Goal: Task Accomplishment & Management: Complete application form

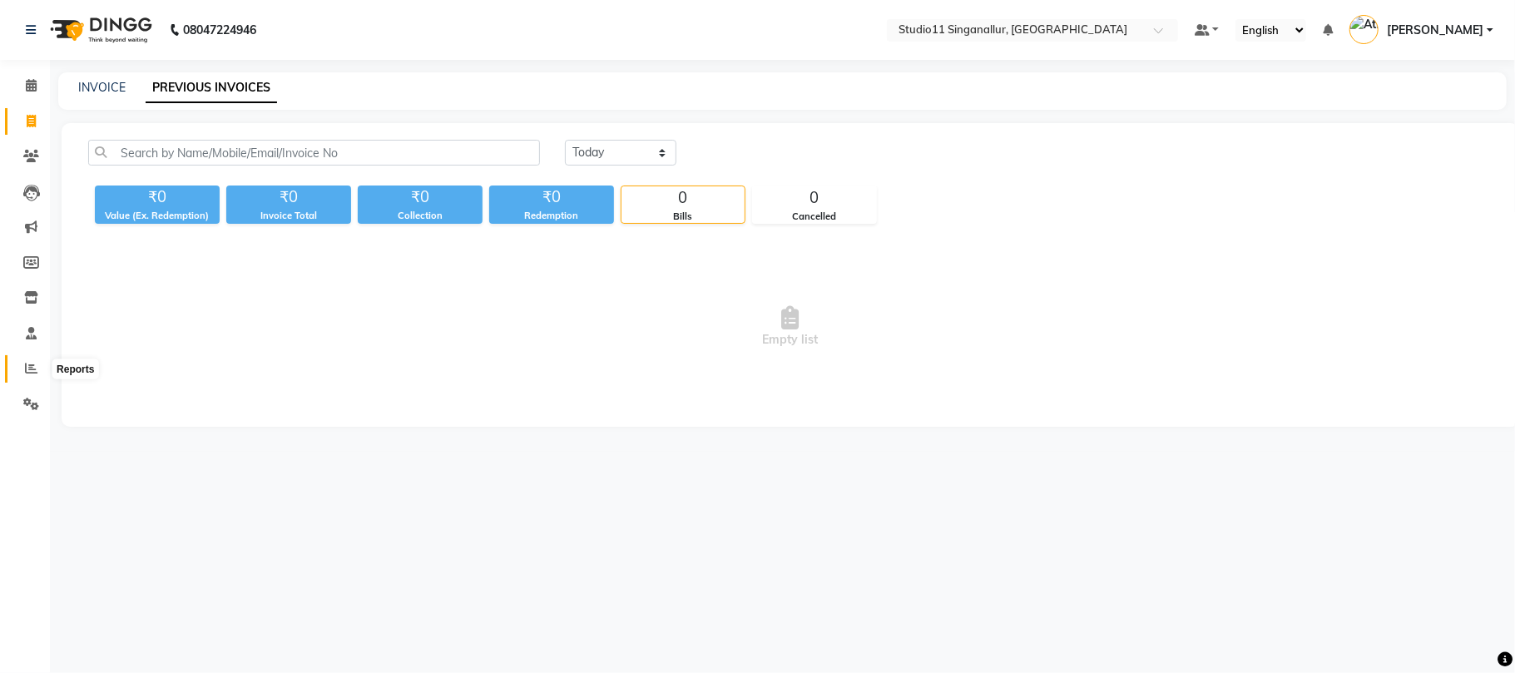
click at [23, 364] on span at bounding box center [31, 368] width 29 height 19
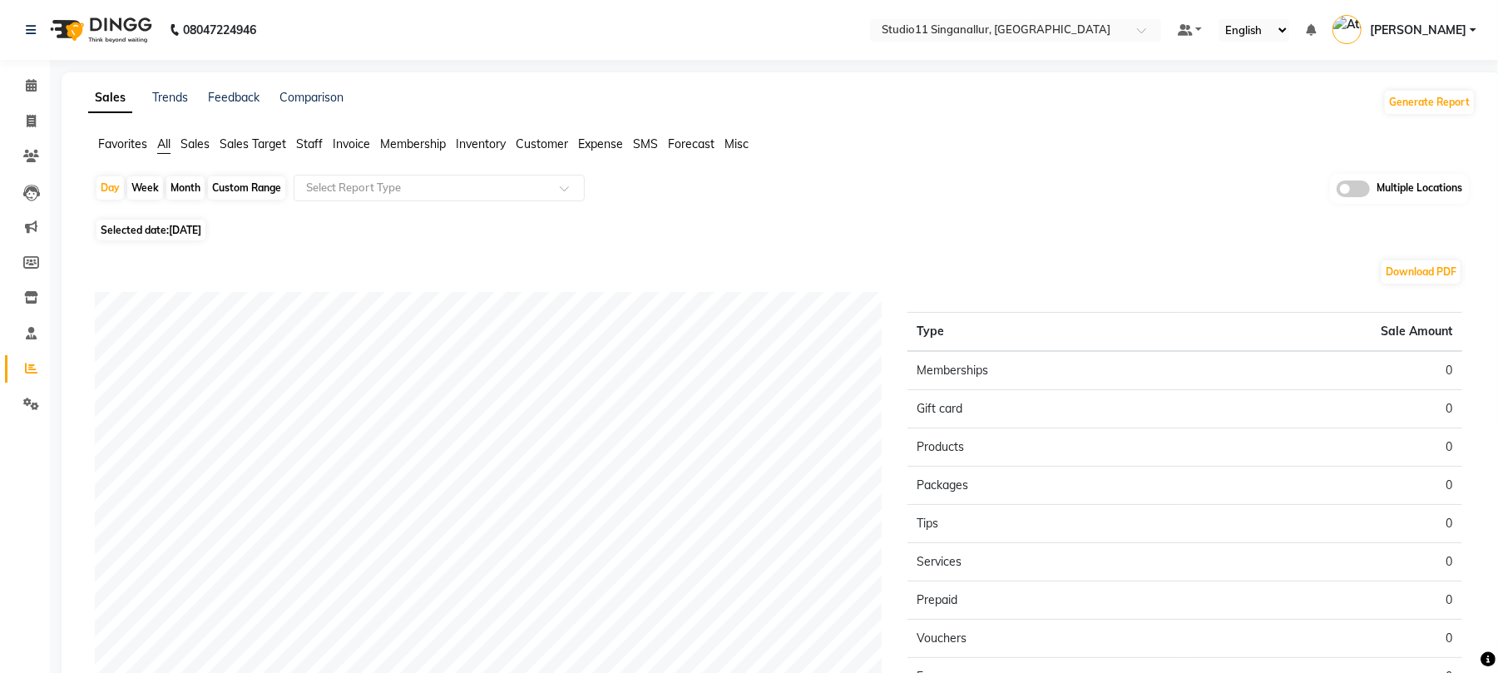
click at [314, 137] on span "Staff" at bounding box center [309, 143] width 27 height 15
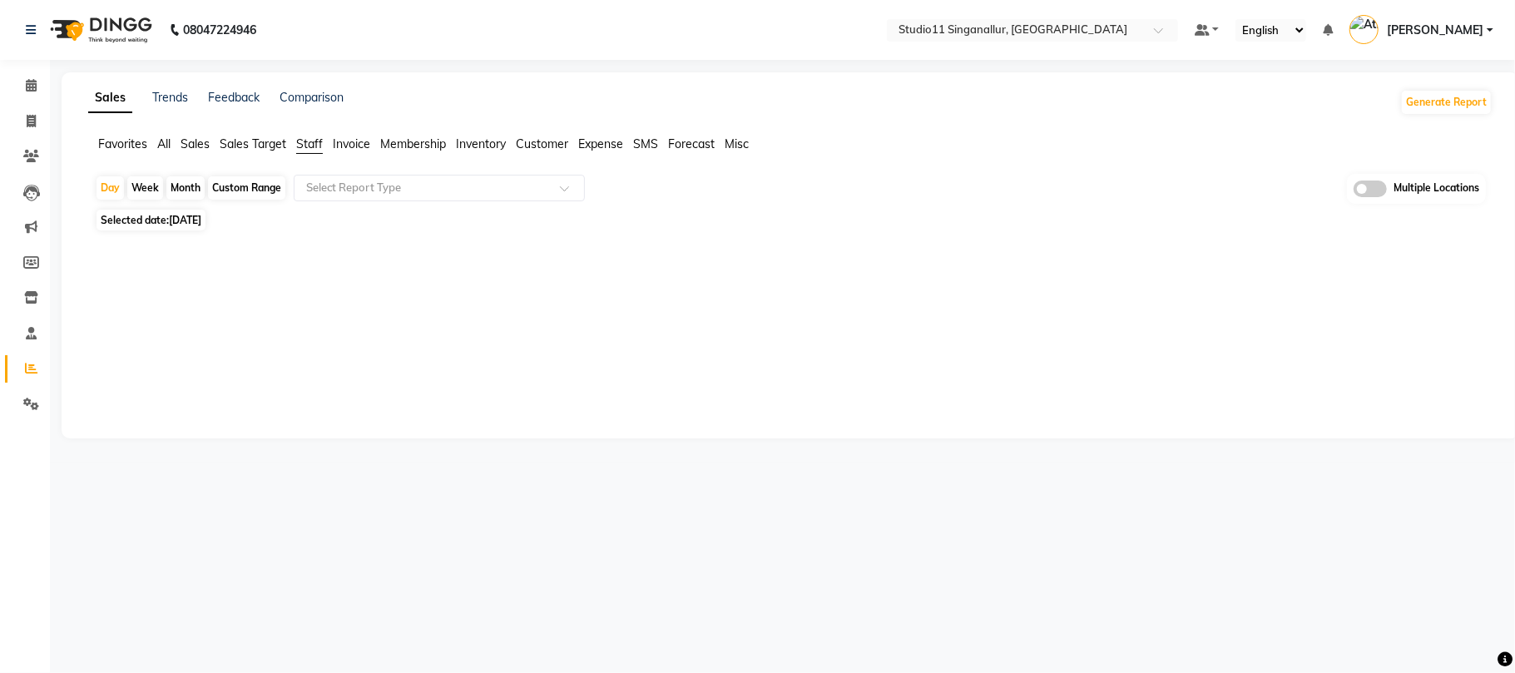
click at [187, 190] on div "Month" at bounding box center [185, 187] width 38 height 23
select select "9"
select select "2025"
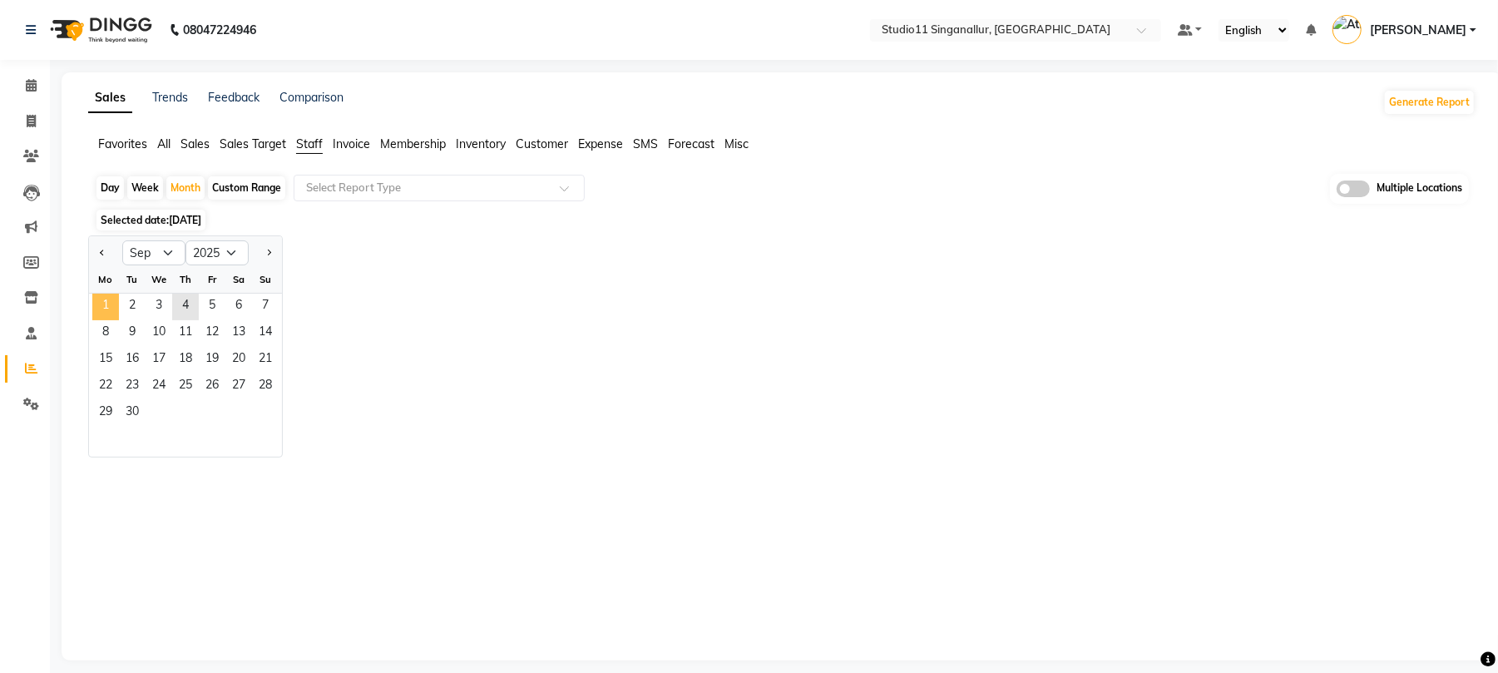
click at [104, 298] on span "1" at bounding box center [105, 307] width 27 height 27
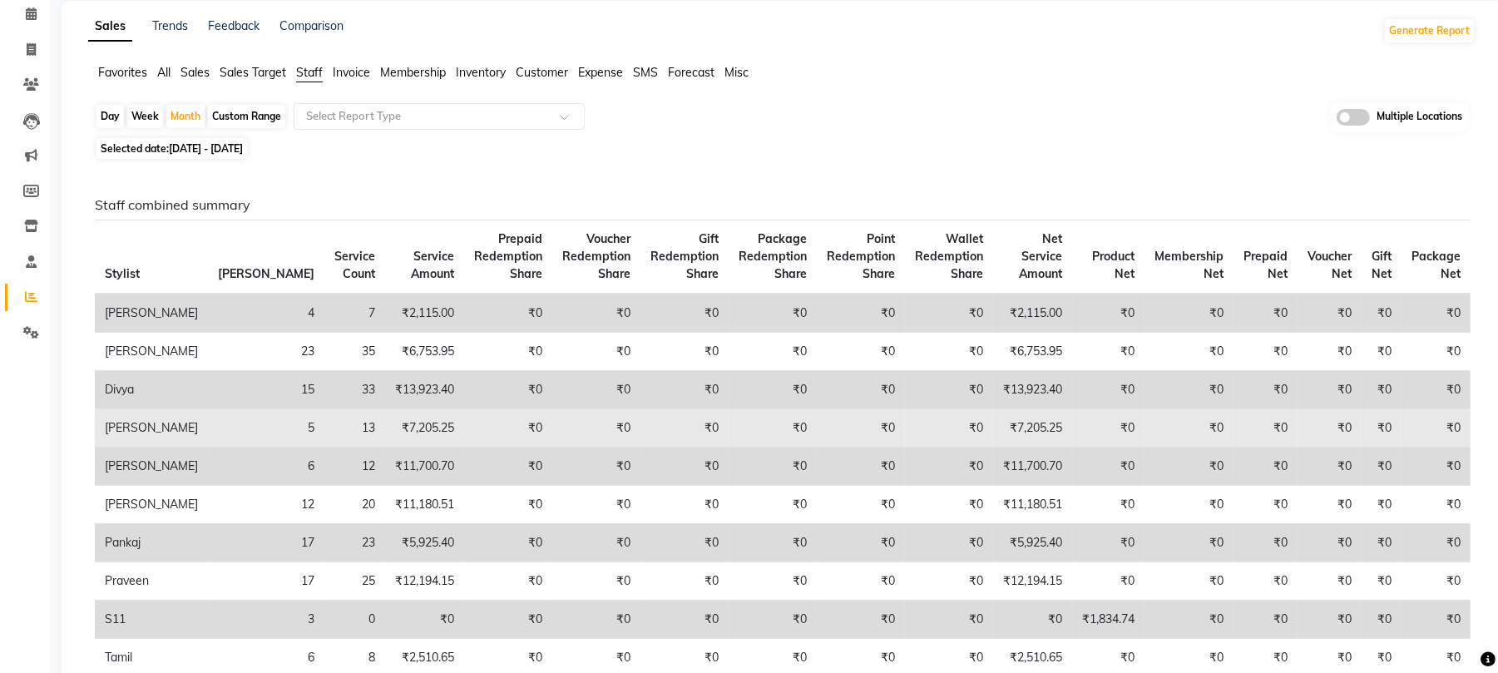
scroll to position [111, 0]
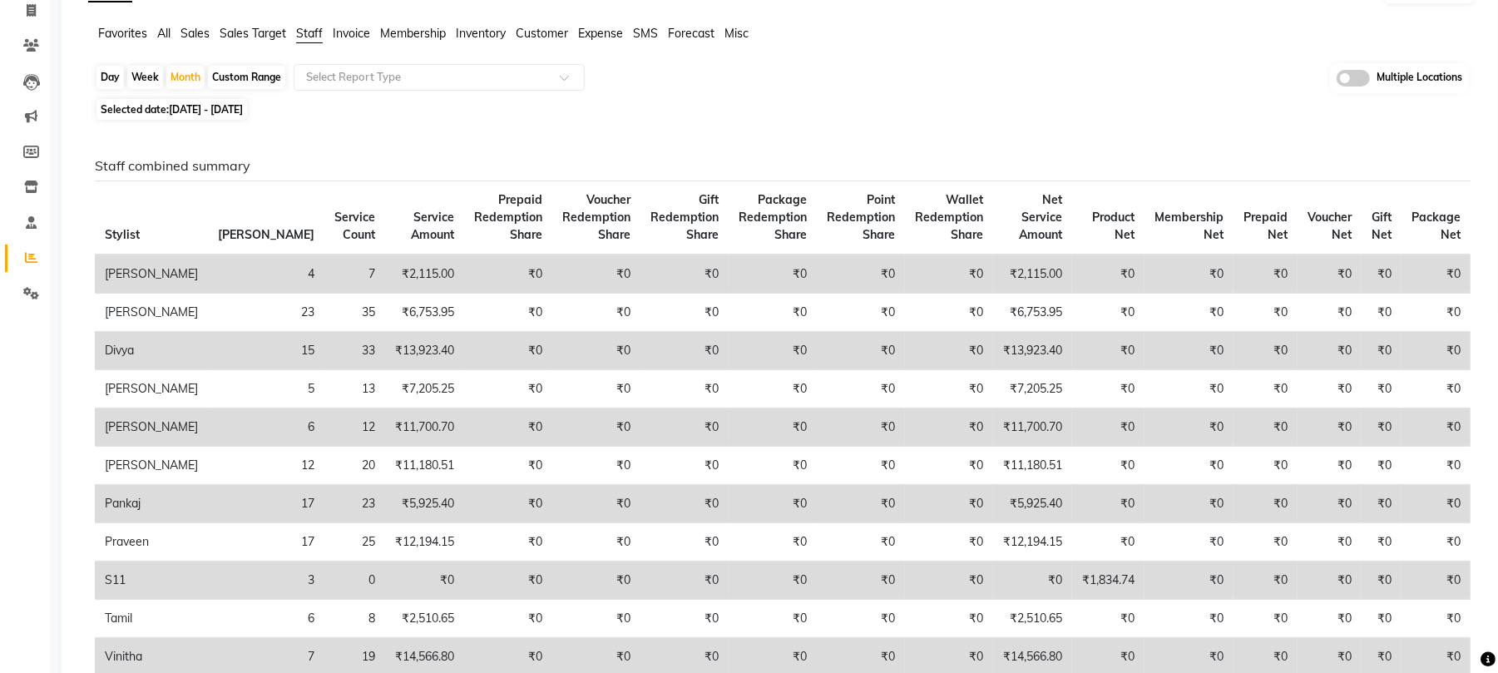
click at [105, 83] on div "Day" at bounding box center [109, 77] width 27 height 23
select select "9"
select select "2025"
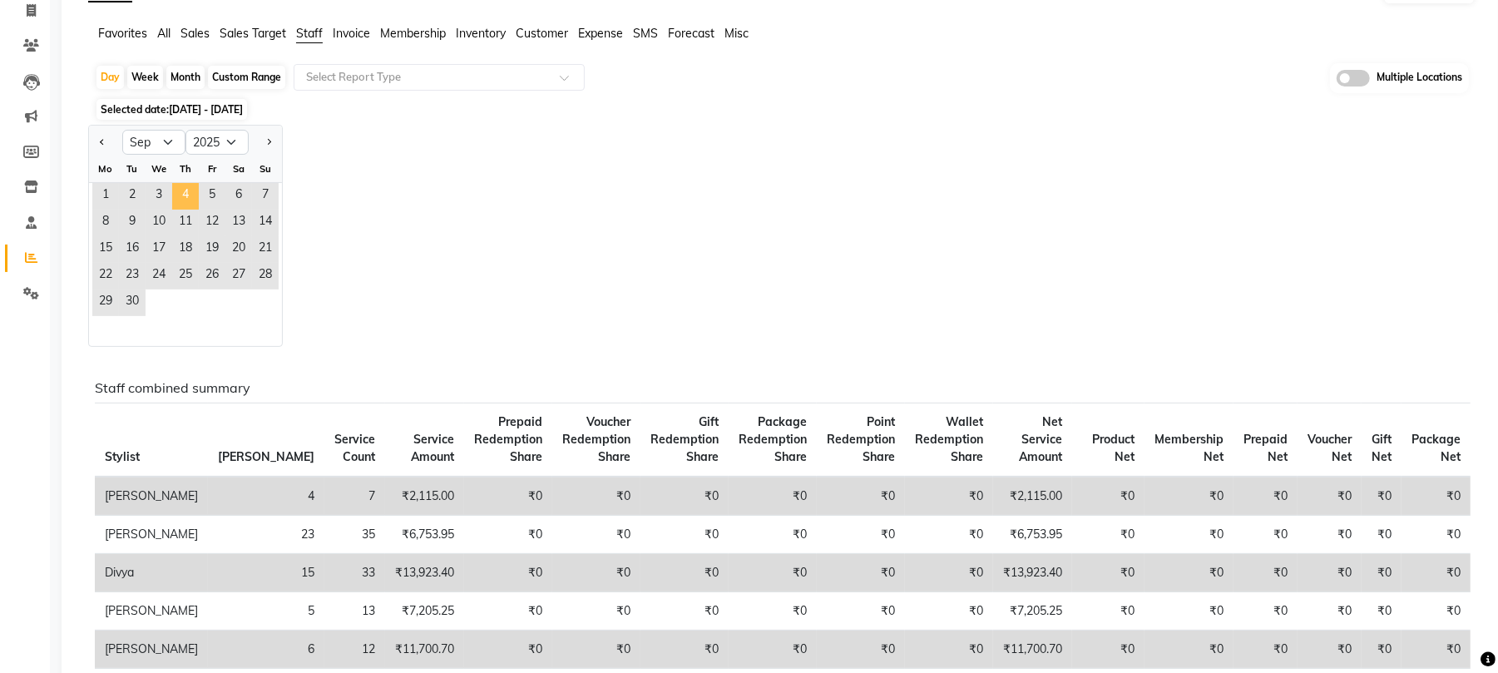
click at [193, 193] on span "4" at bounding box center [185, 196] width 27 height 27
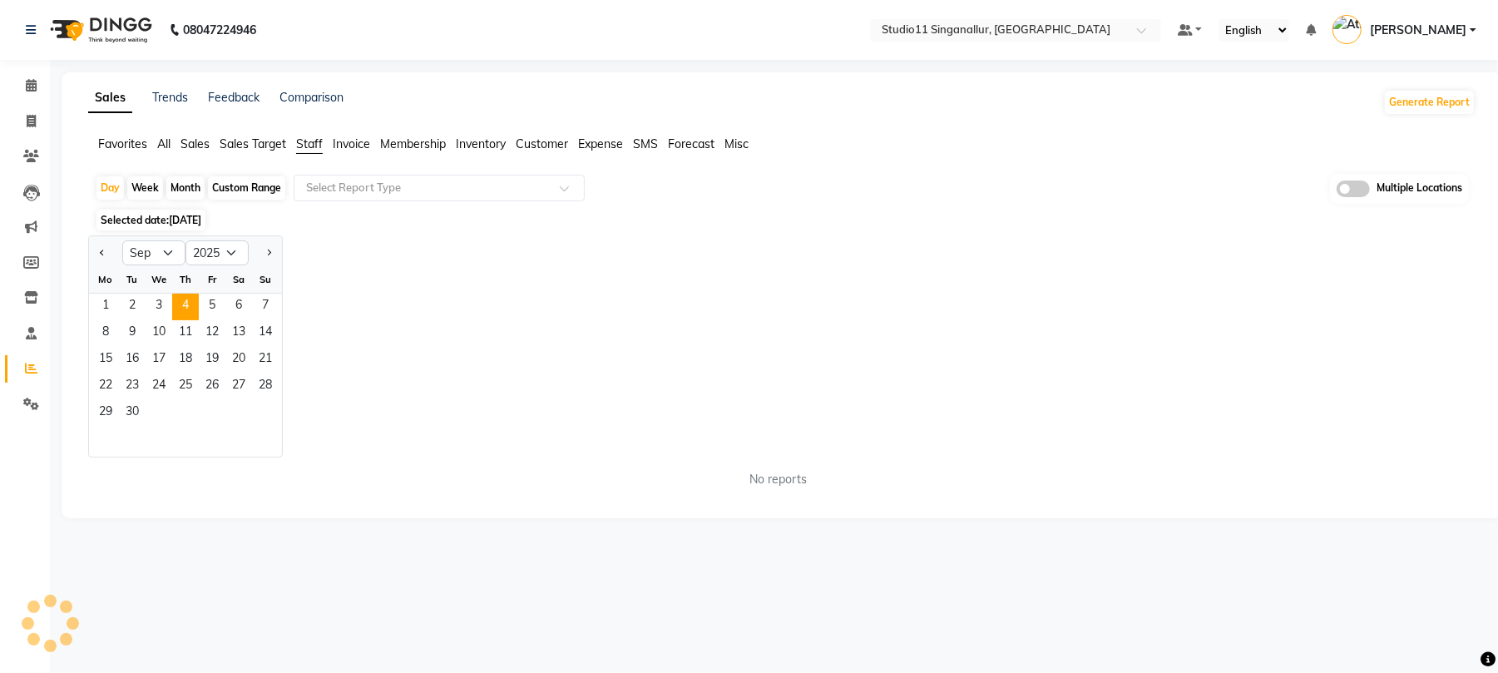
scroll to position [0, 0]
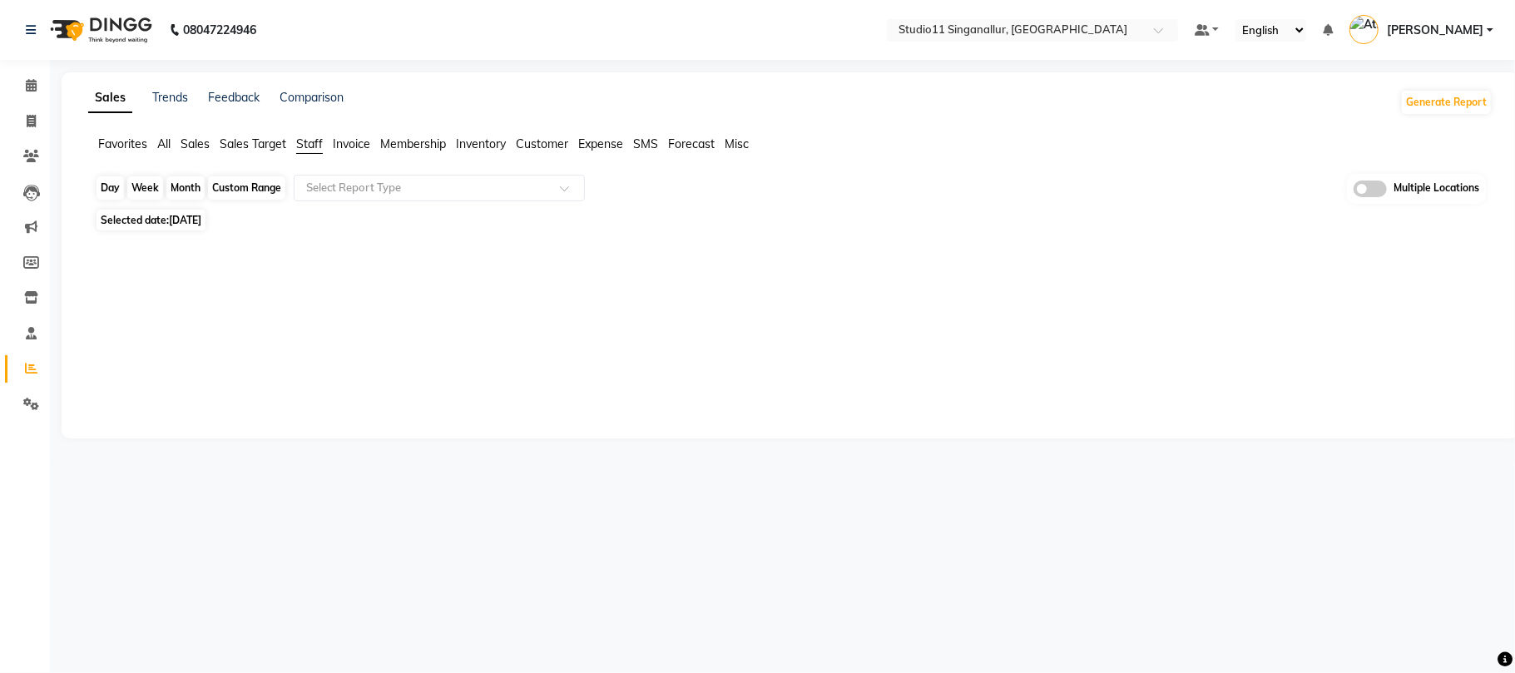
click at [106, 188] on div "Day" at bounding box center [109, 187] width 27 height 23
select select "9"
select select "2025"
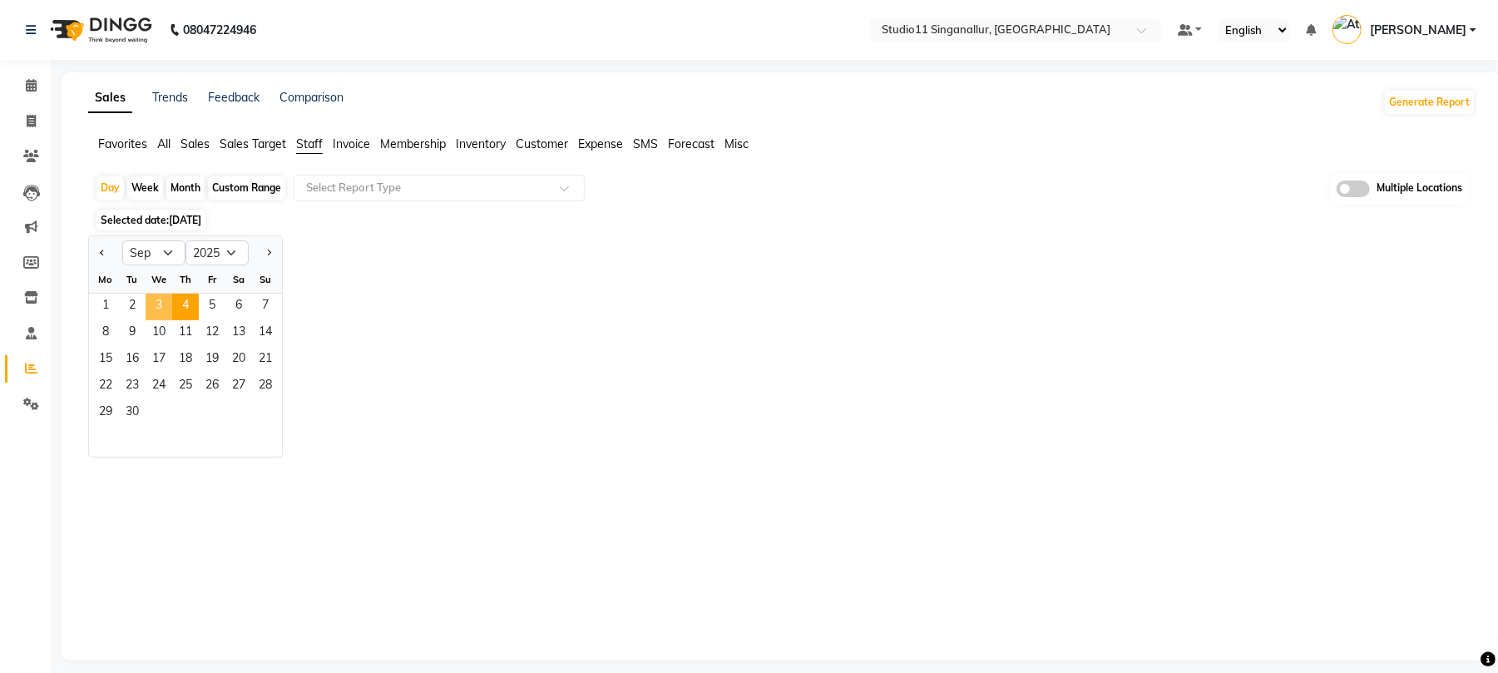
click at [151, 306] on span "3" at bounding box center [159, 307] width 27 height 27
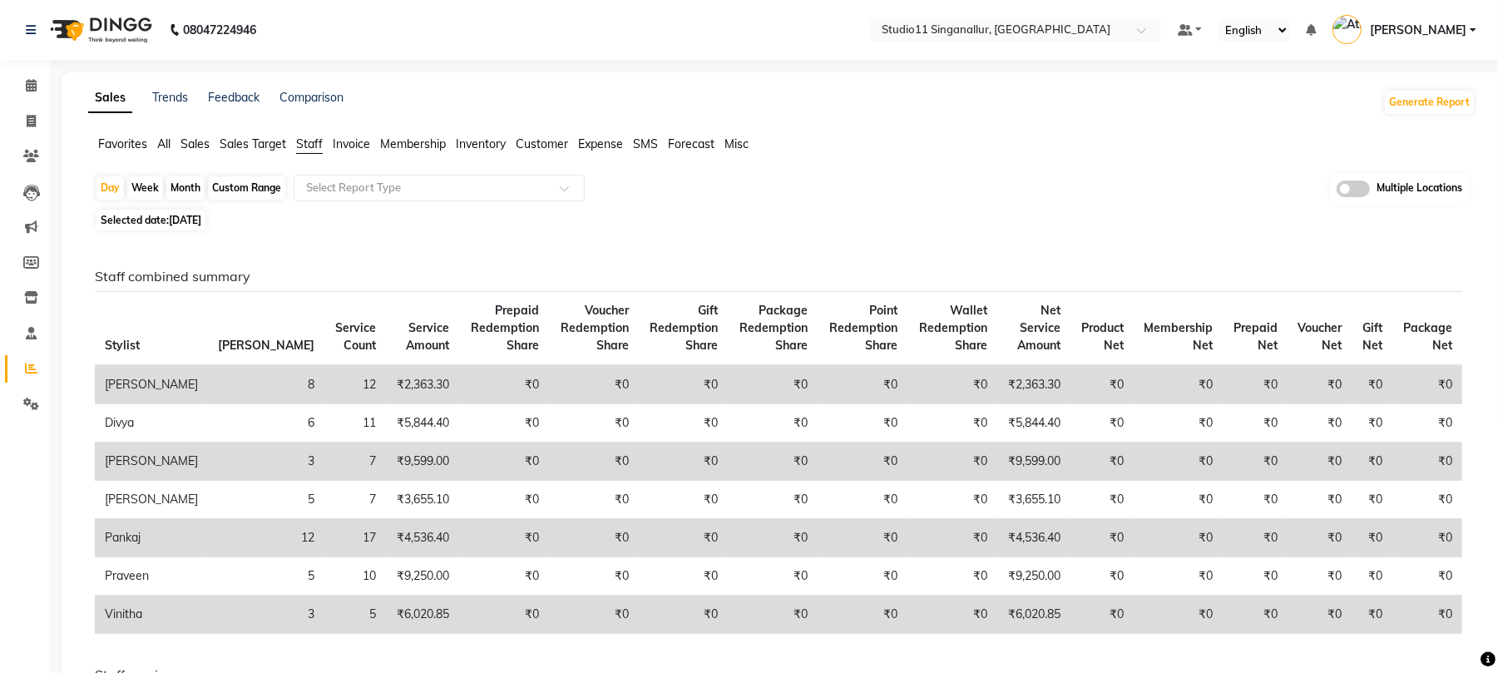
click at [459, 521] on td "₹0" at bounding box center [504, 538] width 90 height 38
click at [25, 113] on span at bounding box center [31, 121] width 29 height 19
select select "service"
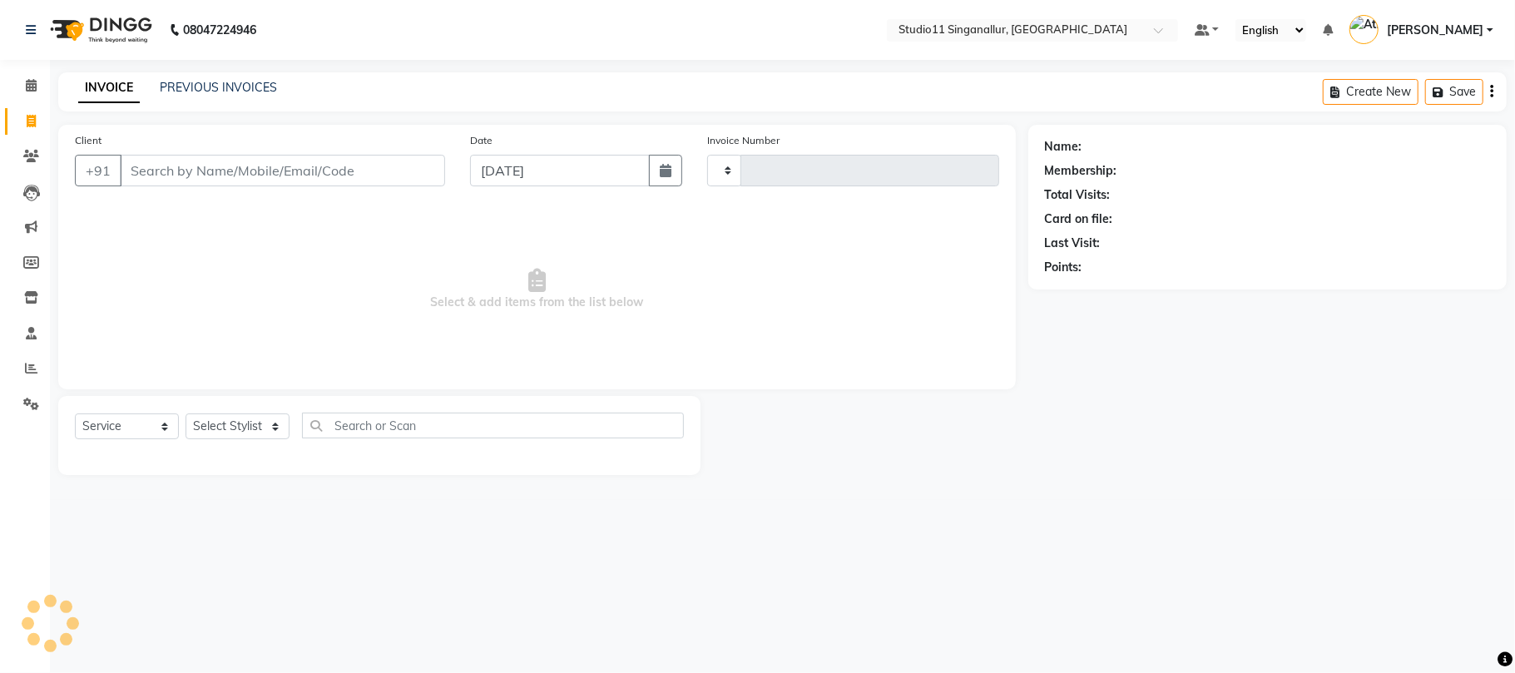
type input "4149"
select select "6616"
click at [217, 181] on input "Client" at bounding box center [282, 171] width 325 height 32
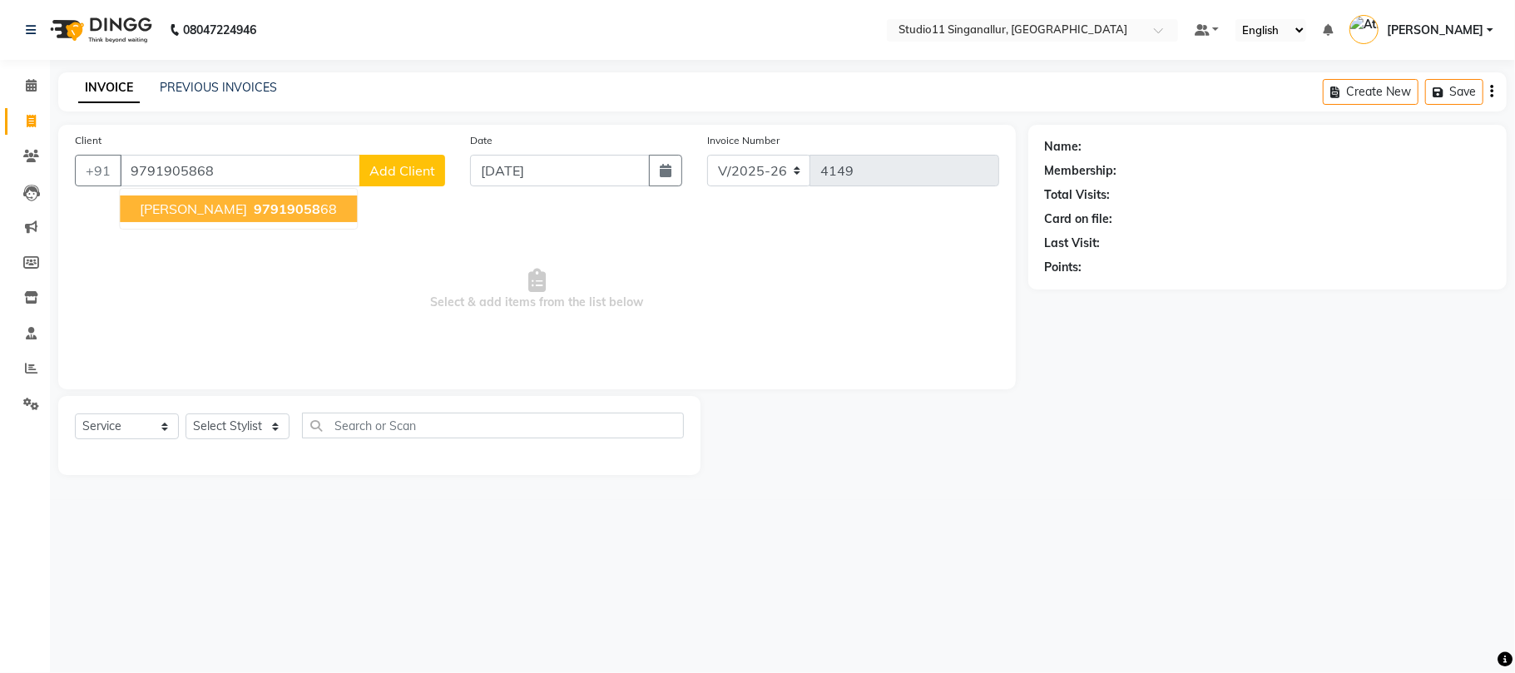
type input "9791905868"
select select "1: Object"
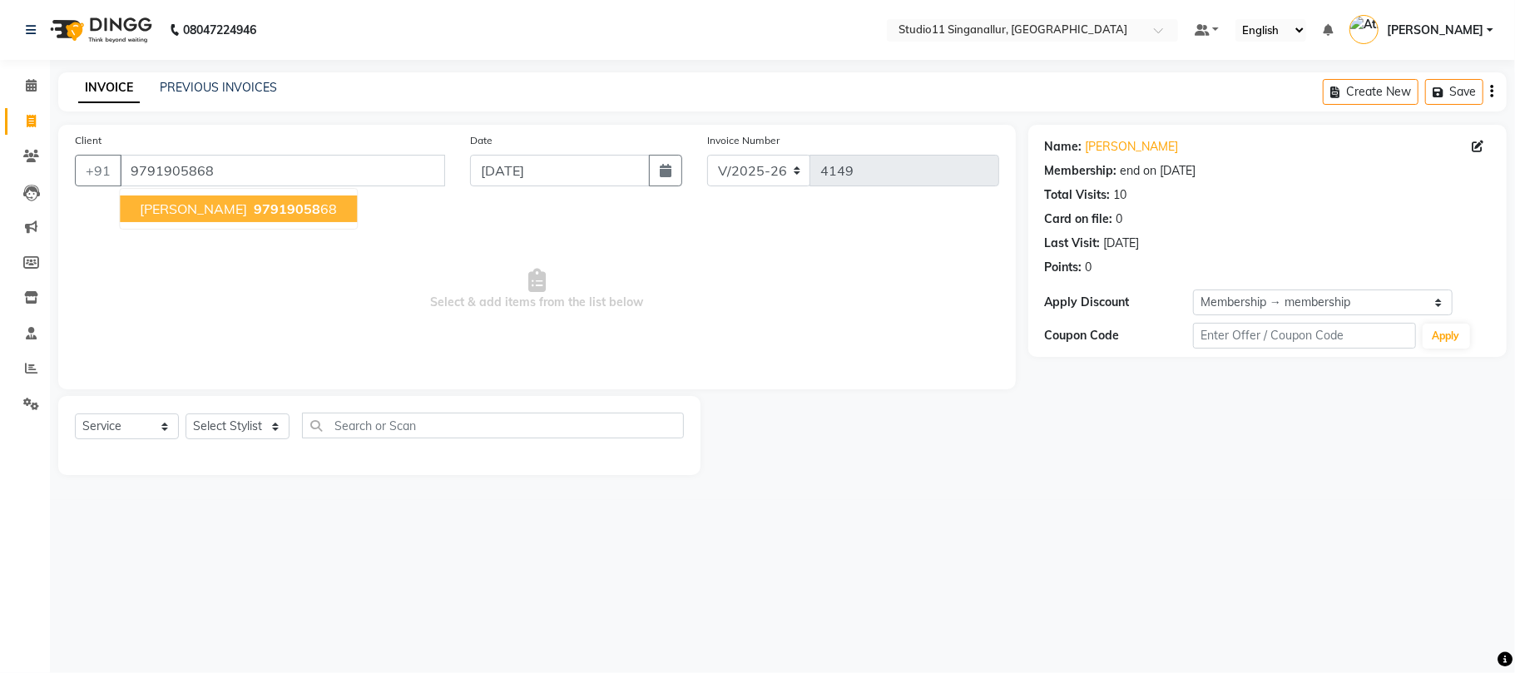
click at [203, 211] on span "[PERSON_NAME]" at bounding box center [193, 208] width 107 height 17
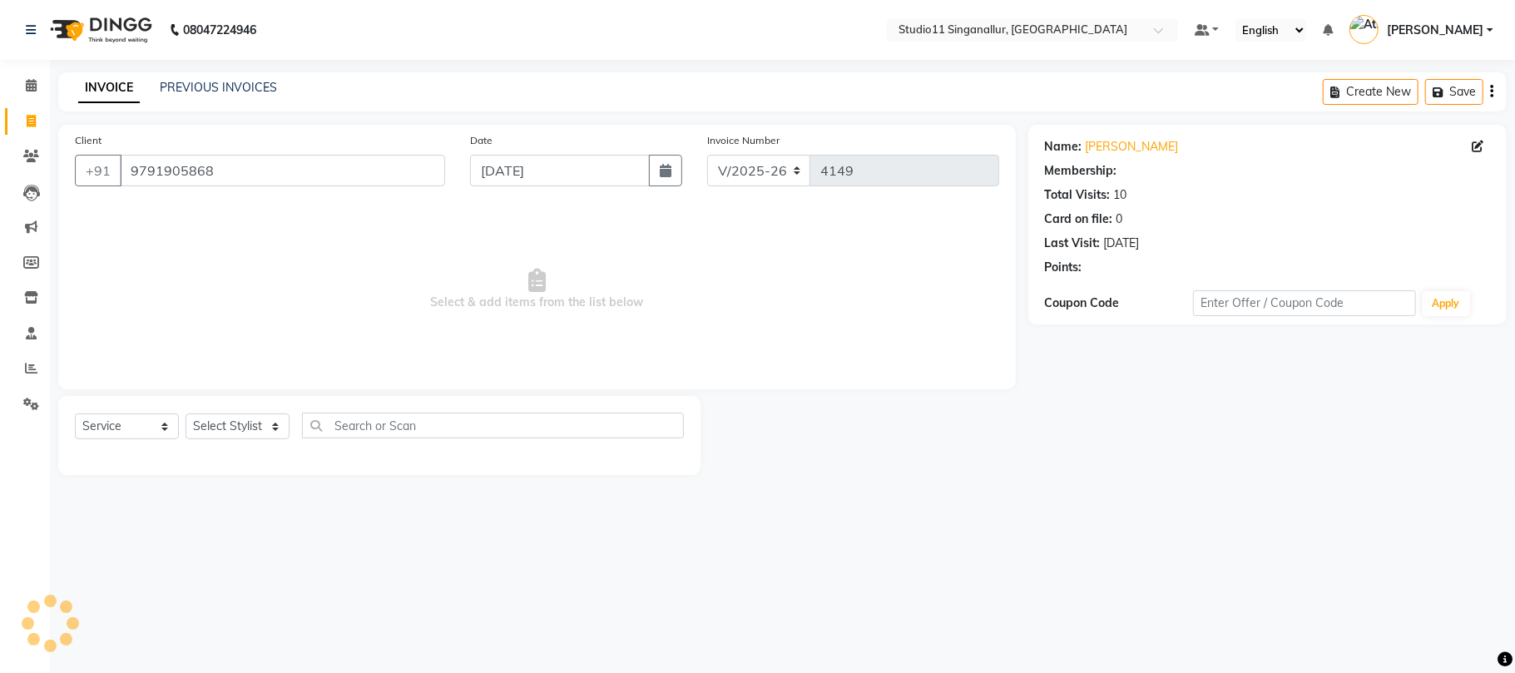
select select "1: Object"
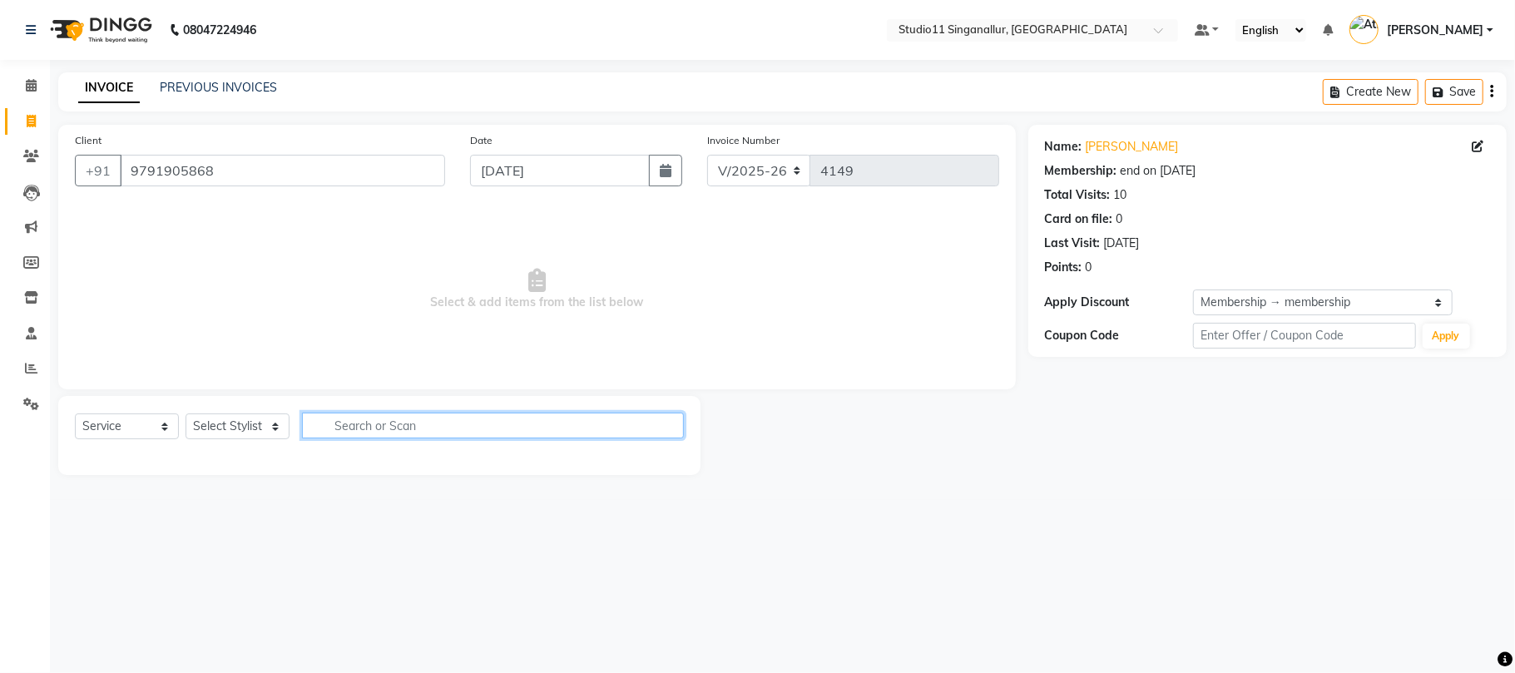
click at [350, 433] on input "text" at bounding box center [493, 426] width 382 height 26
click at [224, 423] on select "Select Stylist [PERSON_NAME] Divya [PERSON_NAME] [PERSON_NAME] [PERSON_NAME] [P…" at bounding box center [238, 426] width 104 height 26
select select "61956"
click at [186, 413] on select "Select Stylist [PERSON_NAME] Divya [PERSON_NAME] [PERSON_NAME] [PERSON_NAME] [P…" at bounding box center [238, 426] width 104 height 26
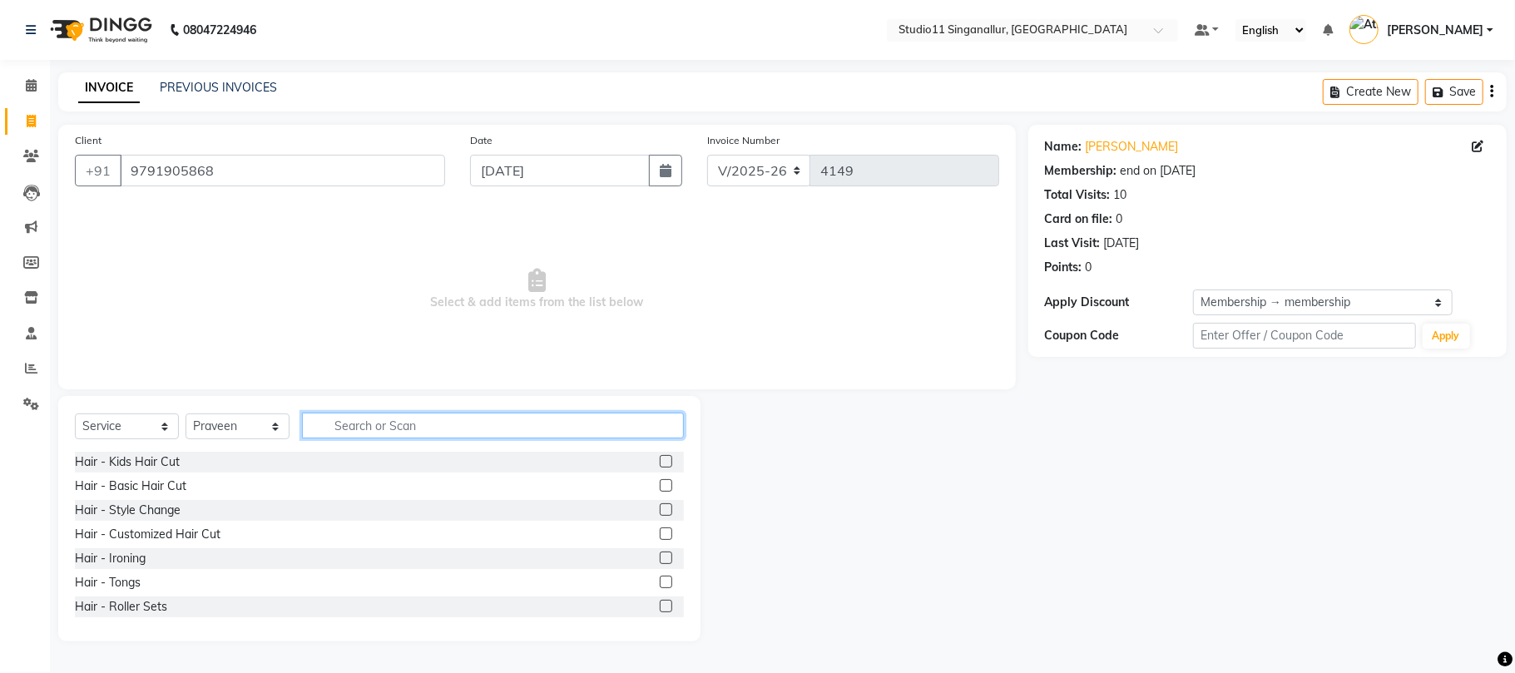
click at [393, 424] on input "text" at bounding box center [493, 426] width 382 height 26
type input "hair cut"
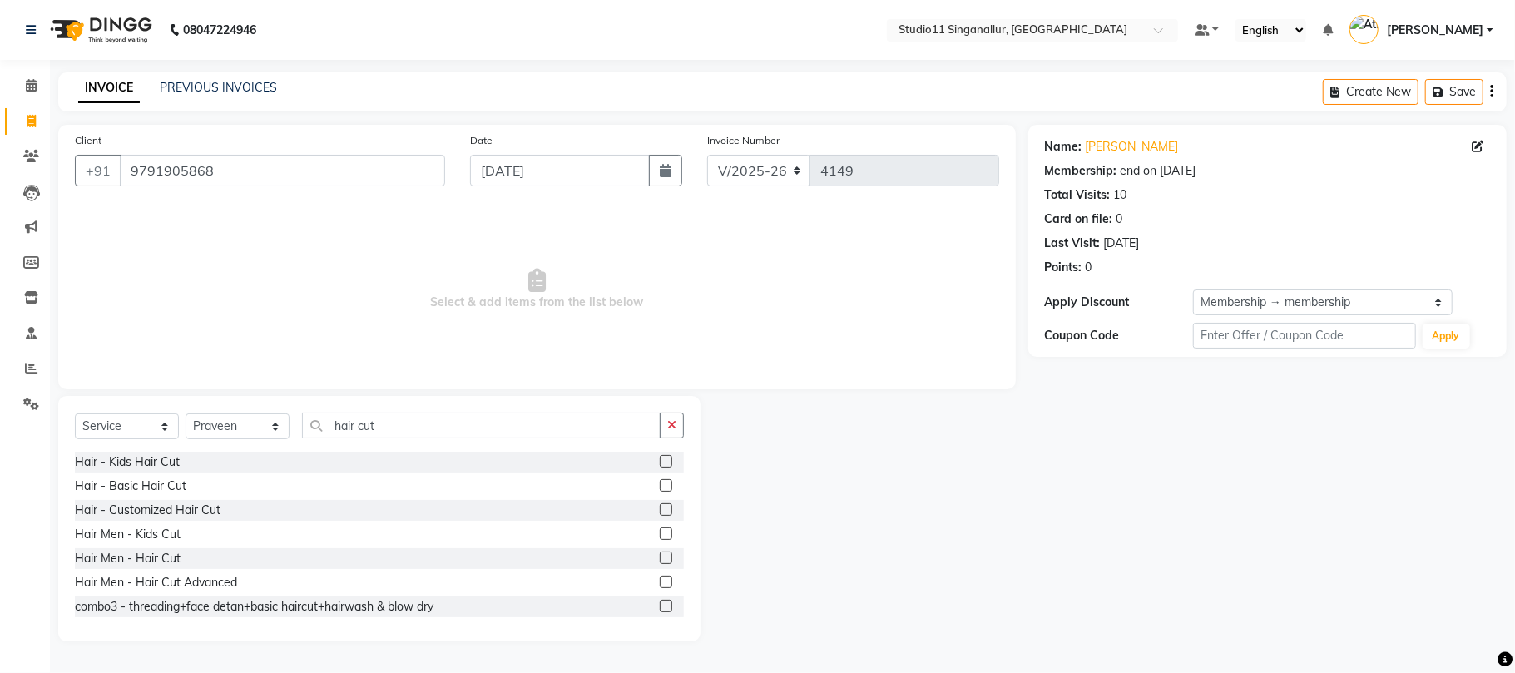
click at [660, 560] on label at bounding box center [666, 558] width 12 height 12
click at [660, 560] on input "checkbox" at bounding box center [665, 558] width 11 height 11
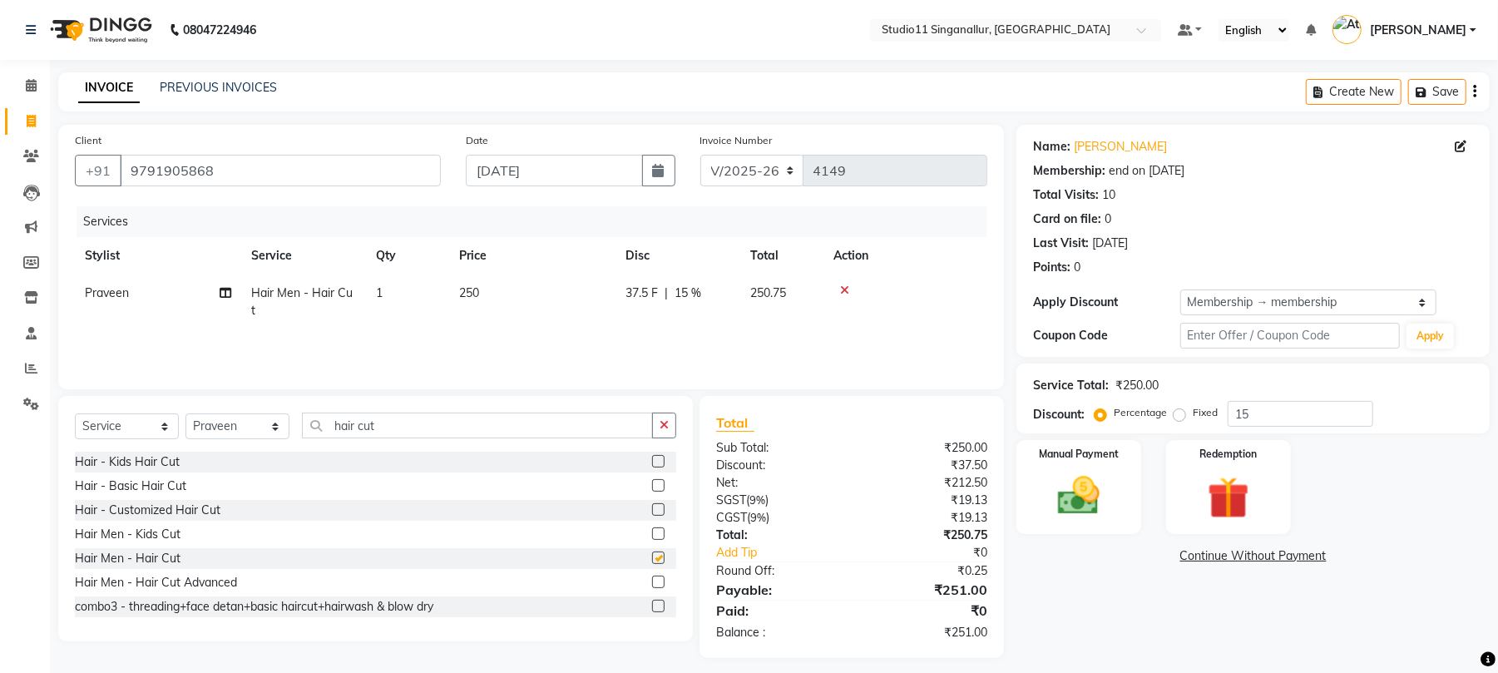
checkbox input "false"
click at [484, 407] on div "Select Service Product Membership Package Voucher Prepaid Gift Card Select Styl…" at bounding box center [375, 518] width 635 height 245
click at [459, 429] on input "hair cut" at bounding box center [477, 426] width 351 height 26
type input "h"
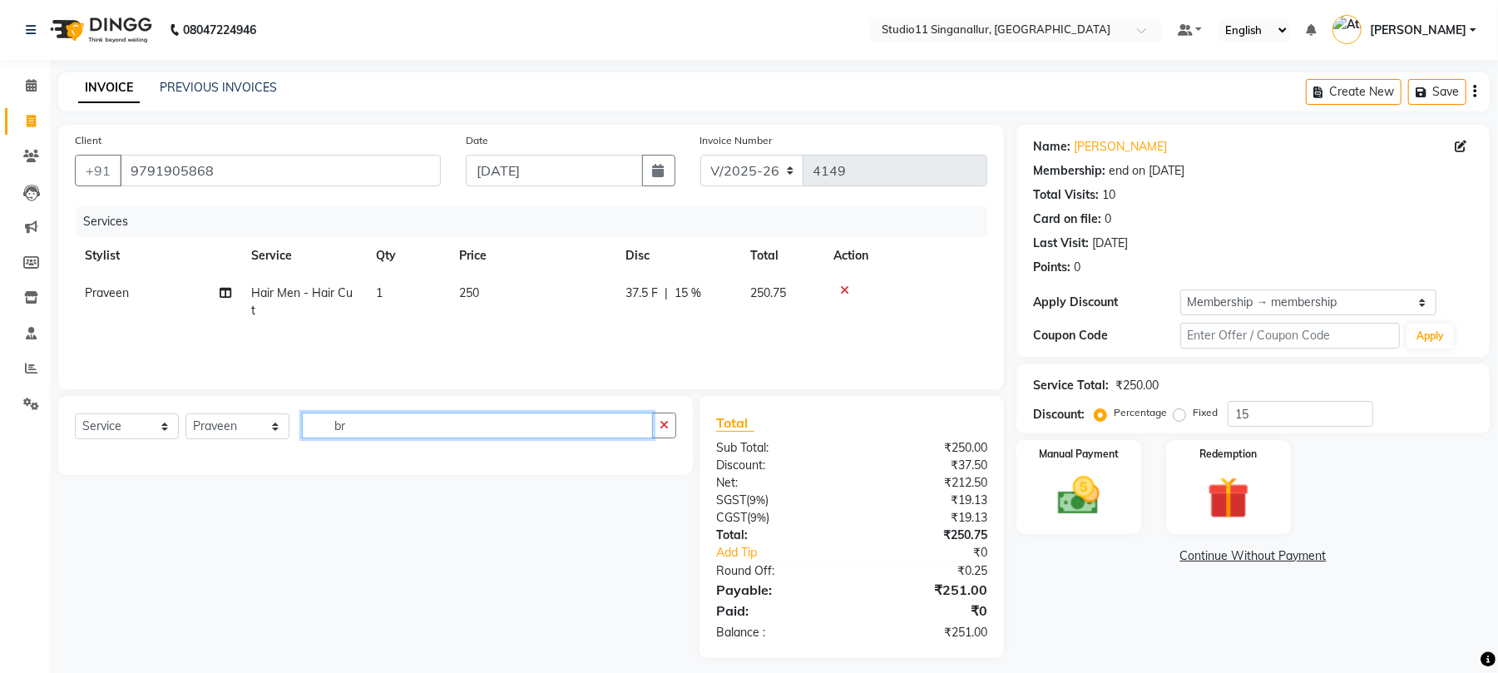
type input "b"
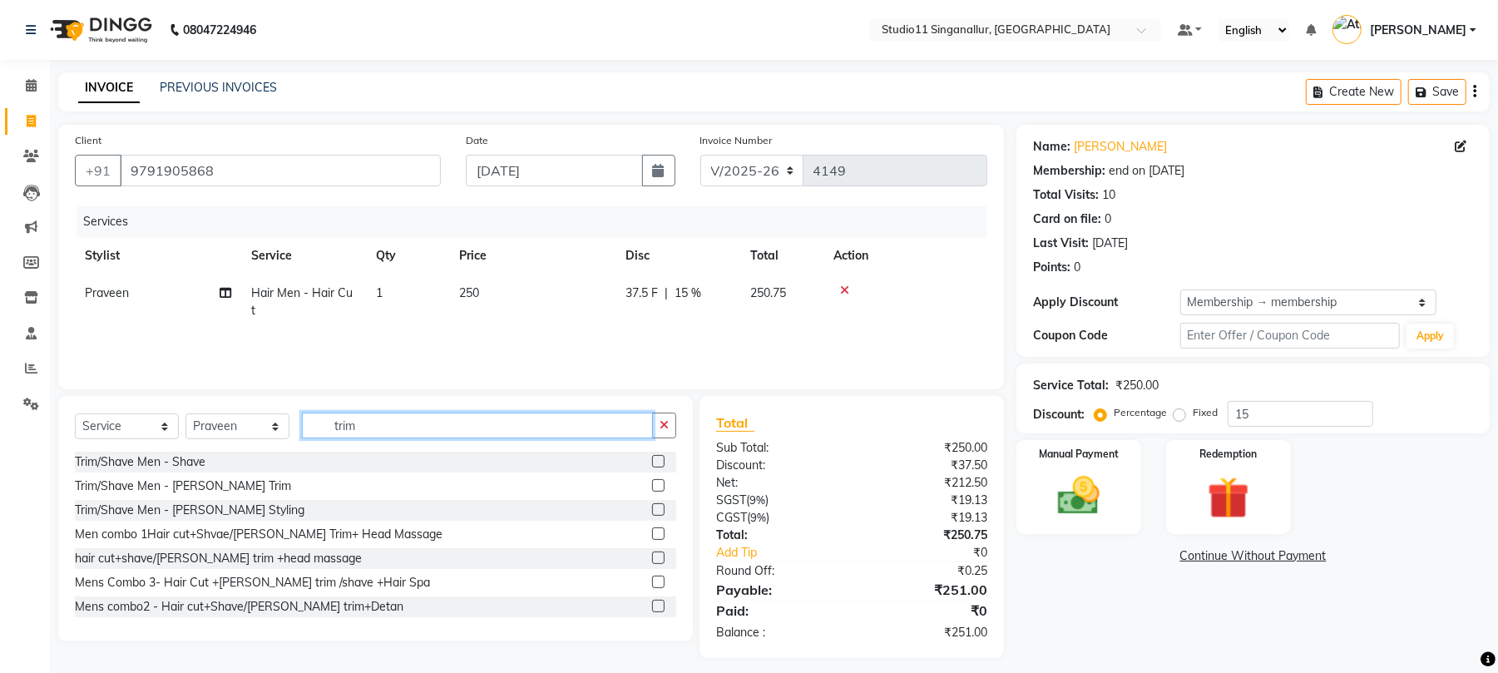
type input "trim"
click at [652, 493] on div at bounding box center [664, 486] width 24 height 21
click at [652, 484] on label at bounding box center [658, 485] width 12 height 12
click at [652, 484] on input "checkbox" at bounding box center [657, 486] width 11 height 11
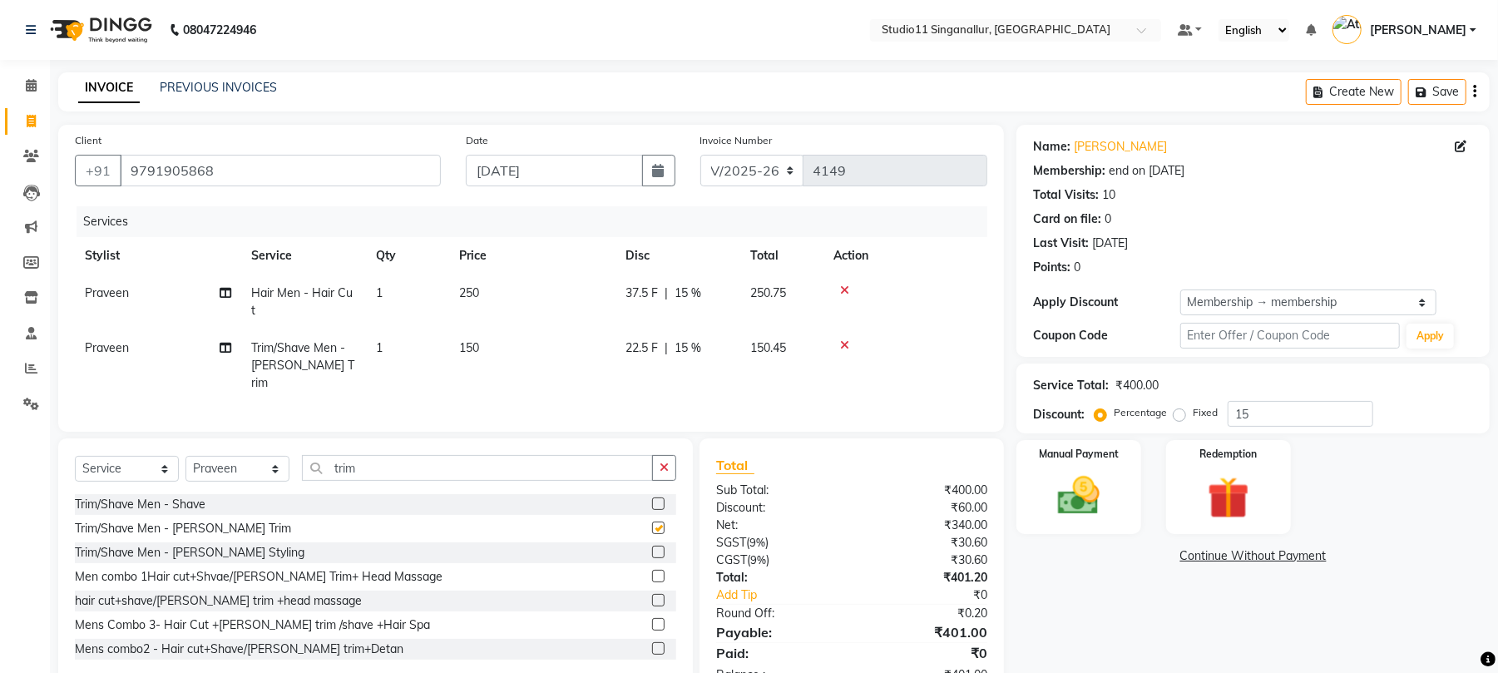
checkbox input "false"
click at [1062, 513] on img at bounding box center [1079, 496] width 72 height 51
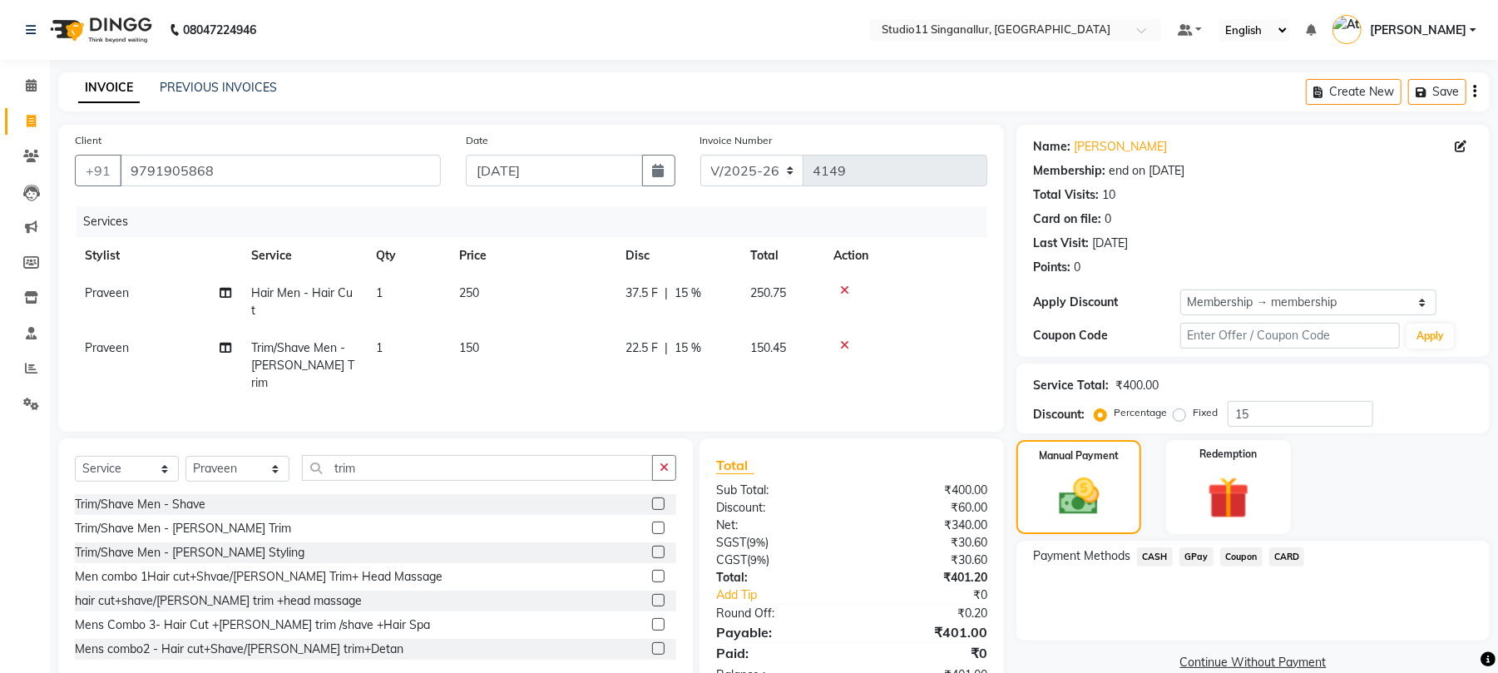
click at [1185, 556] on span "GPay" at bounding box center [1197, 556] width 34 height 19
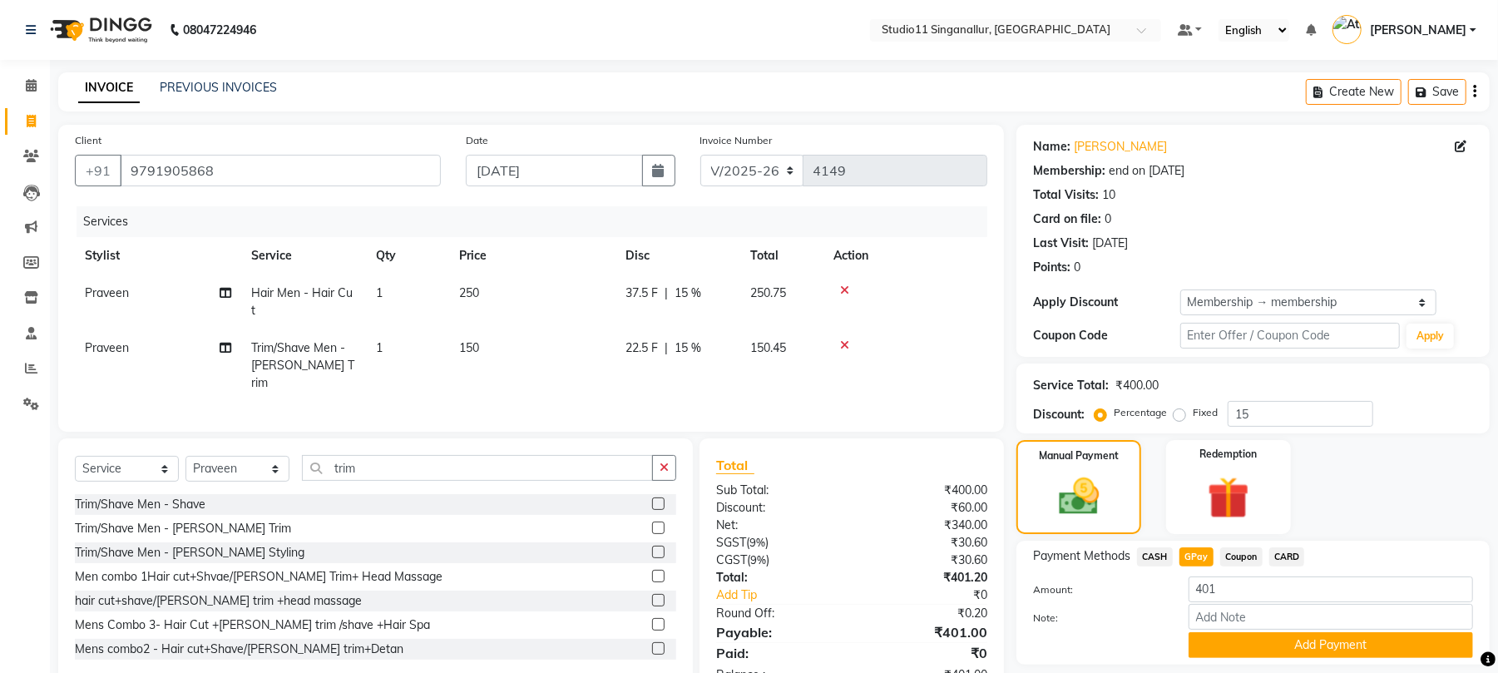
scroll to position [52, 0]
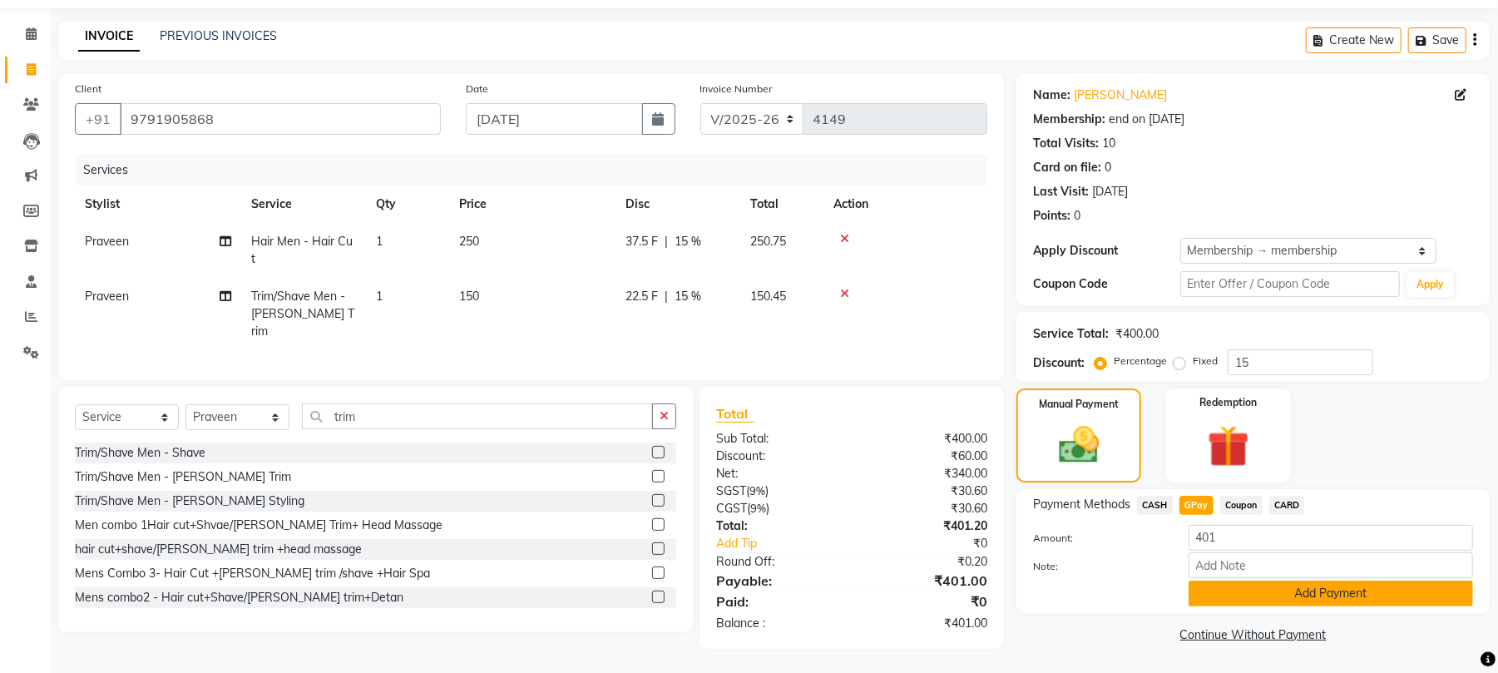
click at [1292, 581] on button "Add Payment" at bounding box center [1331, 594] width 284 height 26
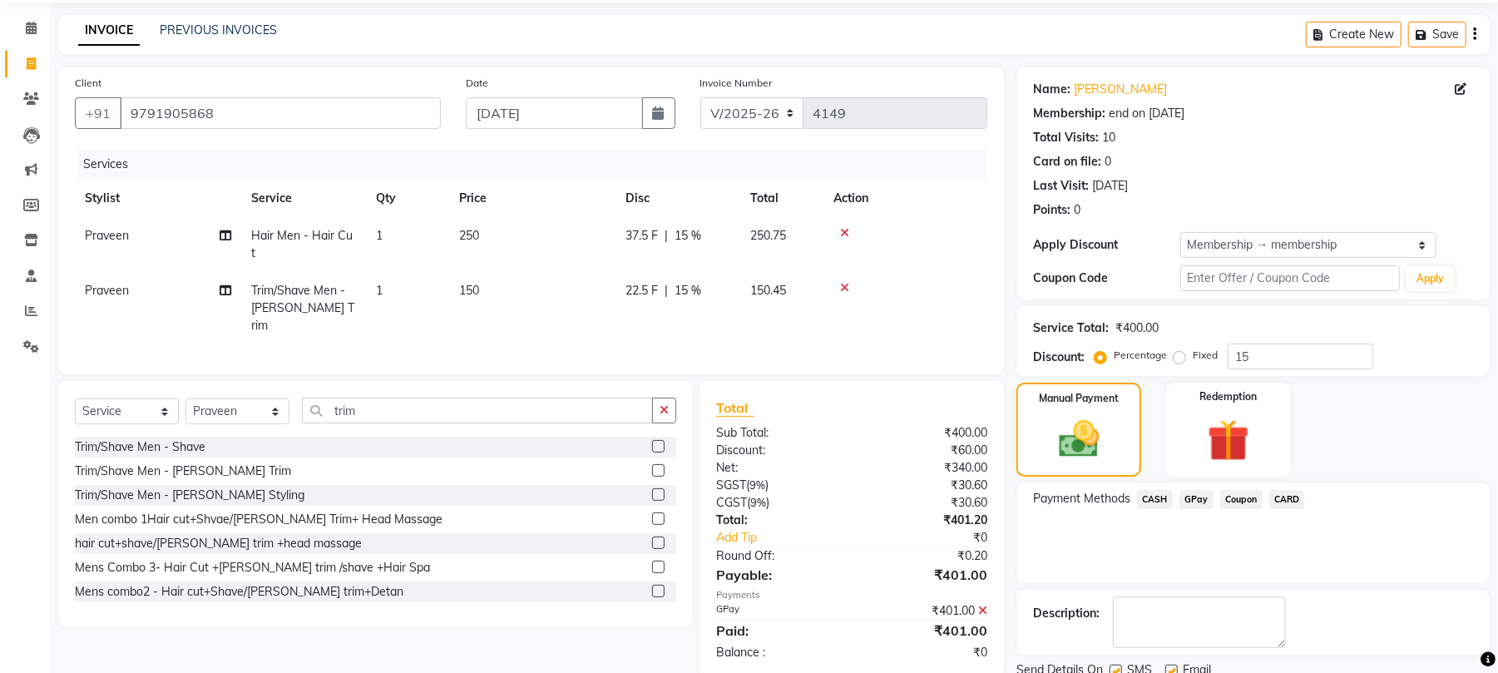
scroll to position [121, 0]
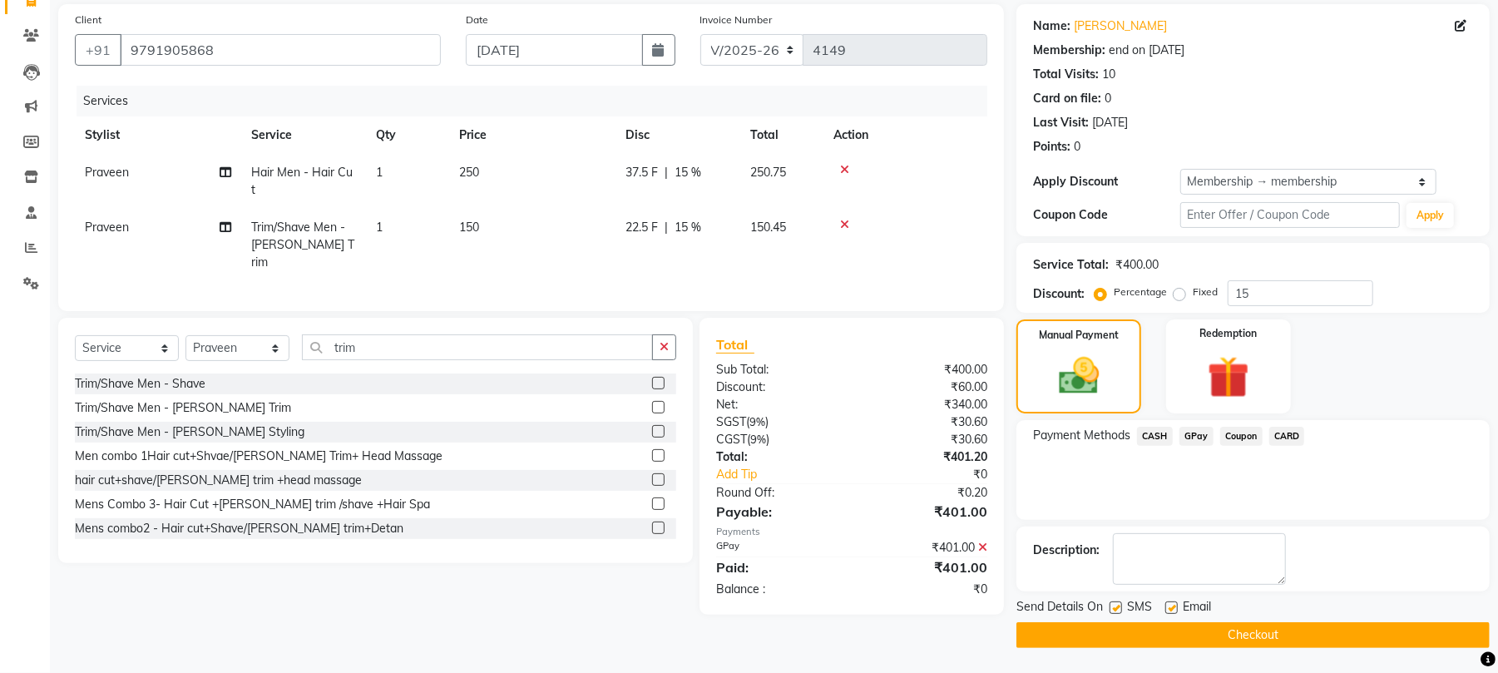
click at [1118, 607] on label at bounding box center [1116, 607] width 12 height 12
click at [1118, 607] on input "checkbox" at bounding box center [1115, 608] width 11 height 11
checkbox input "false"
click at [1172, 606] on label at bounding box center [1171, 607] width 12 height 12
click at [1172, 606] on input "checkbox" at bounding box center [1170, 608] width 11 height 11
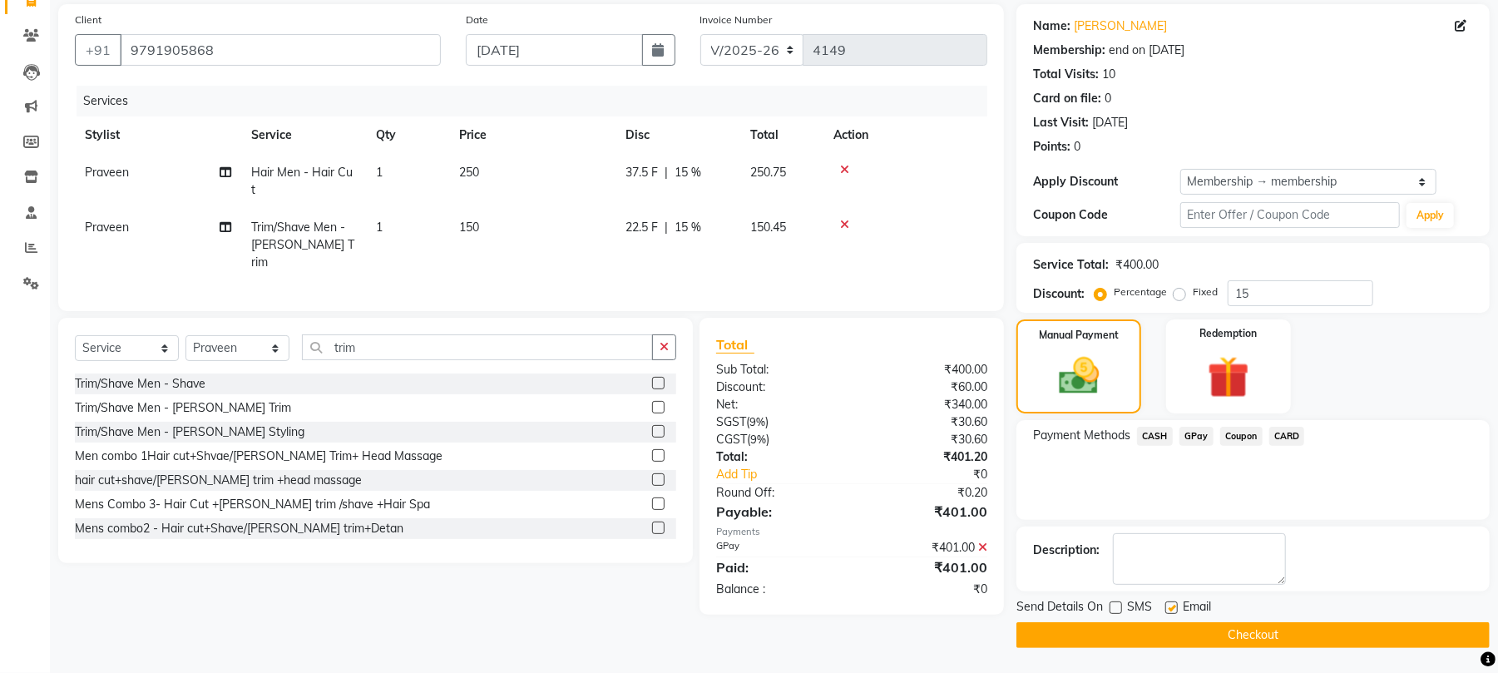
checkbox input "false"
click at [1173, 636] on button "Checkout" at bounding box center [1253, 635] width 473 height 26
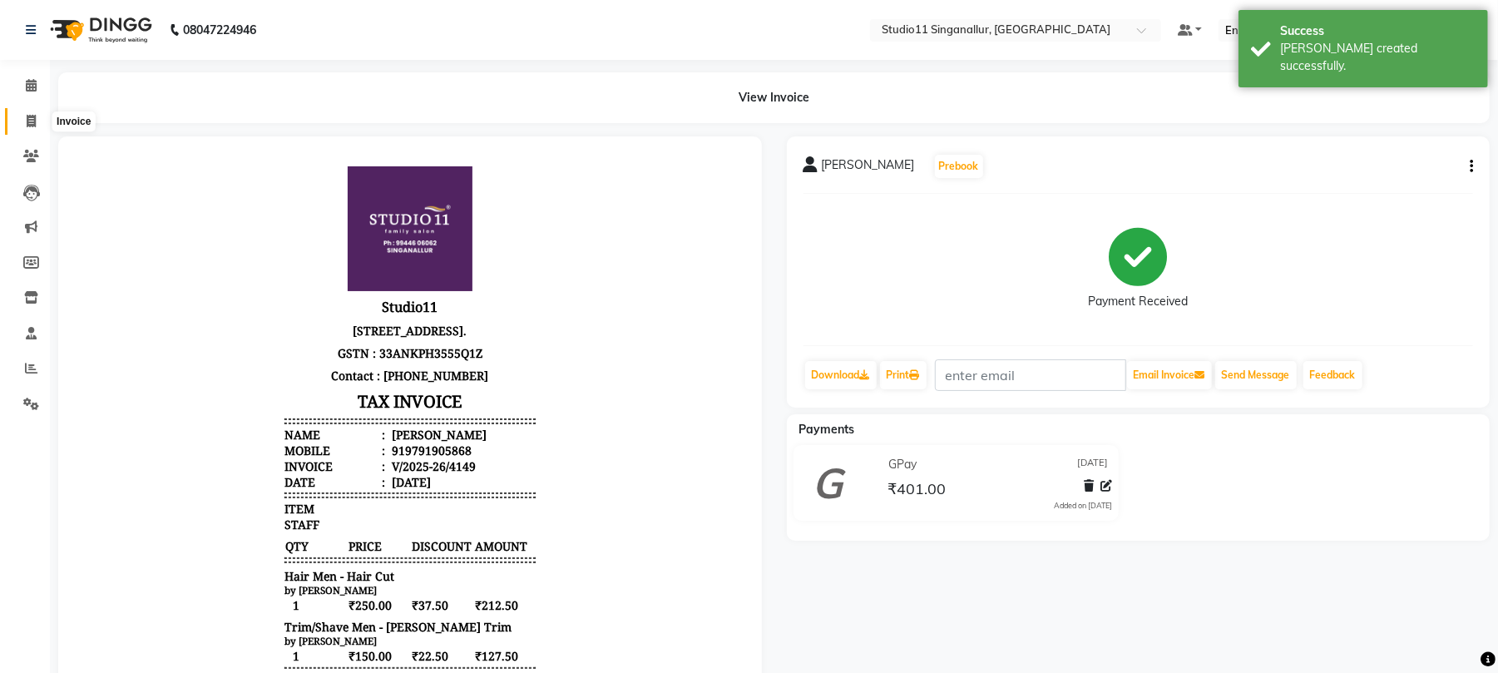
click at [32, 121] on icon at bounding box center [31, 121] width 9 height 12
select select "service"
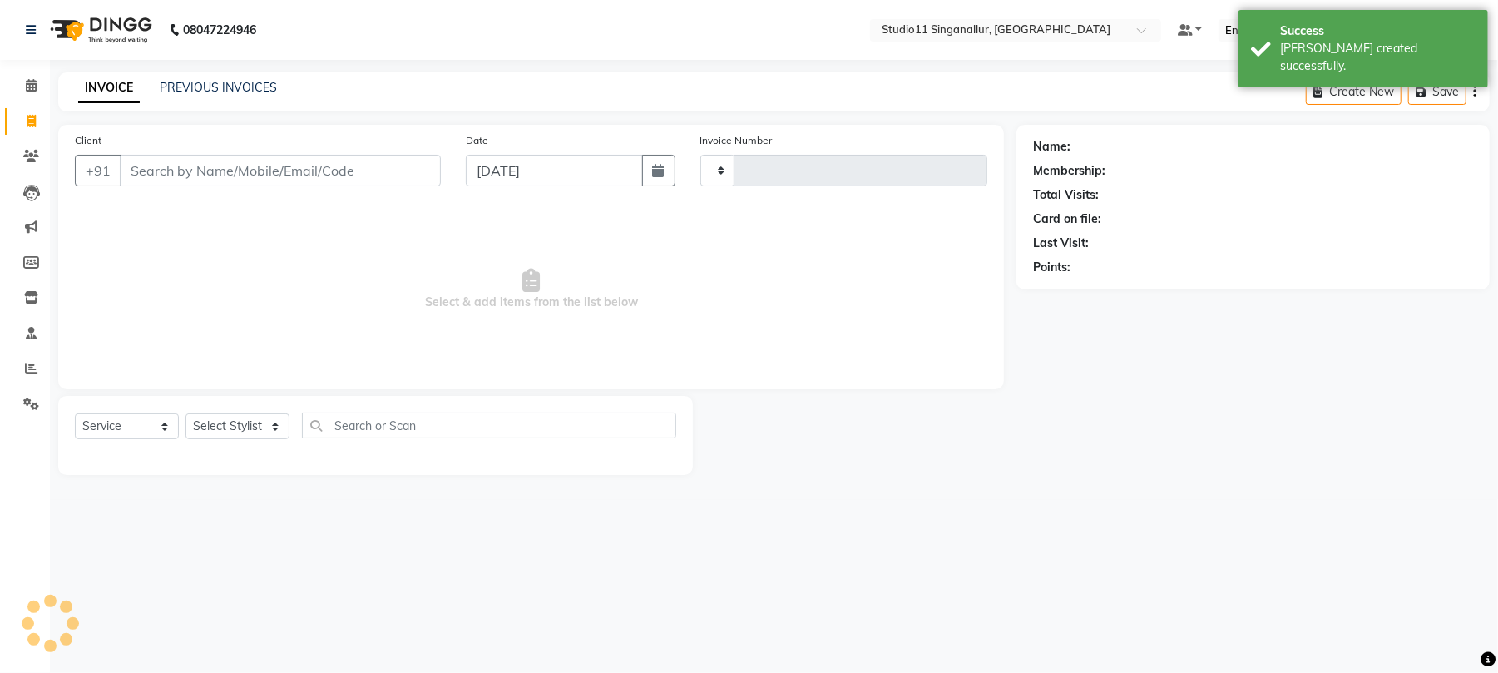
type input "4150"
select select "6616"
click at [217, 82] on link "PREVIOUS INVOICES" at bounding box center [218, 87] width 117 height 15
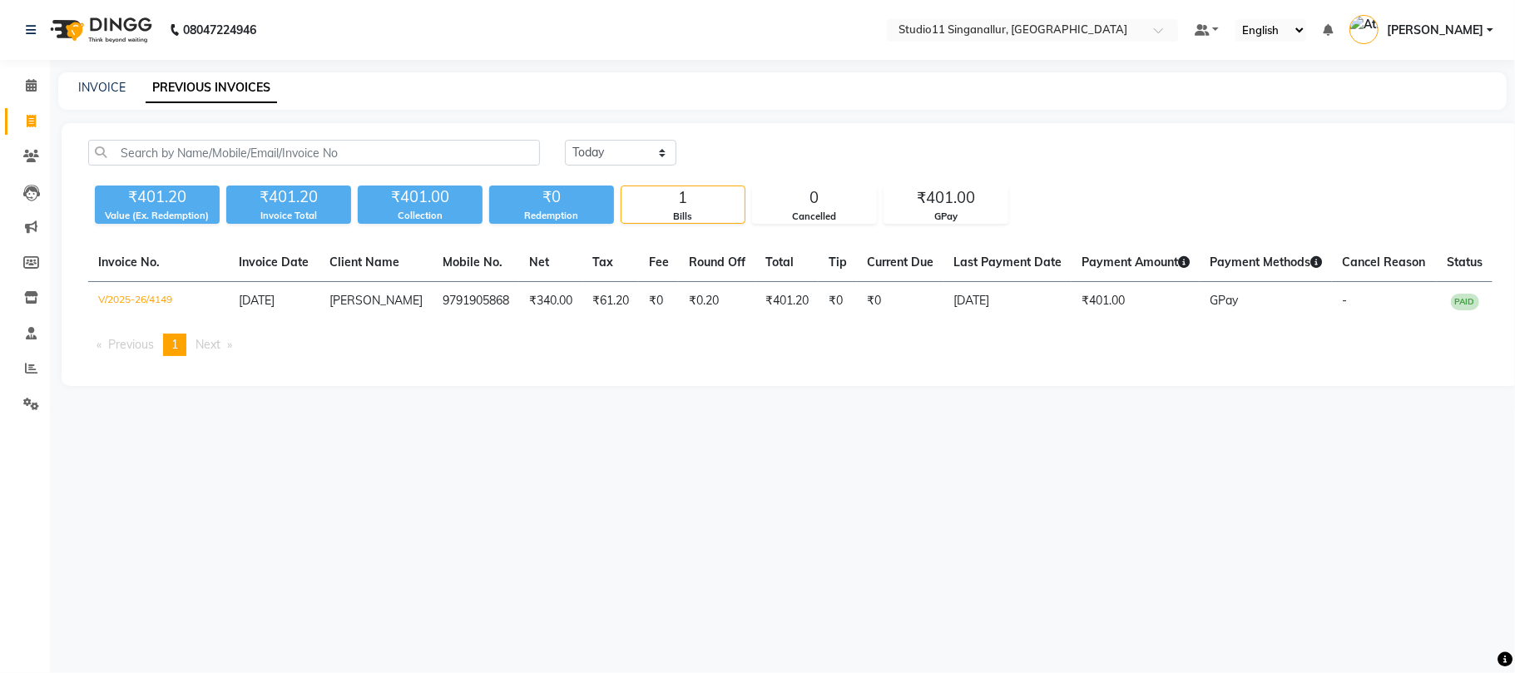
drag, startPoint x: 253, startPoint y: 85, endPoint x: 333, endPoint y: 453, distance: 377.1
click at [333, 453] on div "08047224946 Select Location × Studio11 Singanallur, Singanallur Default Panel M…" at bounding box center [757, 336] width 1515 height 673
click at [80, 82] on link "INVOICE" at bounding box center [101, 87] width 47 height 15
select select "service"
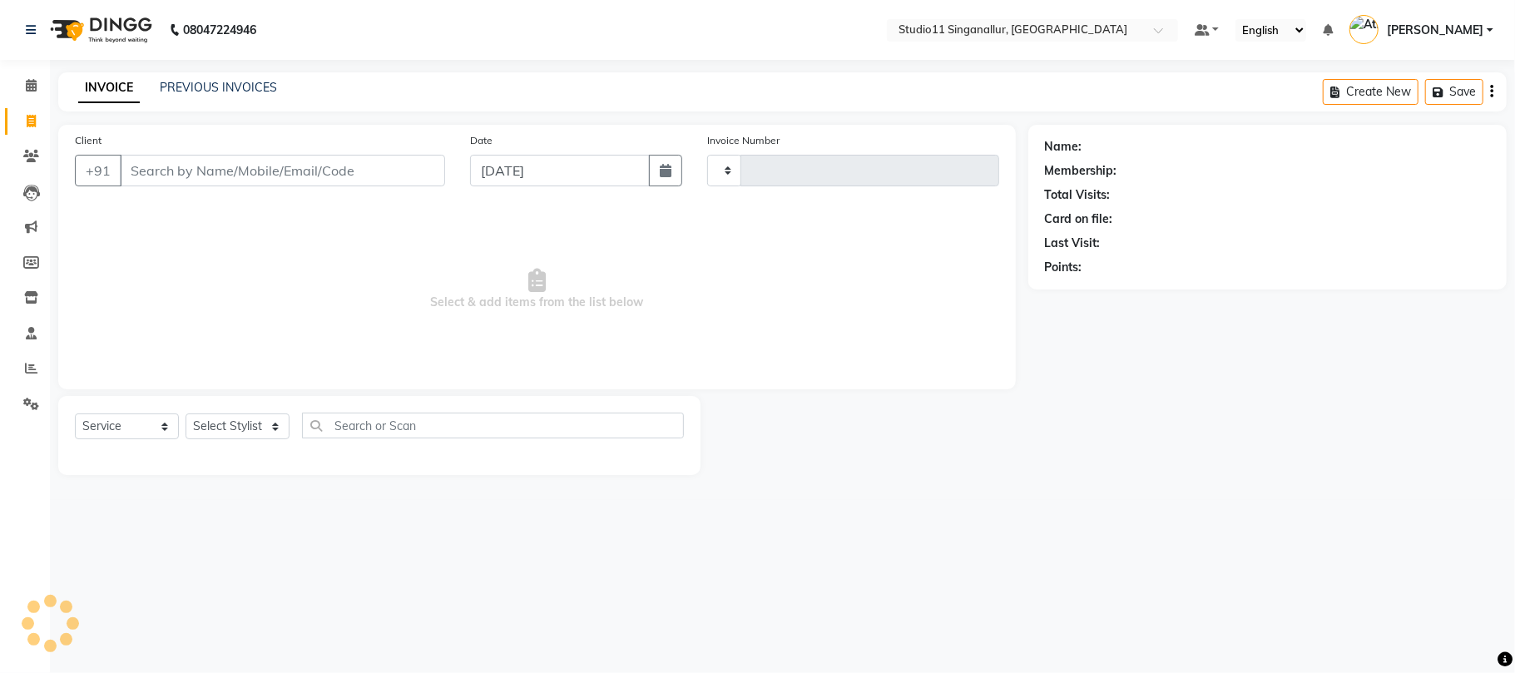
type input "4150"
select select "6616"
click at [330, 174] on input "Client" at bounding box center [282, 171] width 325 height 32
click at [268, 423] on select "Select Stylist [PERSON_NAME] Divya [PERSON_NAME] [PERSON_NAME] [PERSON_NAME] [P…" at bounding box center [238, 426] width 104 height 26
click at [449, 248] on span "Select & add items from the list below" at bounding box center [537, 289] width 924 height 166
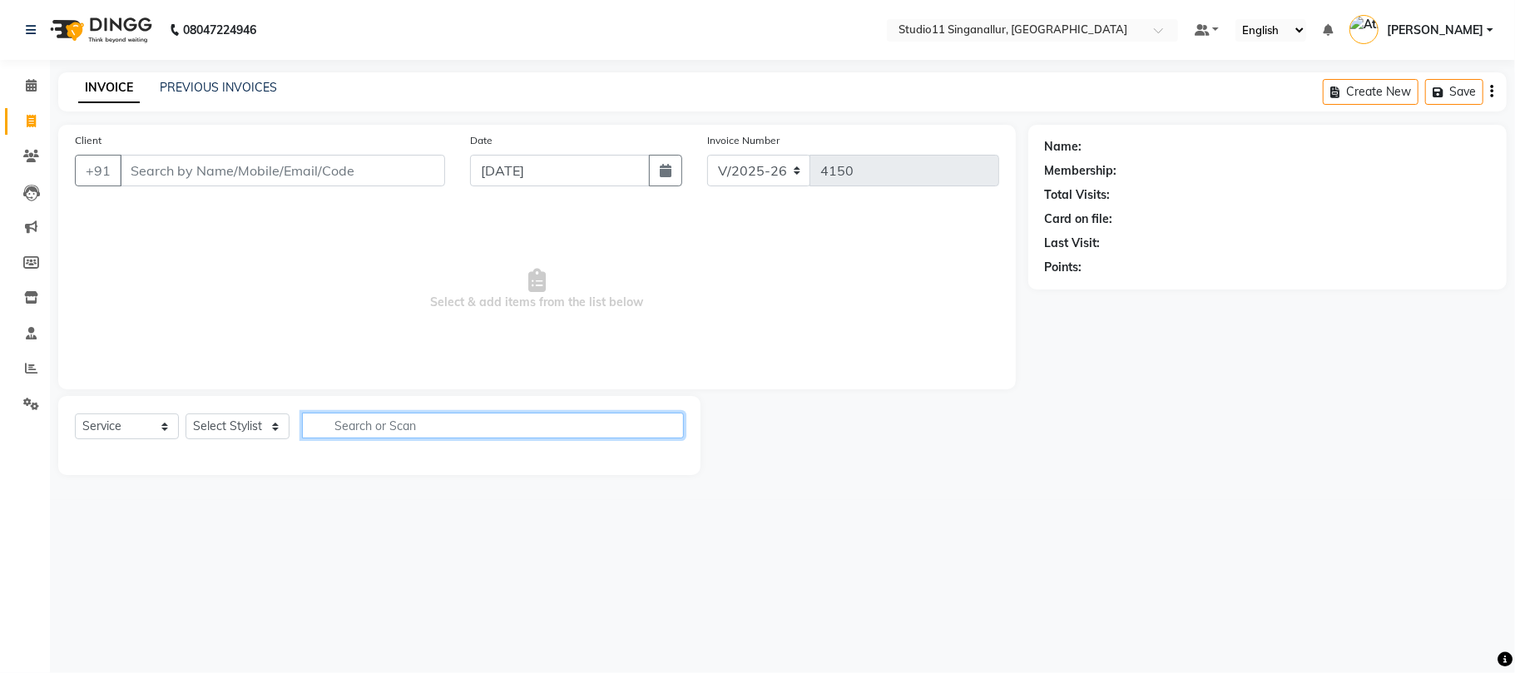
click at [421, 433] on input "text" at bounding box center [493, 426] width 382 height 26
click at [463, 227] on span "Select & add items from the list below" at bounding box center [537, 289] width 924 height 166
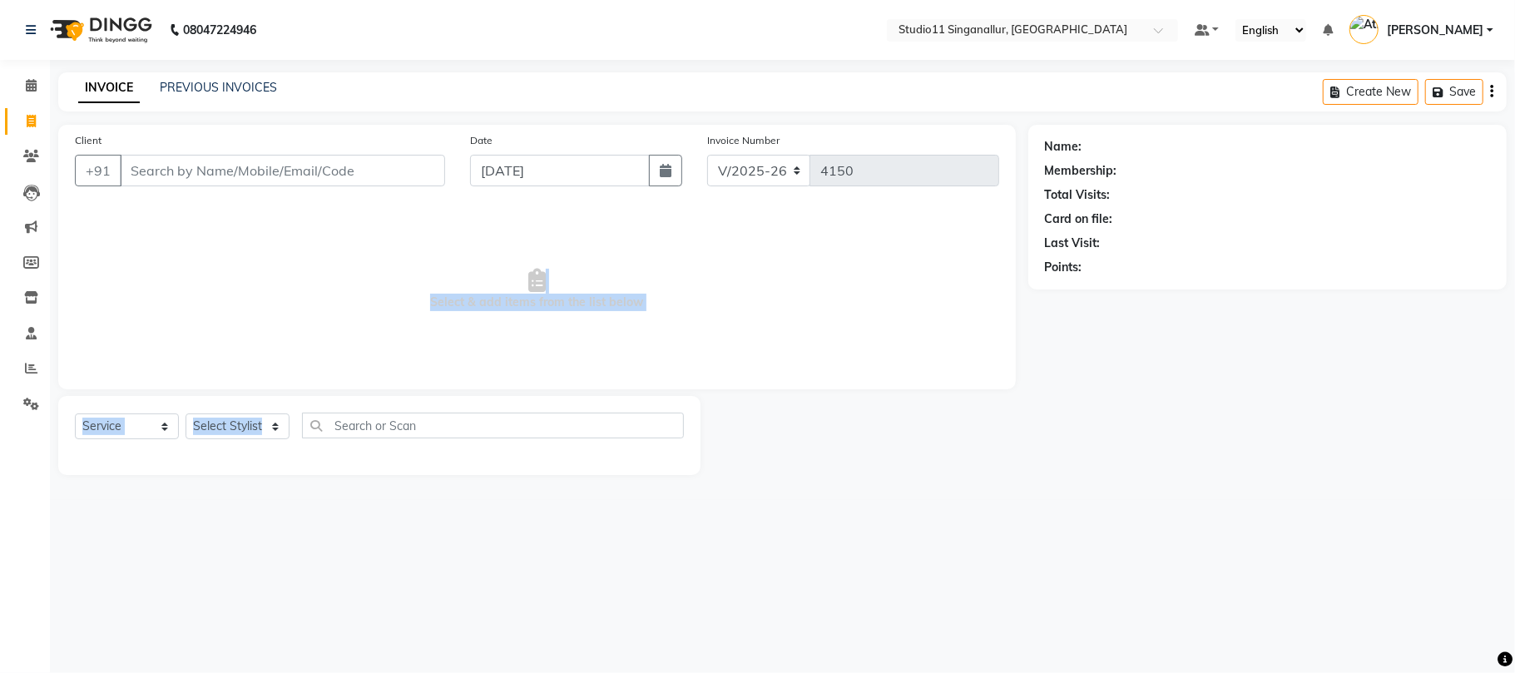
drag, startPoint x: 463, startPoint y: 227, endPoint x: 526, endPoint y: 408, distance: 191.3
click at [526, 408] on div "Client +91 Date [DATE] Invoice Number V/2025 V/[PHONE_NUMBER] Select & add item…" at bounding box center [537, 300] width 982 height 350
click at [526, 408] on div "Select Service Product Membership Package Voucher Prepaid Gift Card Select Styl…" at bounding box center [379, 435] width 642 height 79
click at [526, 409] on div "Select Service Product Membership Package Voucher Prepaid Gift Card Select Styl…" at bounding box center [379, 435] width 642 height 79
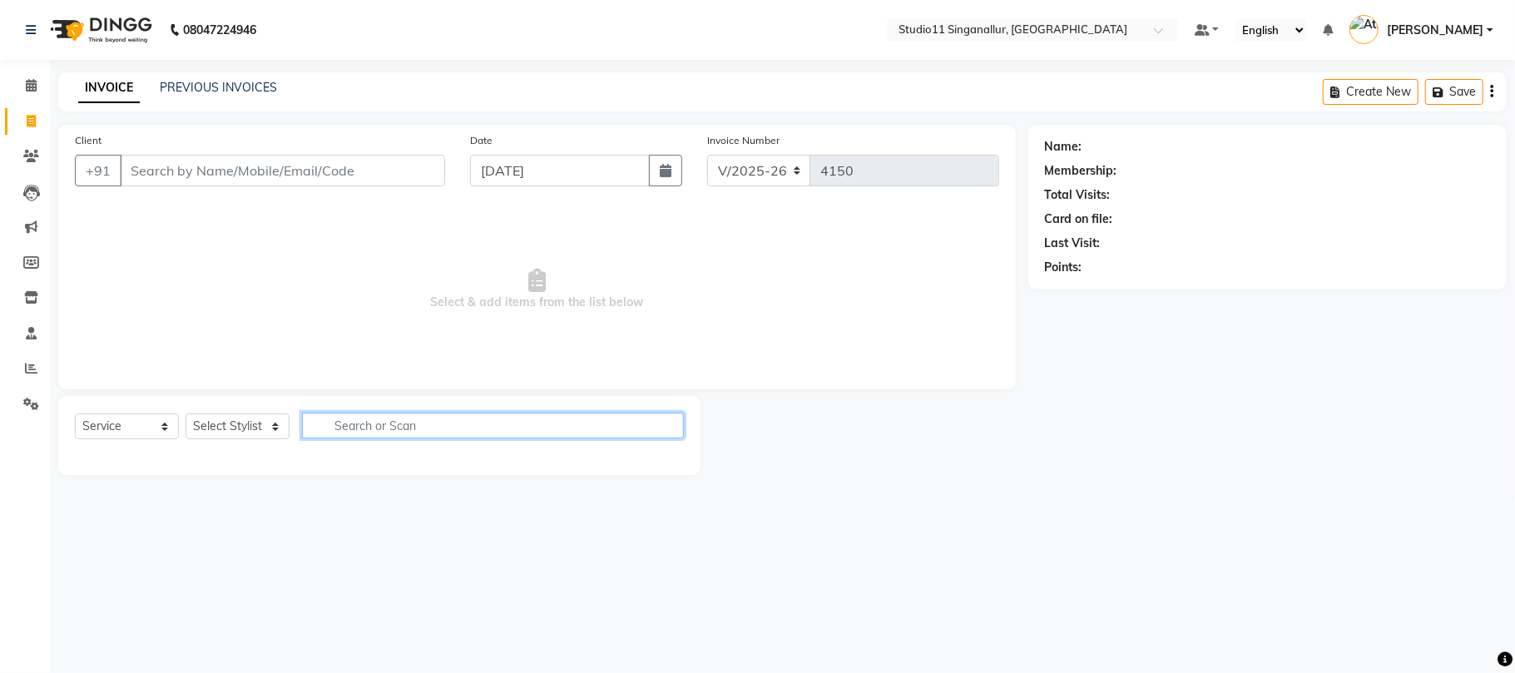
click at [584, 431] on input "text" at bounding box center [493, 426] width 382 height 26
click at [556, 423] on input "[PERSON_NAME] trim" at bounding box center [481, 426] width 359 height 26
type input "[PERSON_NAME] trim"
click at [675, 424] on icon "button" at bounding box center [671, 425] width 9 height 12
click at [273, 418] on select "Select Stylist [PERSON_NAME] Divya [PERSON_NAME] [PERSON_NAME] [PERSON_NAME] [P…" at bounding box center [238, 426] width 104 height 26
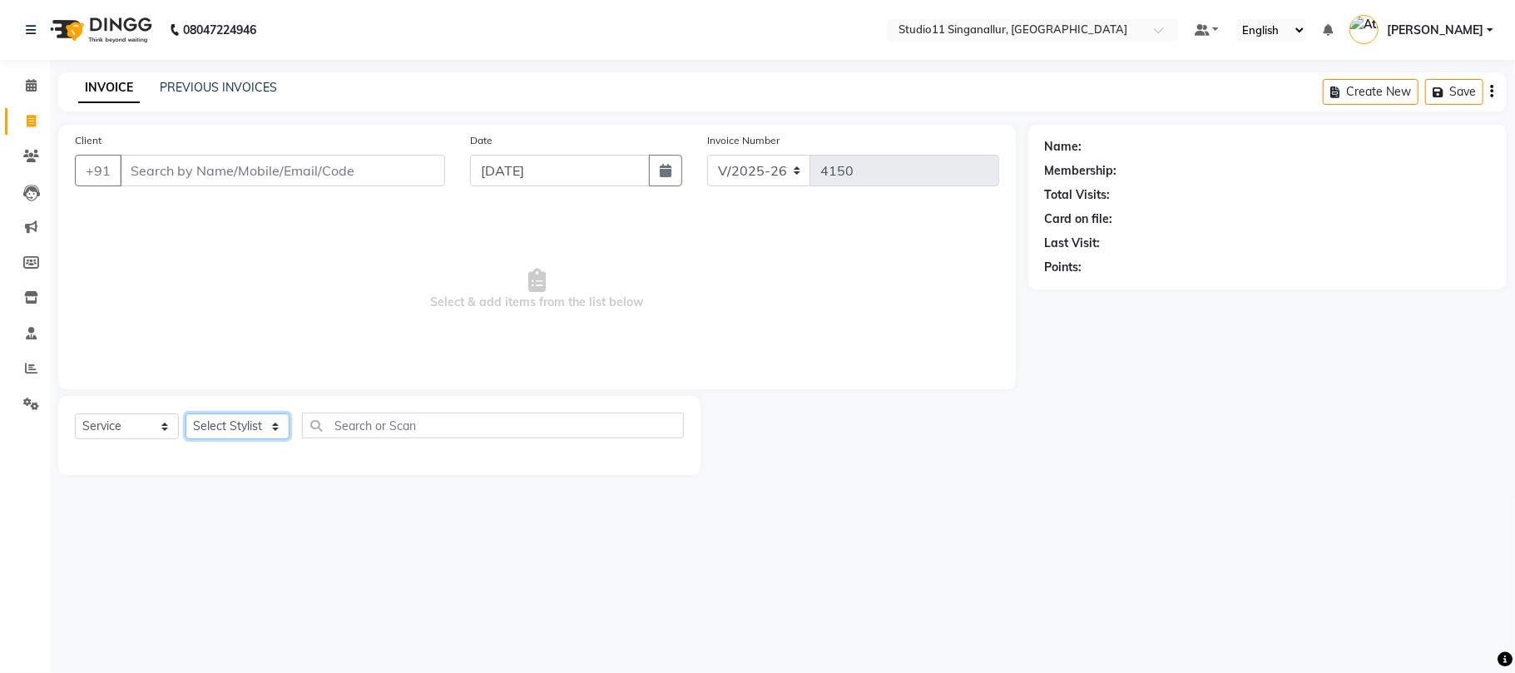
select select "51051"
click at [186, 413] on select "Select Stylist [PERSON_NAME] Divya [PERSON_NAME] [PERSON_NAME] [PERSON_NAME] [P…" at bounding box center [238, 426] width 104 height 26
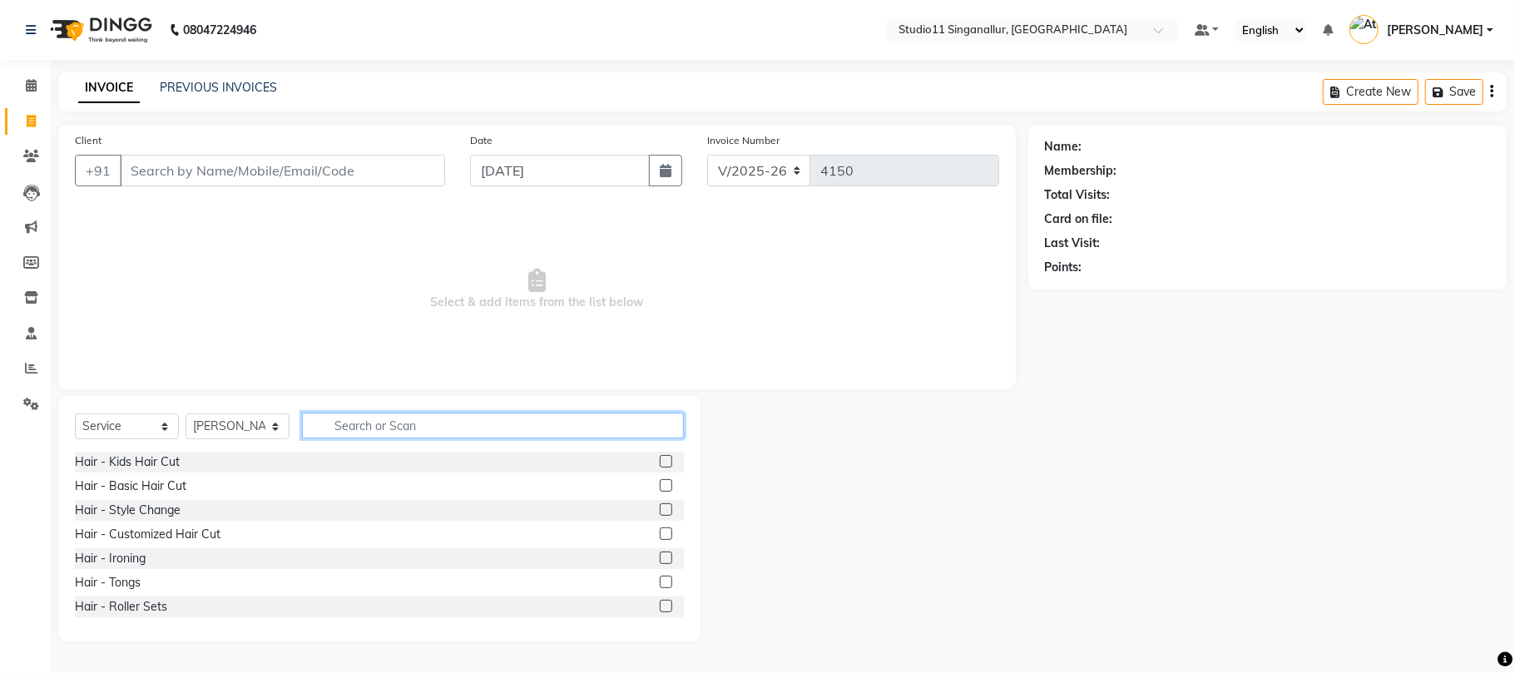
click at [408, 430] on input "text" at bounding box center [493, 426] width 382 height 26
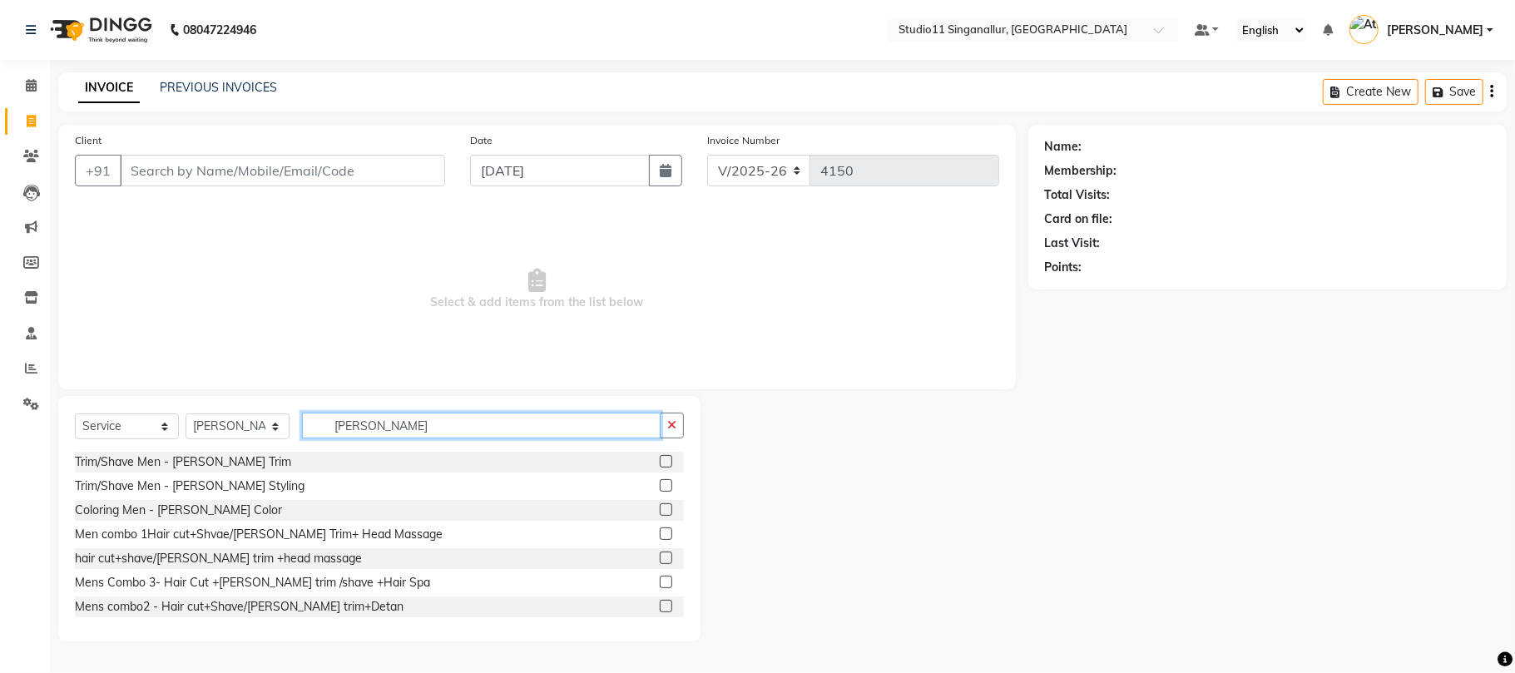
type input "[PERSON_NAME]"
click at [660, 463] on label at bounding box center [666, 461] width 12 height 12
click at [660, 463] on input "checkbox" at bounding box center [665, 462] width 11 height 11
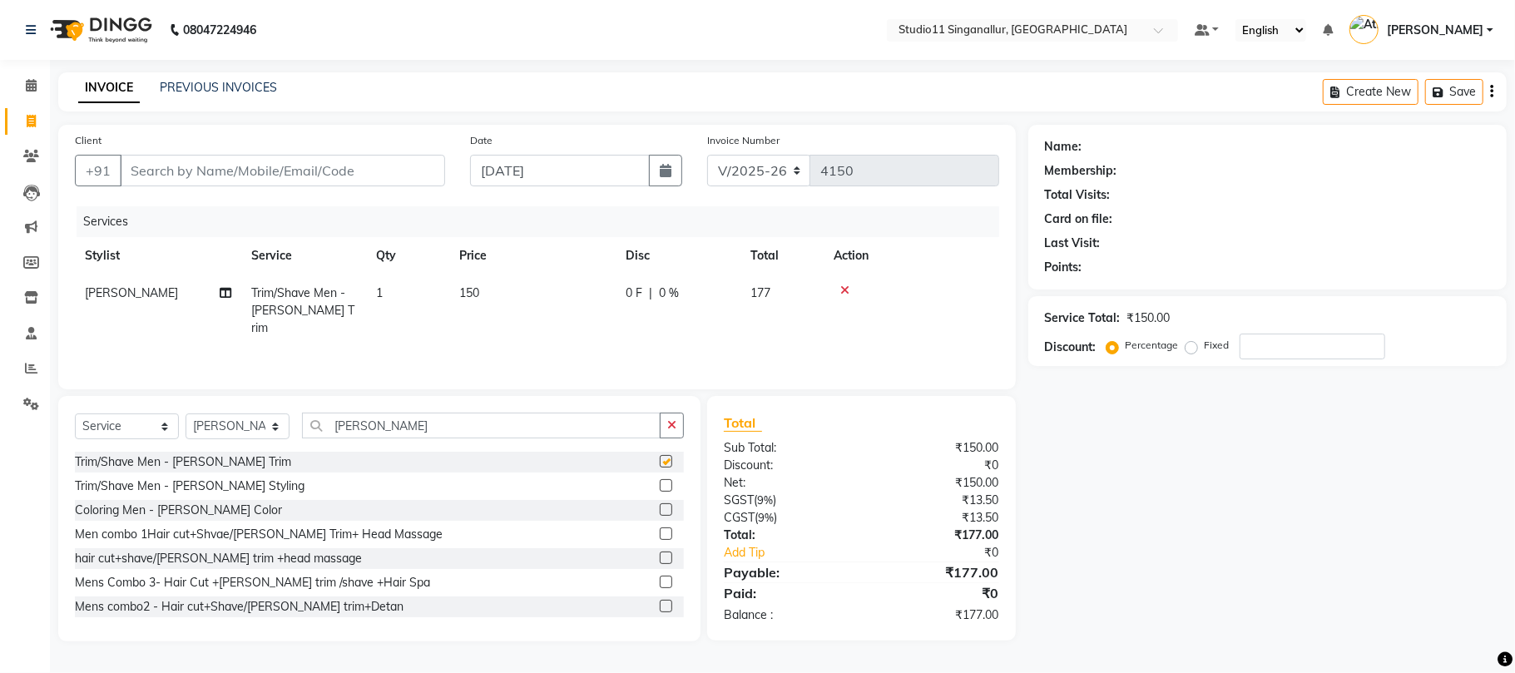
checkbox input "false"
click at [846, 290] on icon at bounding box center [844, 290] width 9 height 12
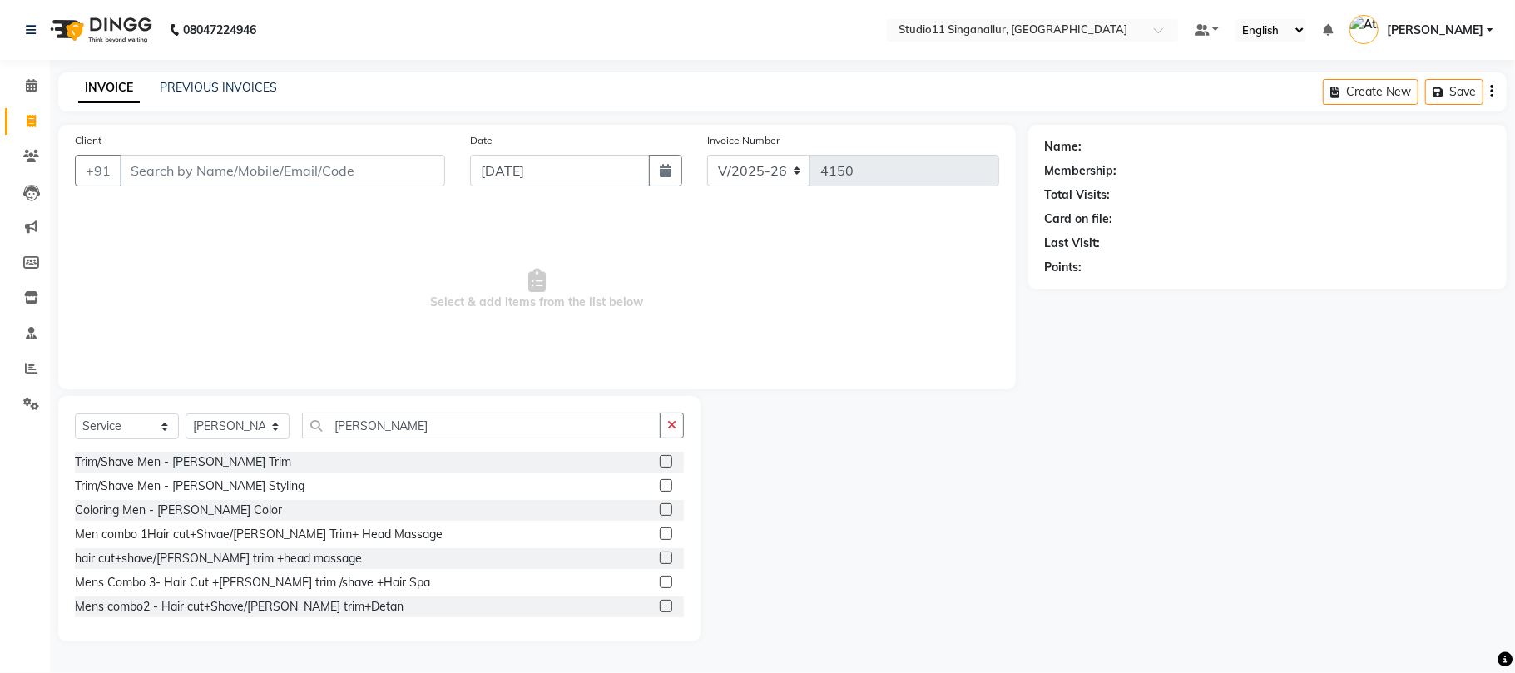
click at [333, 338] on span "Select & add items from the list below" at bounding box center [537, 289] width 924 height 166
click at [677, 416] on button "button" at bounding box center [672, 426] width 24 height 26
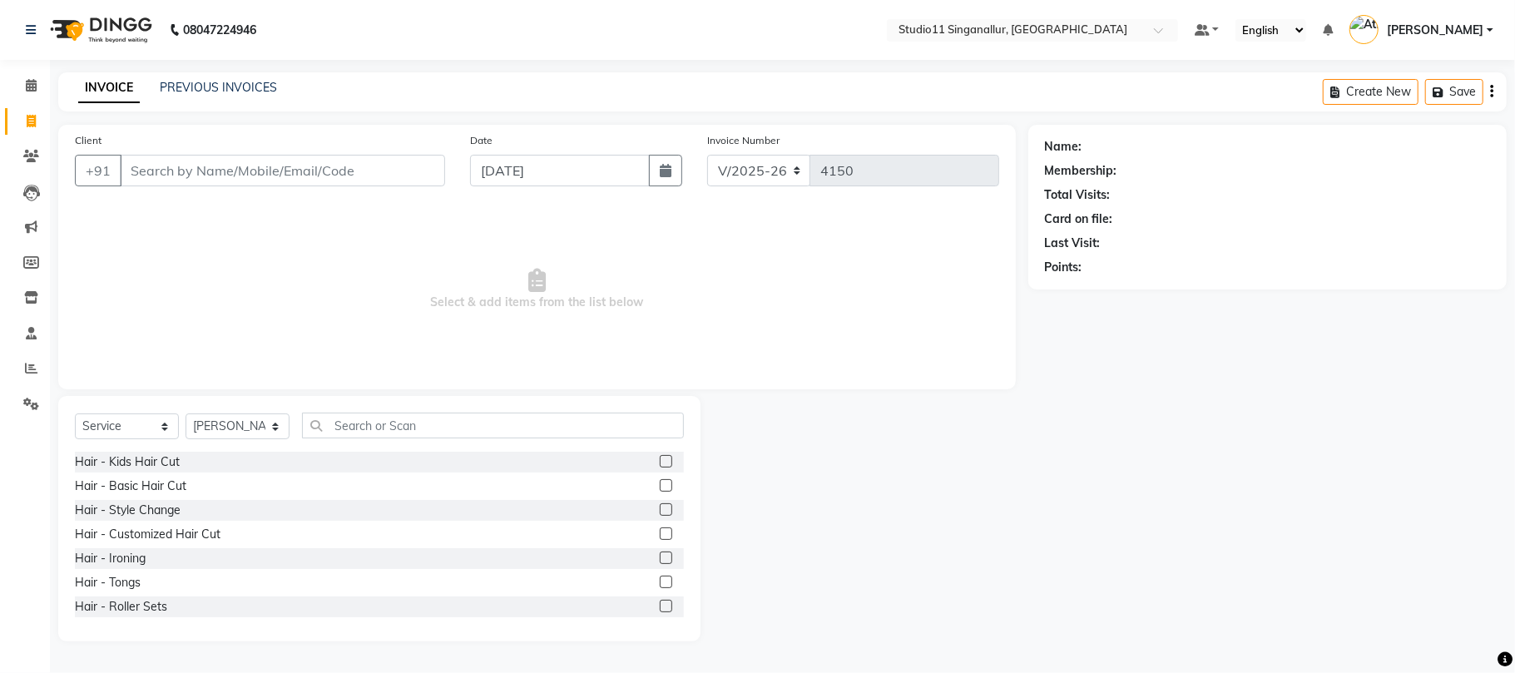
click at [390, 339] on span "Select & add items from the list below" at bounding box center [537, 289] width 924 height 166
click at [274, 420] on select "Select Stylist [PERSON_NAME] Divya [PERSON_NAME] [PERSON_NAME] [PERSON_NAME] [P…" at bounding box center [238, 426] width 104 height 26
select select
click at [186, 413] on select "Select Stylist [PERSON_NAME] Divya [PERSON_NAME] [PERSON_NAME] [PERSON_NAME] [P…" at bounding box center [238, 426] width 104 height 26
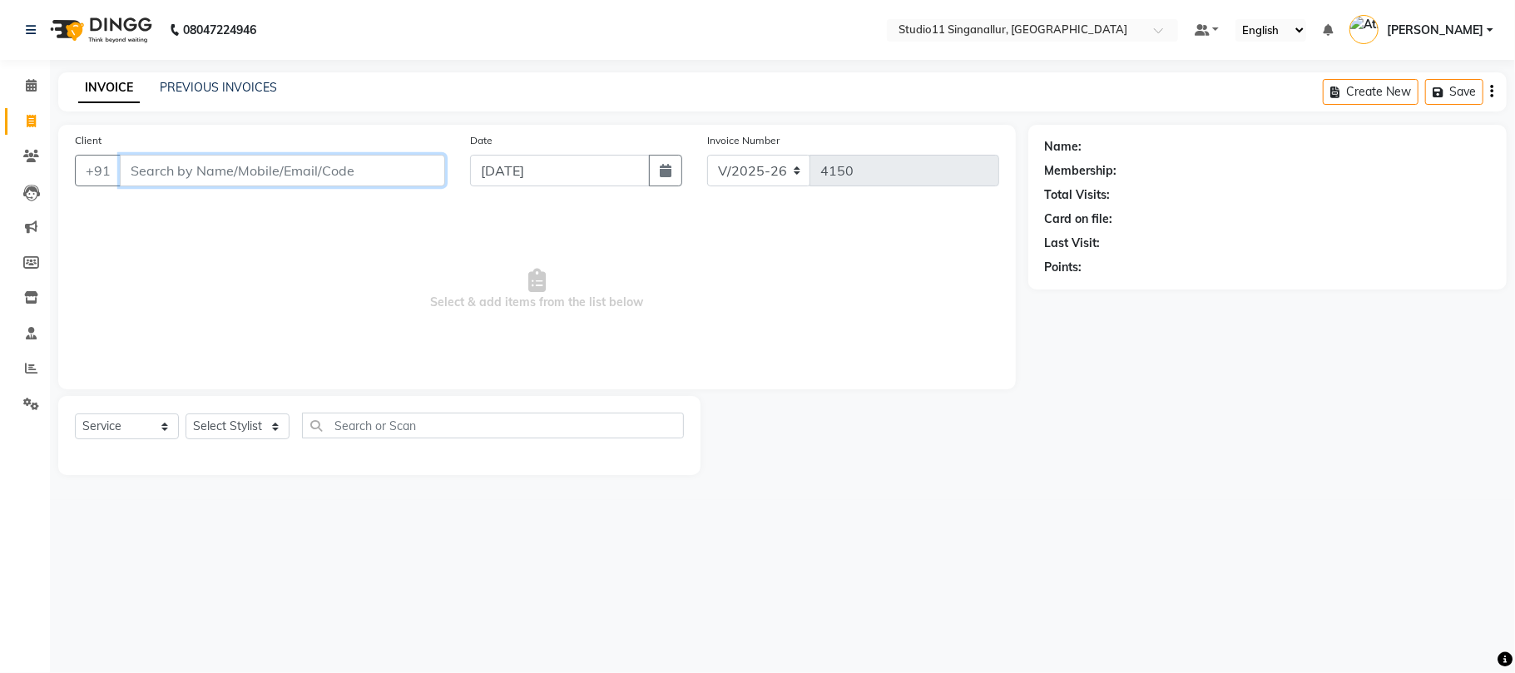
click at [227, 167] on input "Client" at bounding box center [282, 171] width 325 height 32
type input "9961358846"
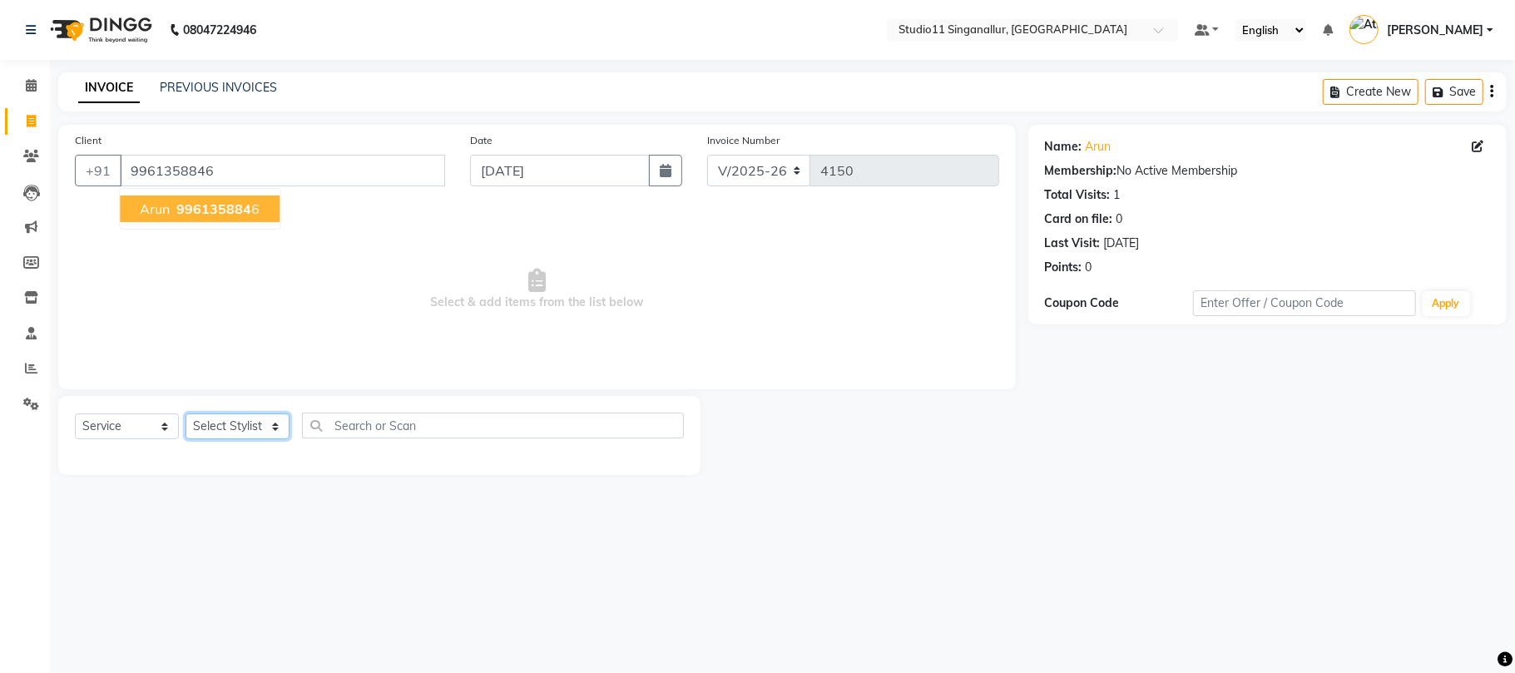
click at [275, 433] on select "Select Stylist [PERSON_NAME] Divya [PERSON_NAME] [PERSON_NAME] [PERSON_NAME] [P…" at bounding box center [238, 426] width 104 height 26
select select "51051"
click at [186, 413] on select "Select Stylist [PERSON_NAME] Divya [PERSON_NAME] [PERSON_NAME] [PERSON_NAME] [P…" at bounding box center [238, 426] width 104 height 26
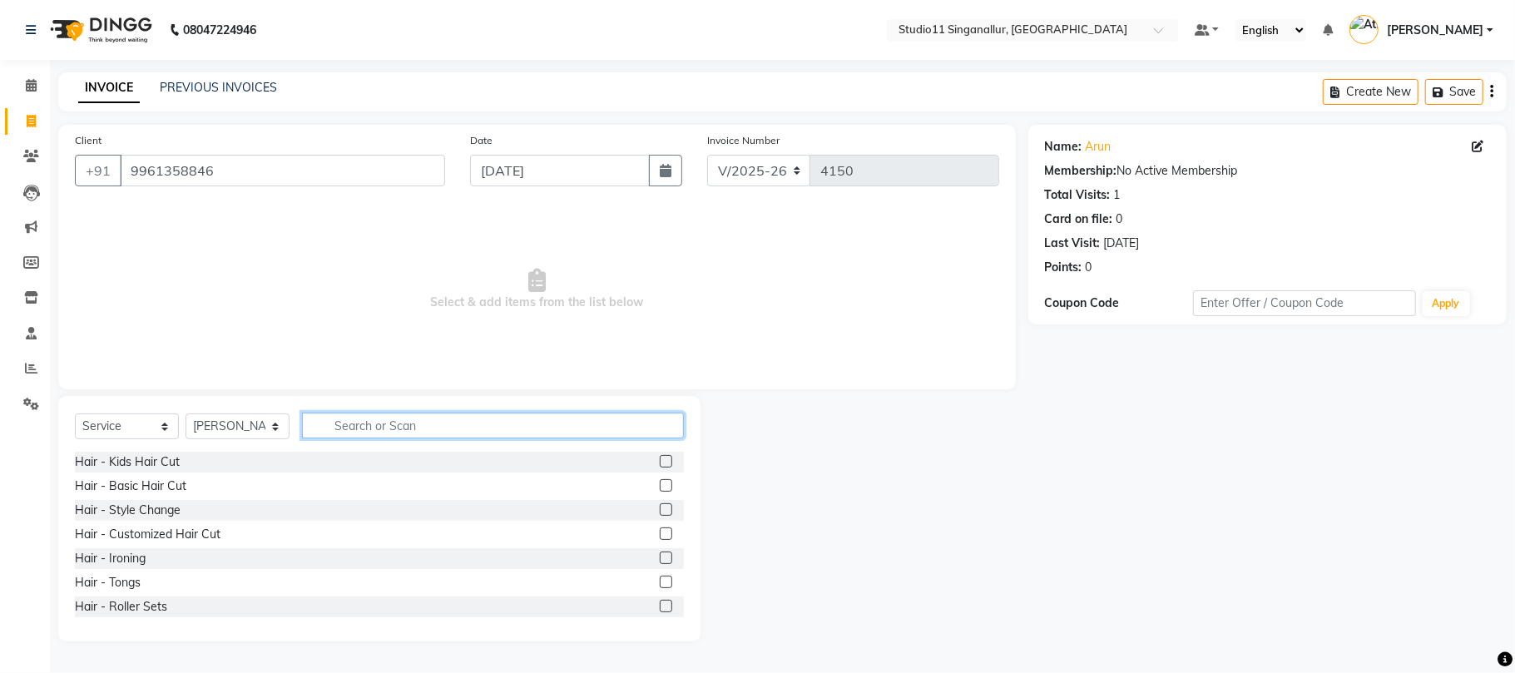
click at [424, 421] on input "text" at bounding box center [493, 426] width 382 height 26
type input "hair cut"
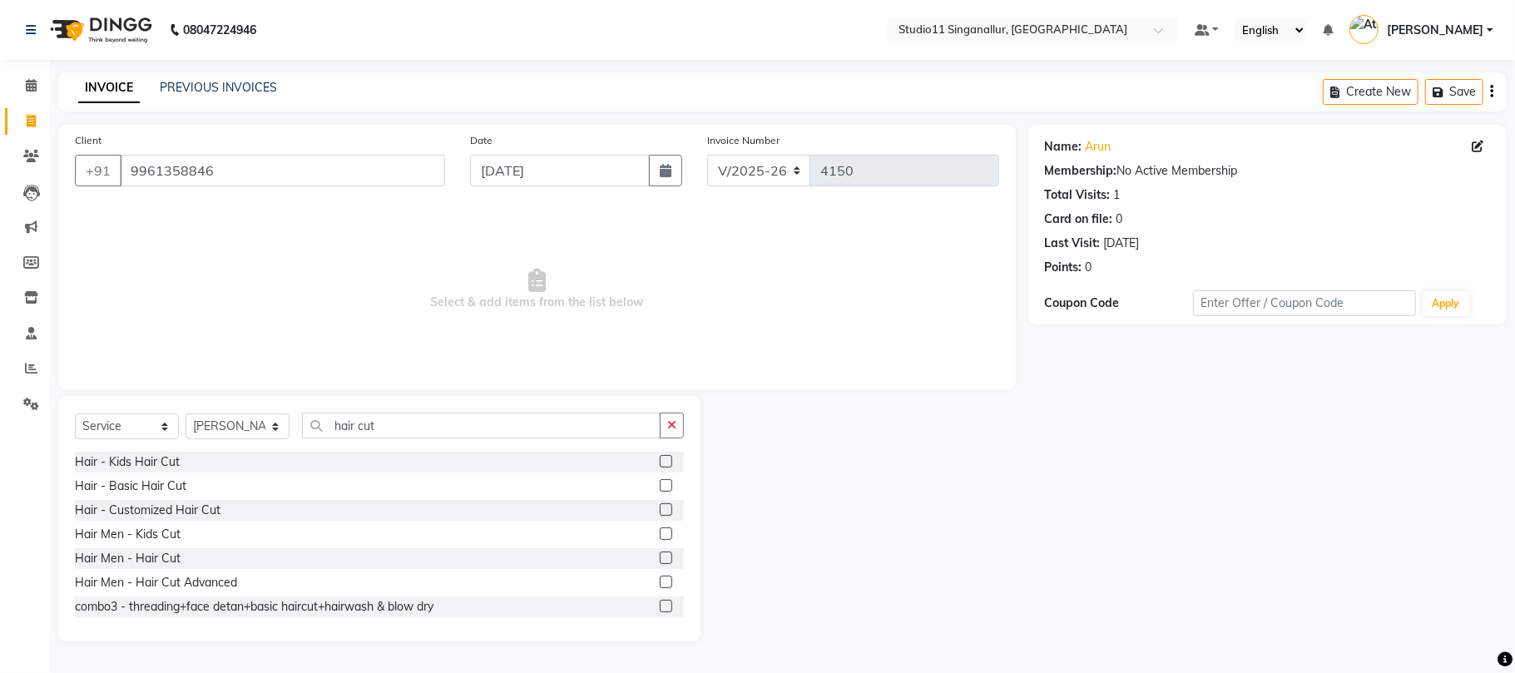
click at [660, 561] on label at bounding box center [666, 558] width 12 height 12
click at [660, 561] on input "checkbox" at bounding box center [665, 558] width 11 height 11
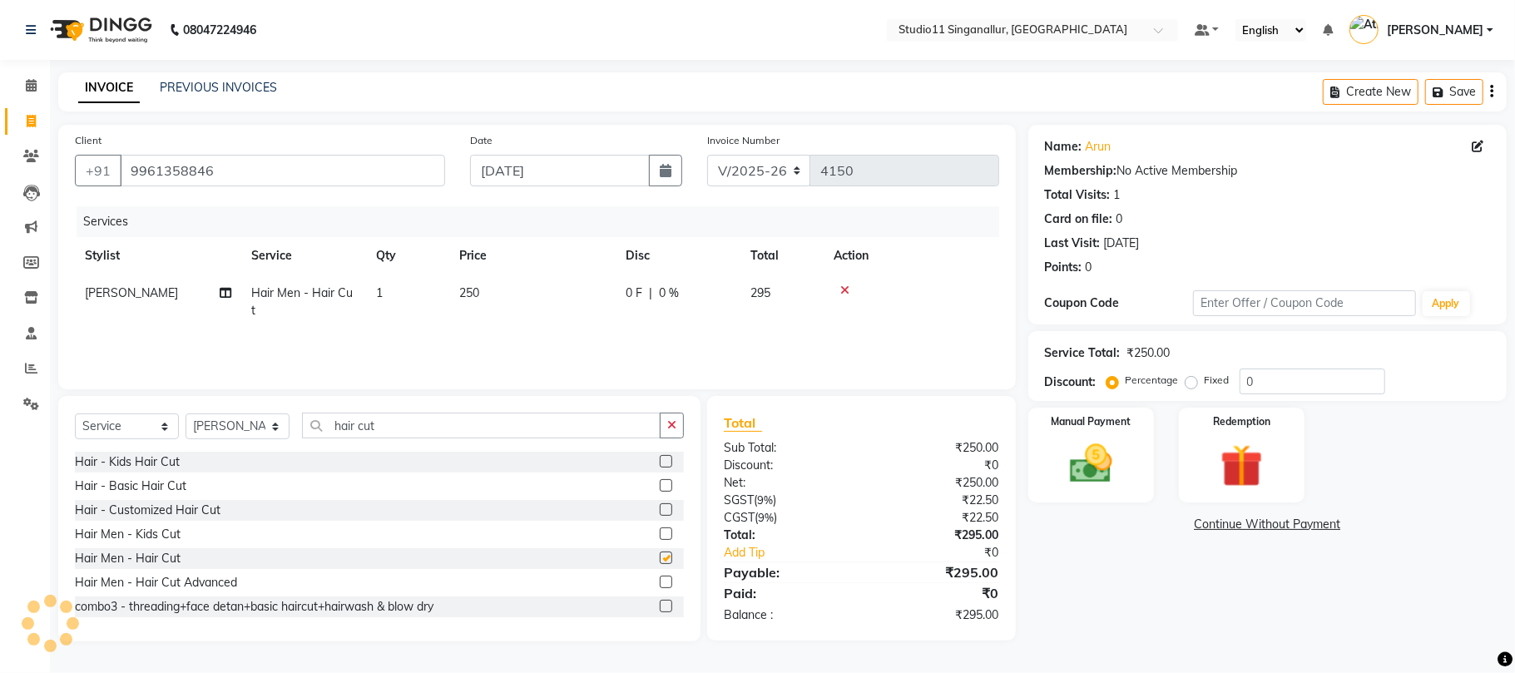
checkbox input "false"
click at [680, 416] on button "button" at bounding box center [672, 426] width 24 height 26
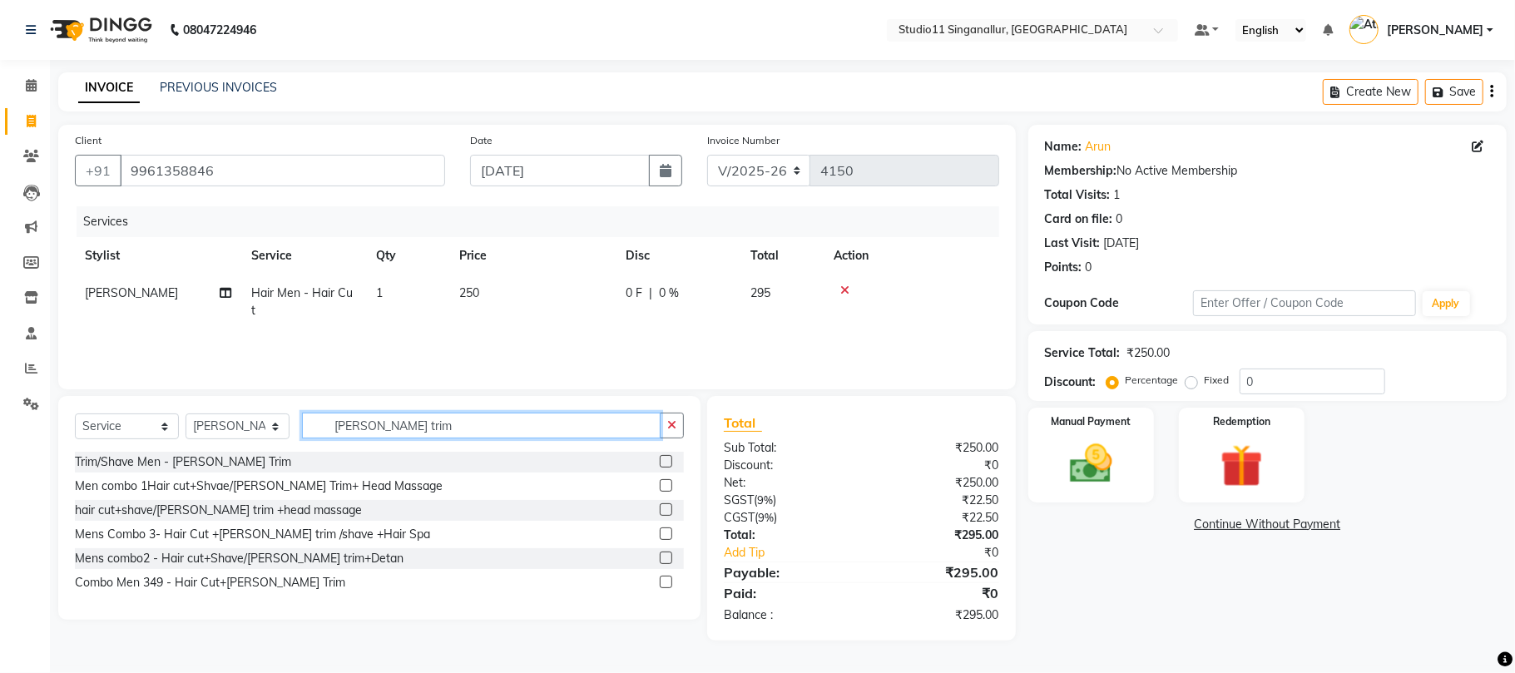
type input "[PERSON_NAME] trim"
click at [666, 466] on label at bounding box center [666, 461] width 12 height 12
click at [666, 466] on input "checkbox" at bounding box center [665, 462] width 11 height 11
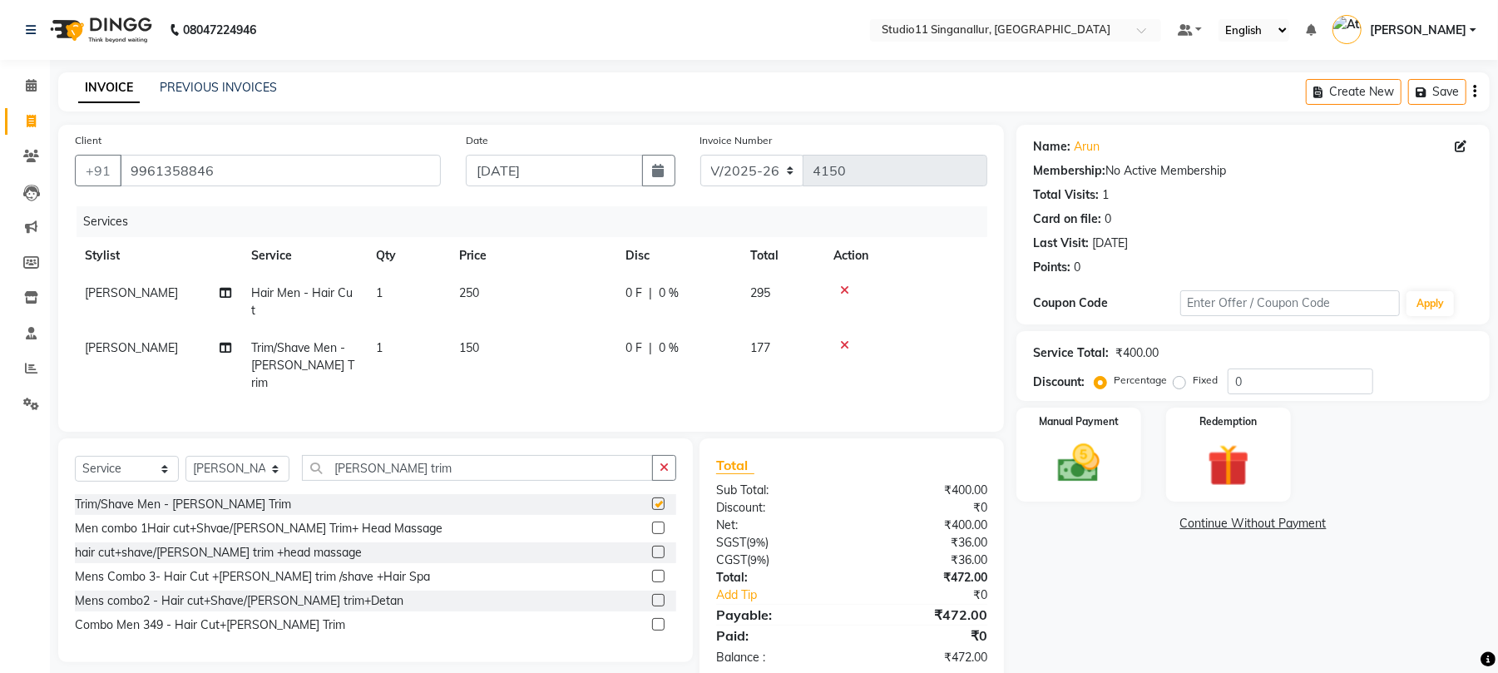
checkbox input "false"
click at [1080, 458] on img at bounding box center [1079, 463] width 72 height 51
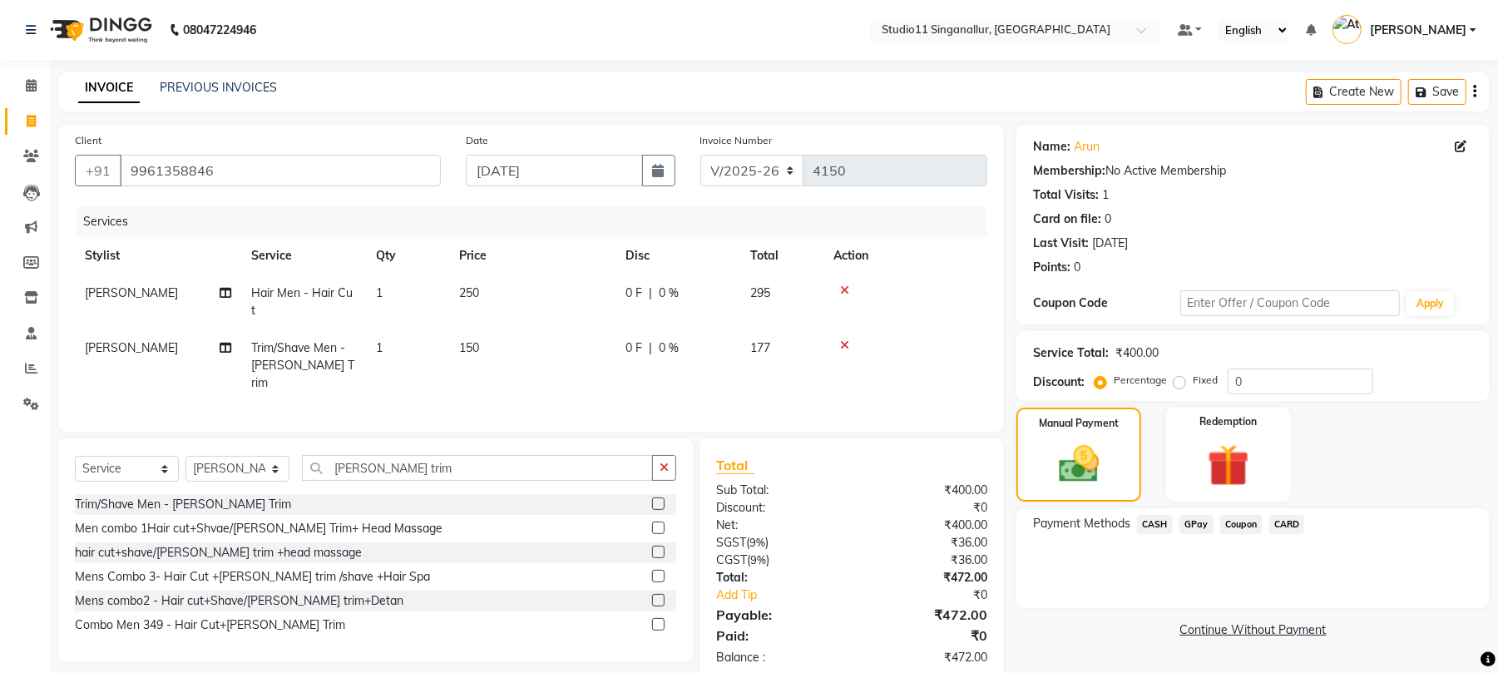
click at [1149, 526] on span "CASH" at bounding box center [1155, 524] width 36 height 19
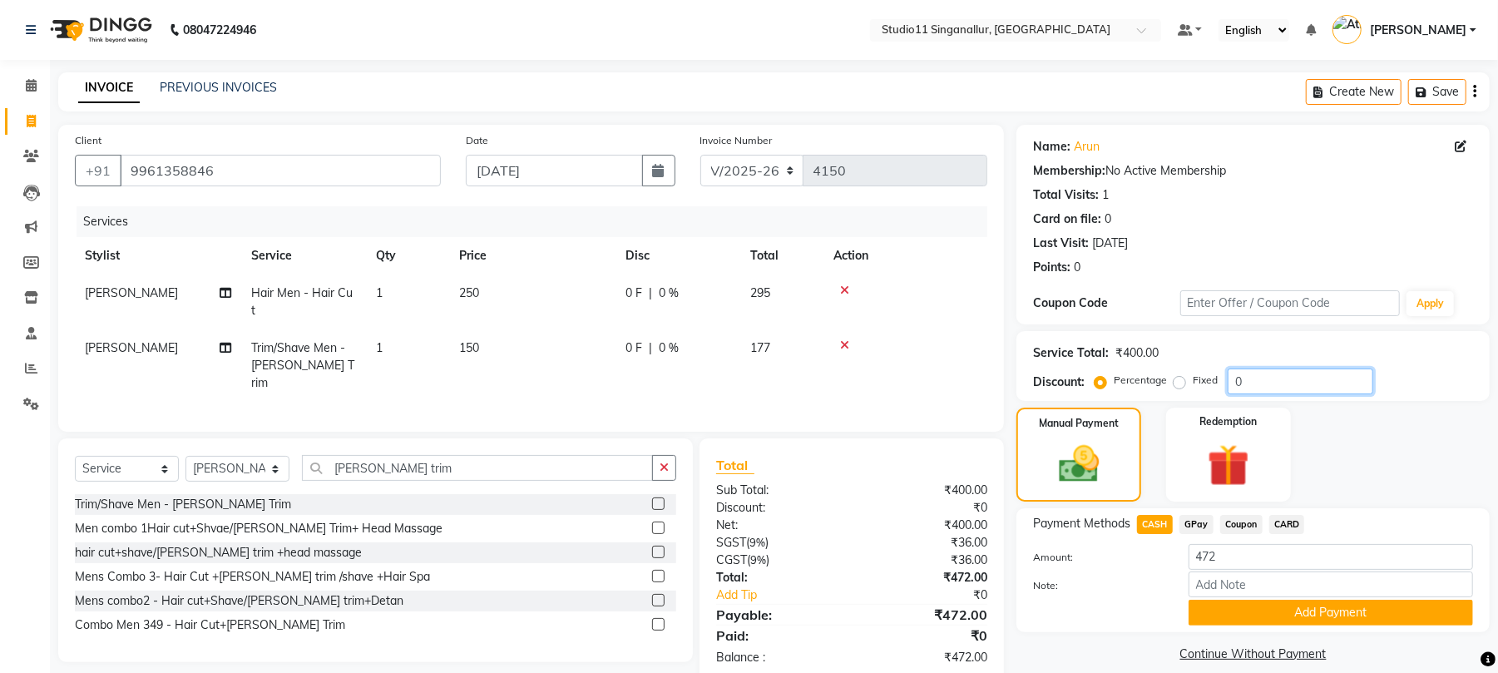
click at [1268, 386] on input "0" at bounding box center [1301, 382] width 146 height 26
type input "015"
click at [1296, 612] on button "Add Payment" at bounding box center [1331, 613] width 284 height 26
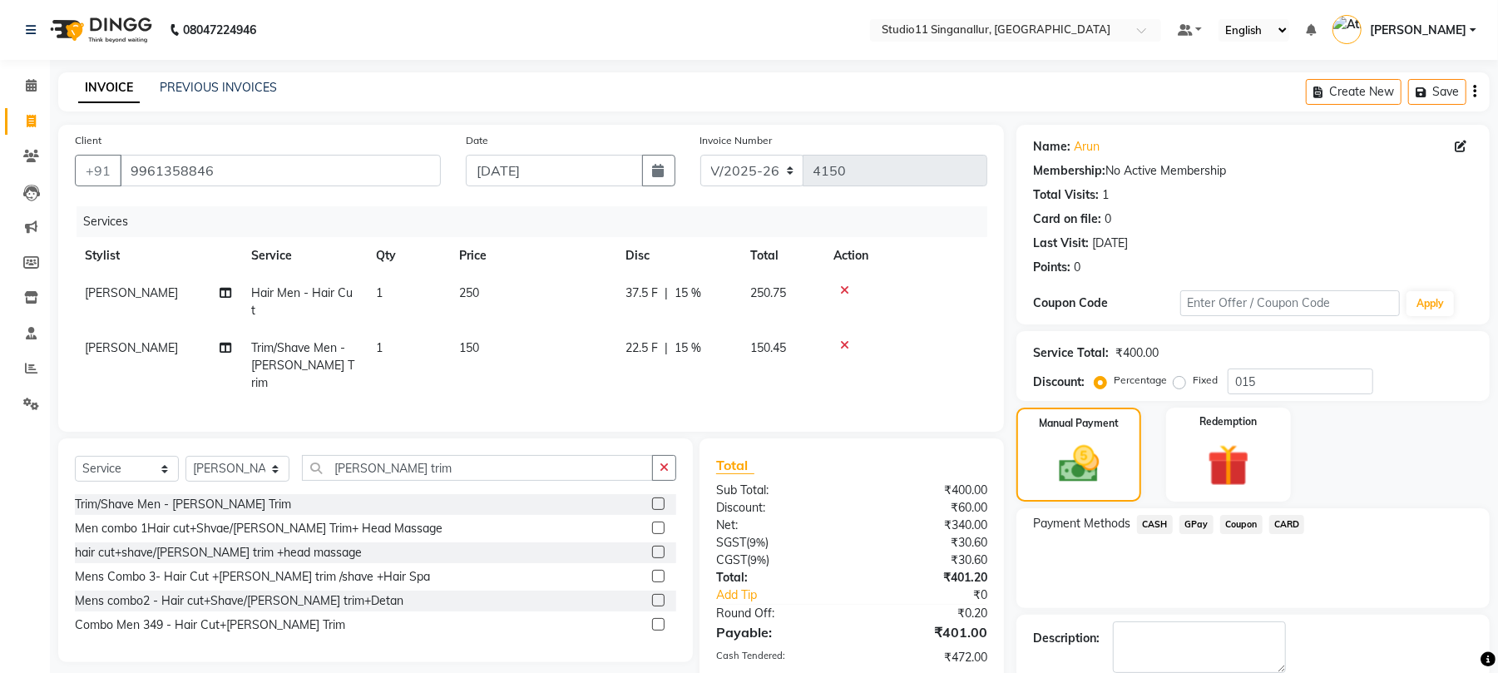
click at [1153, 526] on span "CASH" at bounding box center [1155, 524] width 36 height 19
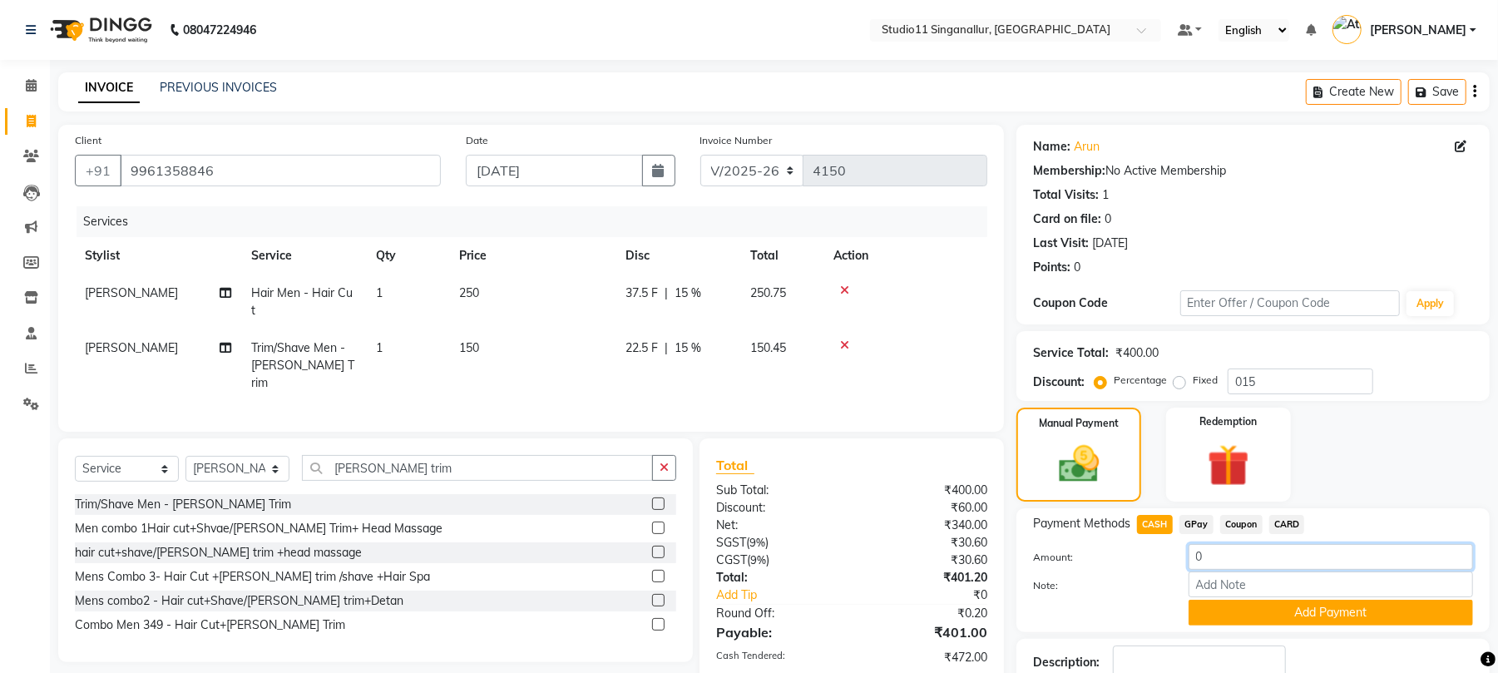
click at [1263, 559] on input "0" at bounding box center [1331, 557] width 284 height 26
click at [1156, 520] on span "CASH" at bounding box center [1155, 524] width 36 height 19
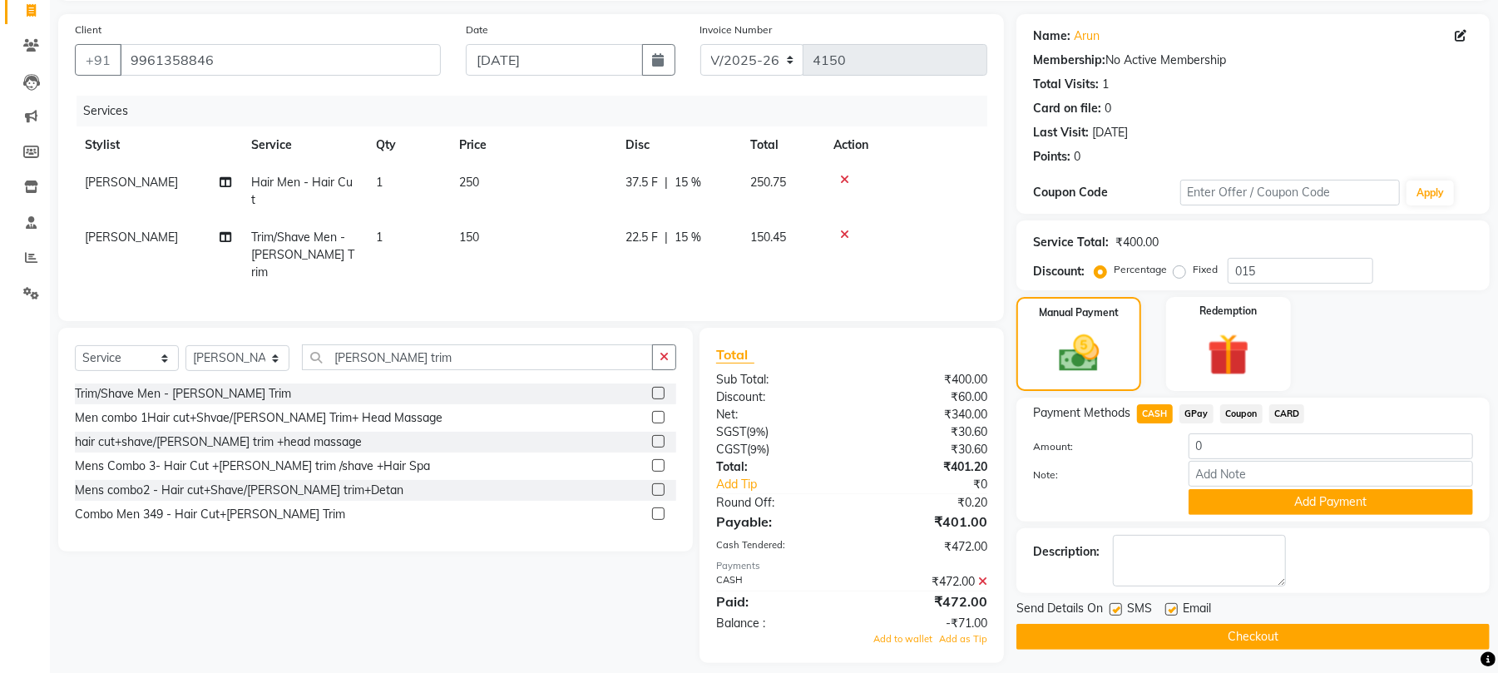
scroll to position [114, 0]
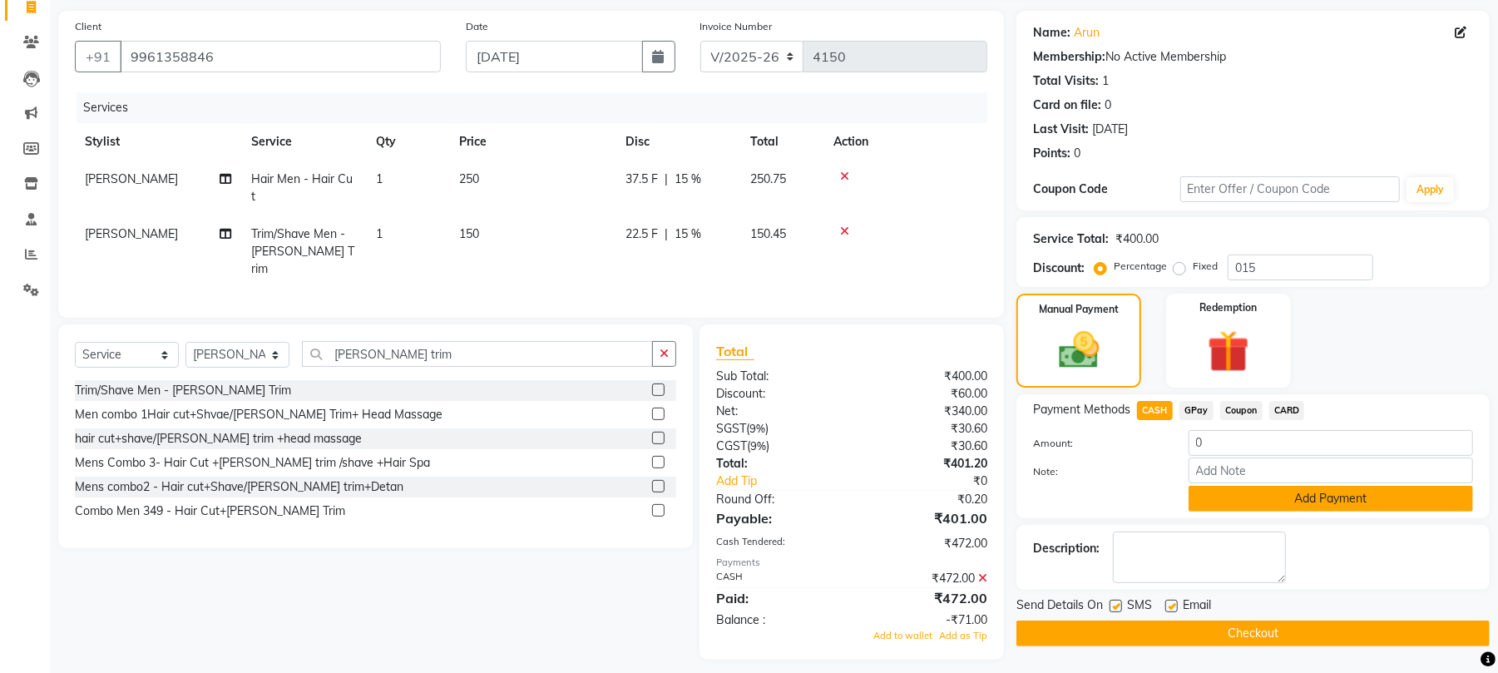
click at [1325, 493] on button "Add Payment" at bounding box center [1331, 499] width 284 height 26
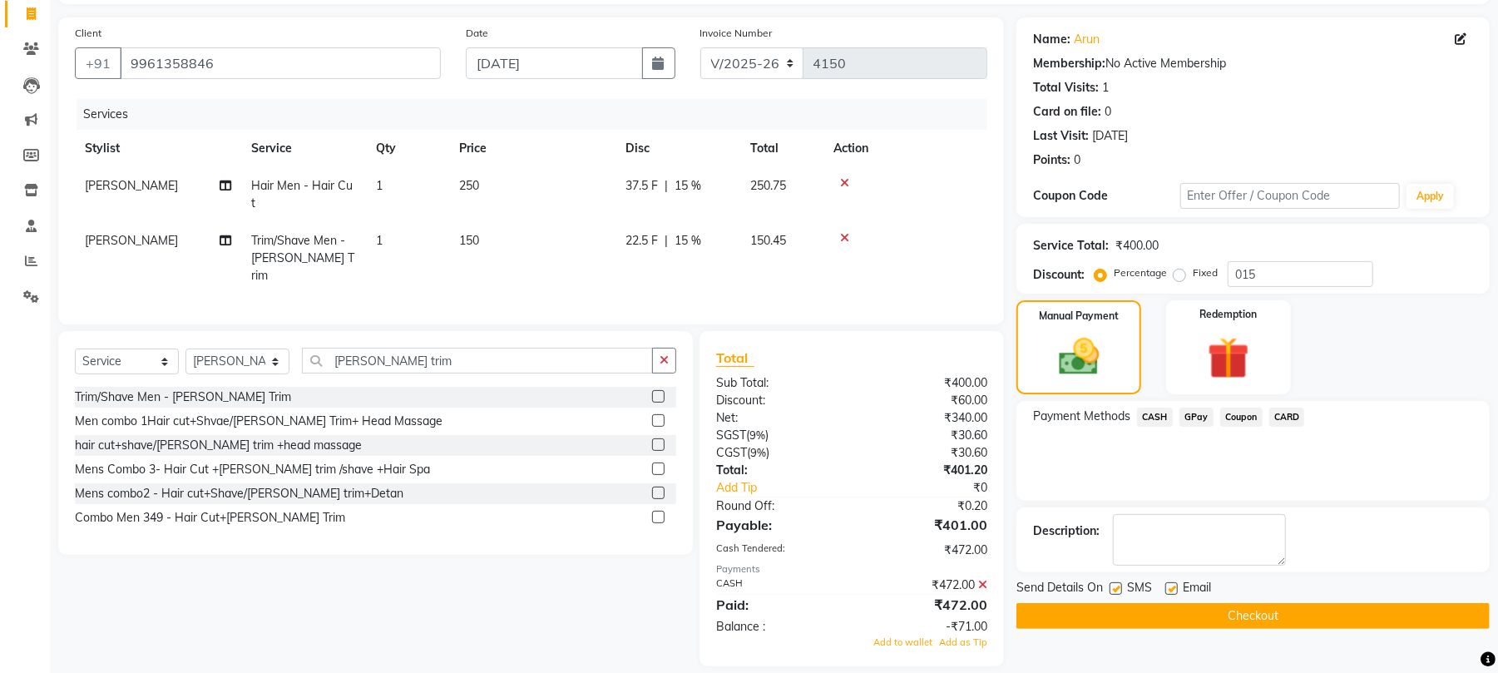
click at [1161, 406] on div "Payment Methods CASH GPay Coupon CARD" at bounding box center [1253, 451] width 473 height 100
click at [1159, 410] on span "CASH" at bounding box center [1155, 417] width 36 height 19
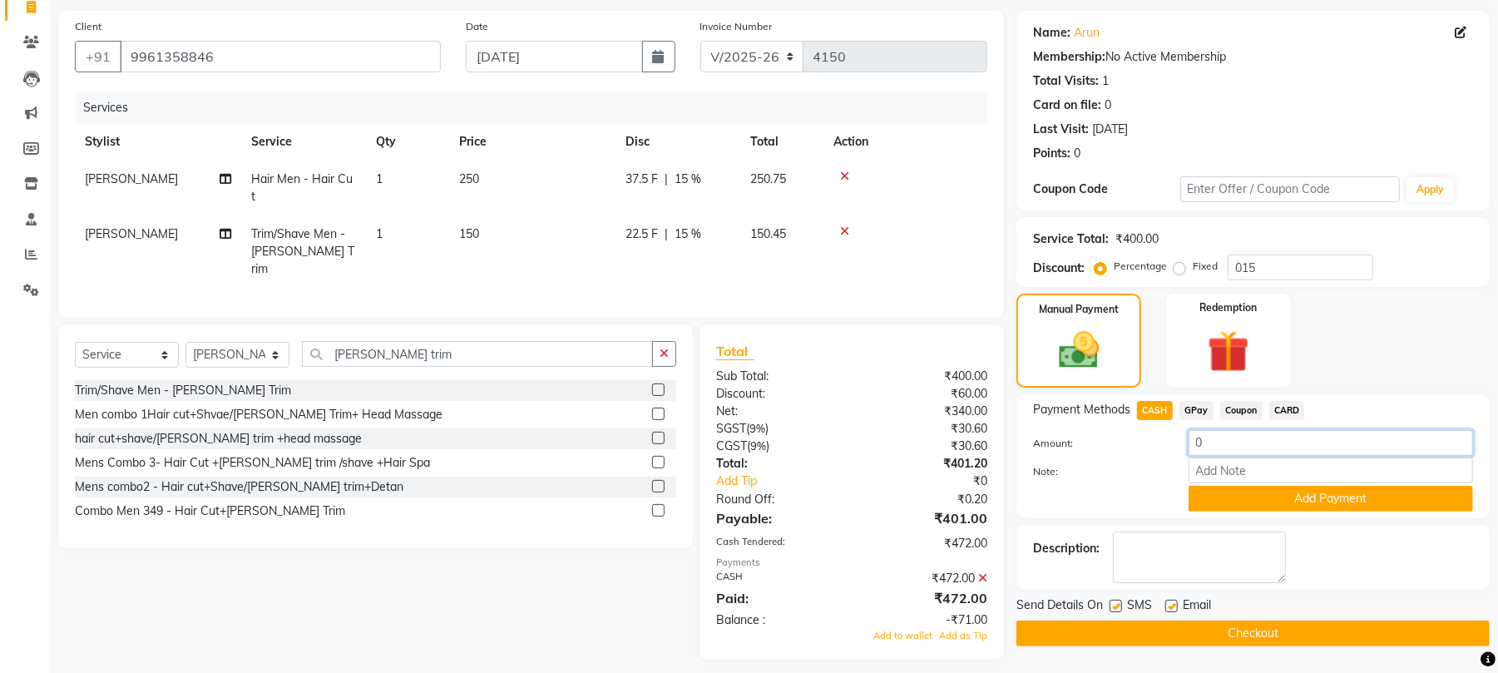
click at [1233, 456] on input "0" at bounding box center [1331, 443] width 284 height 26
click at [1123, 606] on div "SMS" at bounding box center [1138, 606] width 56 height 21
click at [1202, 439] on input "0472" at bounding box center [1331, 443] width 284 height 26
type input "472"
click at [1119, 602] on label at bounding box center [1116, 606] width 12 height 12
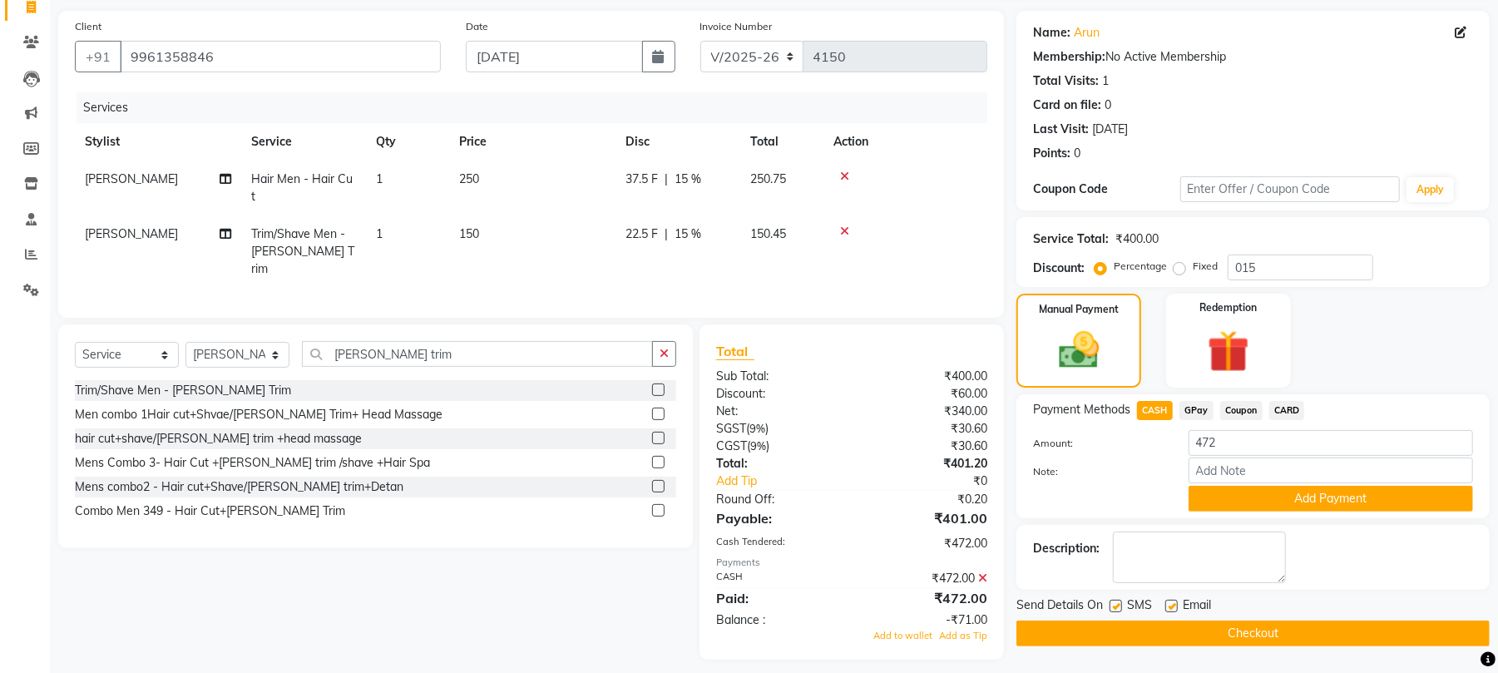
click at [1119, 602] on input "checkbox" at bounding box center [1115, 606] width 11 height 11
checkbox input "false"
click at [1175, 609] on label at bounding box center [1171, 606] width 12 height 12
click at [1175, 609] on input "checkbox" at bounding box center [1170, 606] width 11 height 11
checkbox input "false"
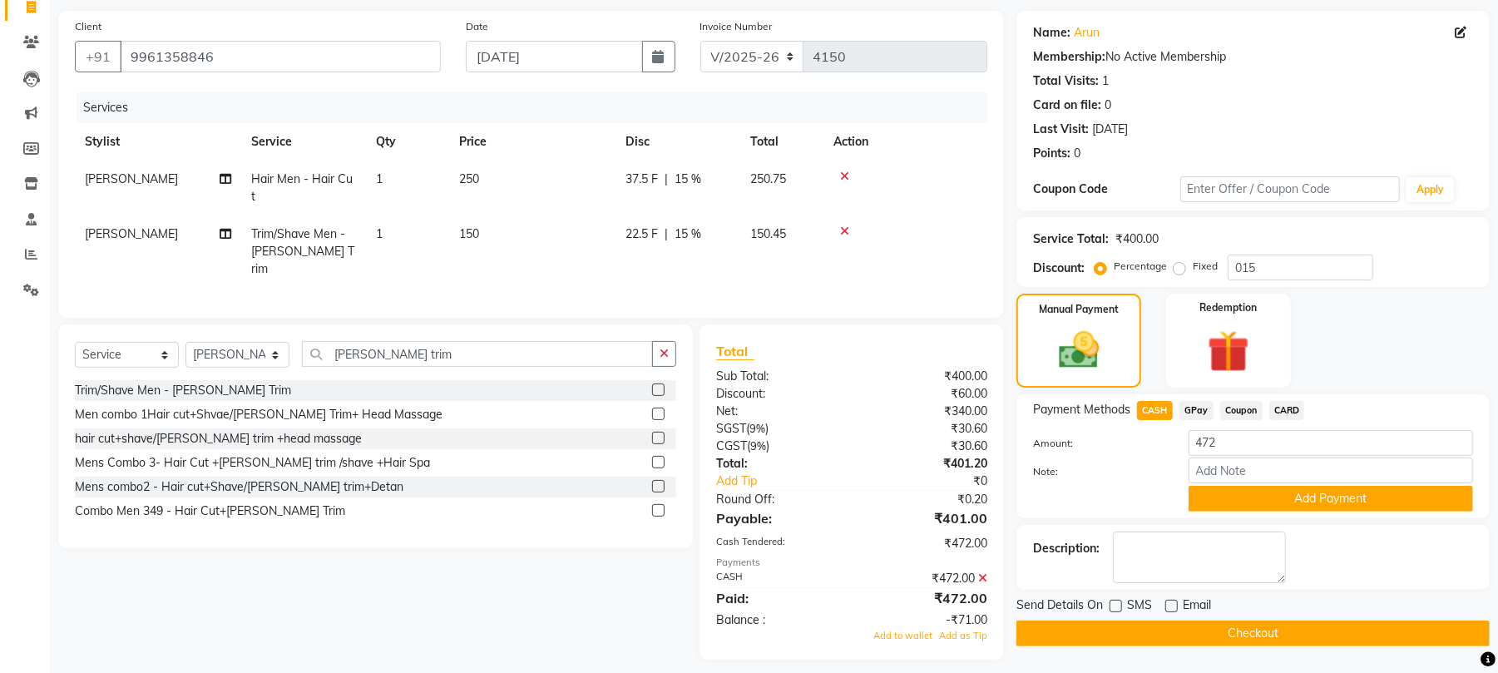
click at [1165, 634] on button "Checkout" at bounding box center [1253, 634] width 473 height 26
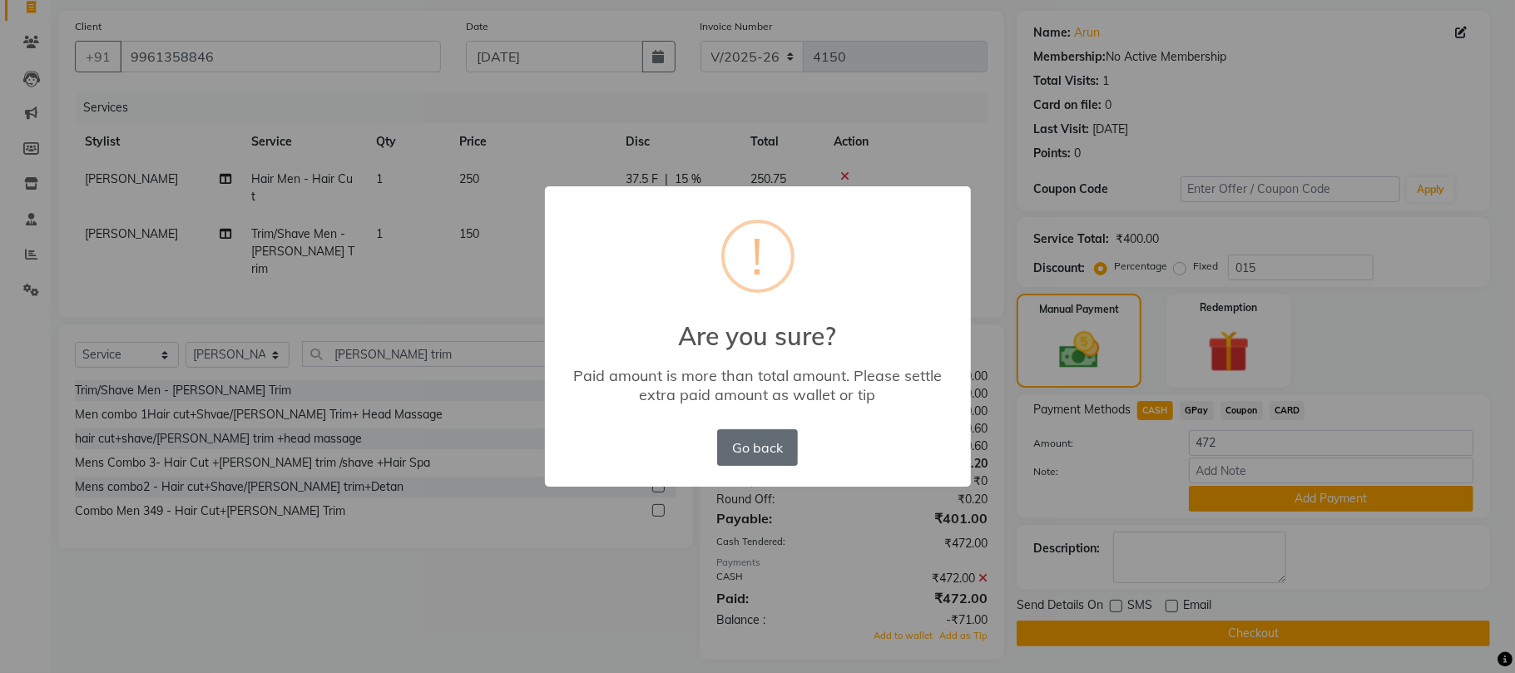
click at [769, 437] on button "Go back" at bounding box center [757, 447] width 80 height 37
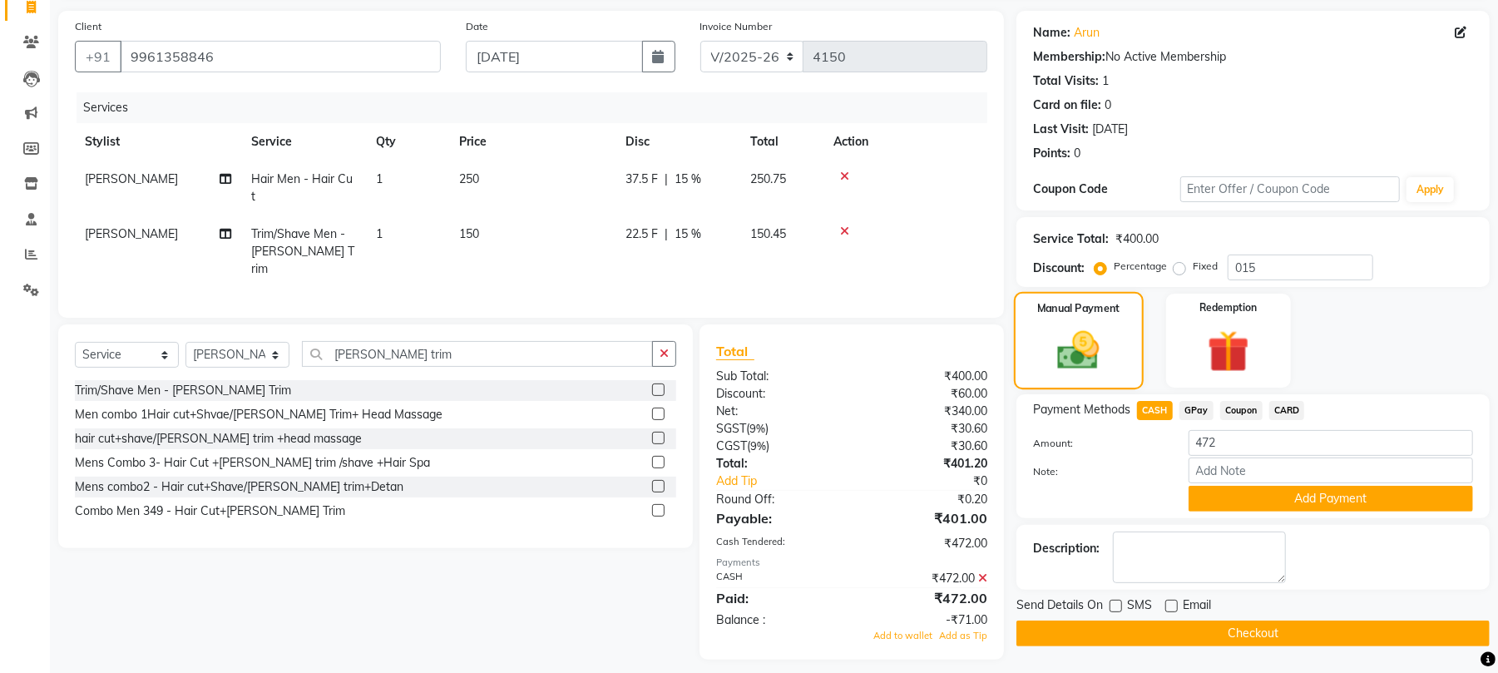
click at [1086, 354] on img at bounding box center [1079, 350] width 68 height 48
click at [1161, 413] on span "CASH" at bounding box center [1155, 410] width 36 height 19
type input "0"
drag, startPoint x: 1266, startPoint y: 490, endPoint x: 1275, endPoint y: 487, distance: 9.5
drag, startPoint x: 1275, startPoint y: 487, endPoint x: 1285, endPoint y: 497, distance: 13.5
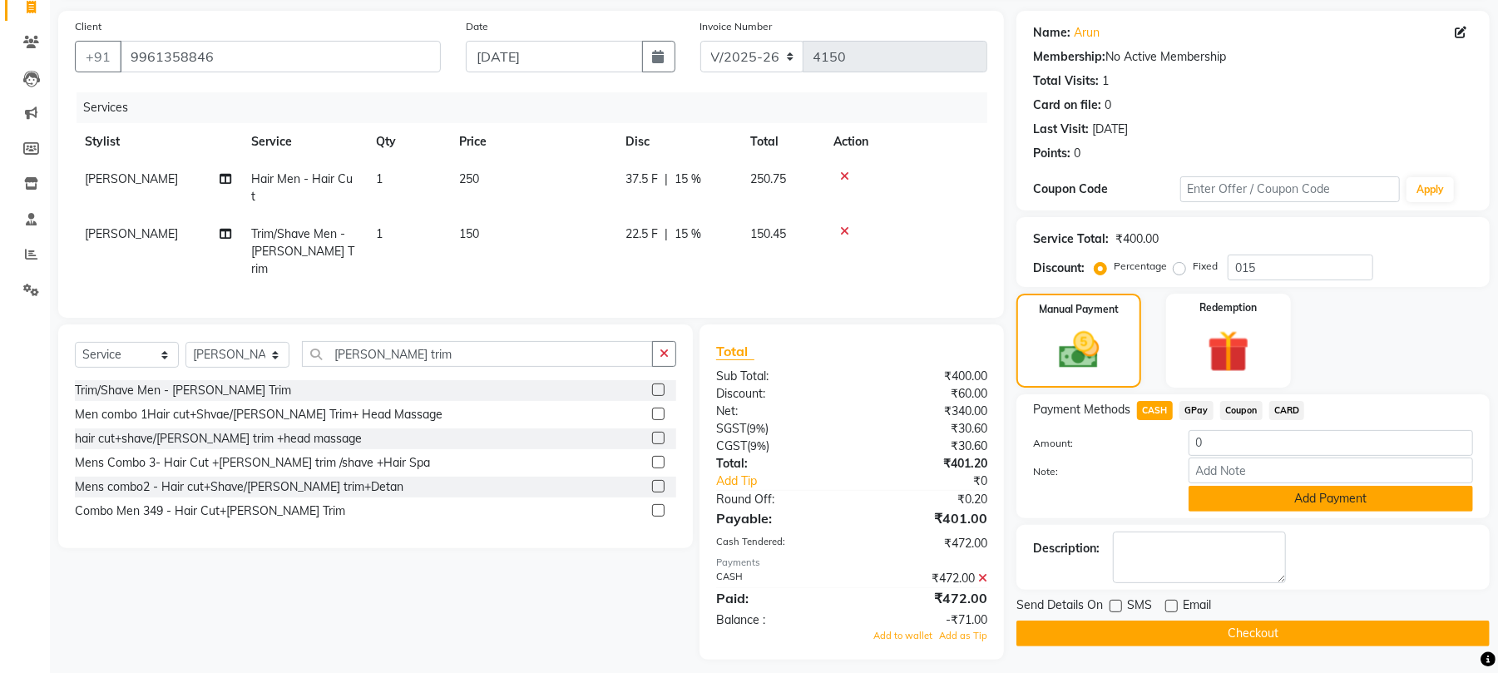
click at [1285, 497] on button "Add Payment" at bounding box center [1331, 499] width 284 height 26
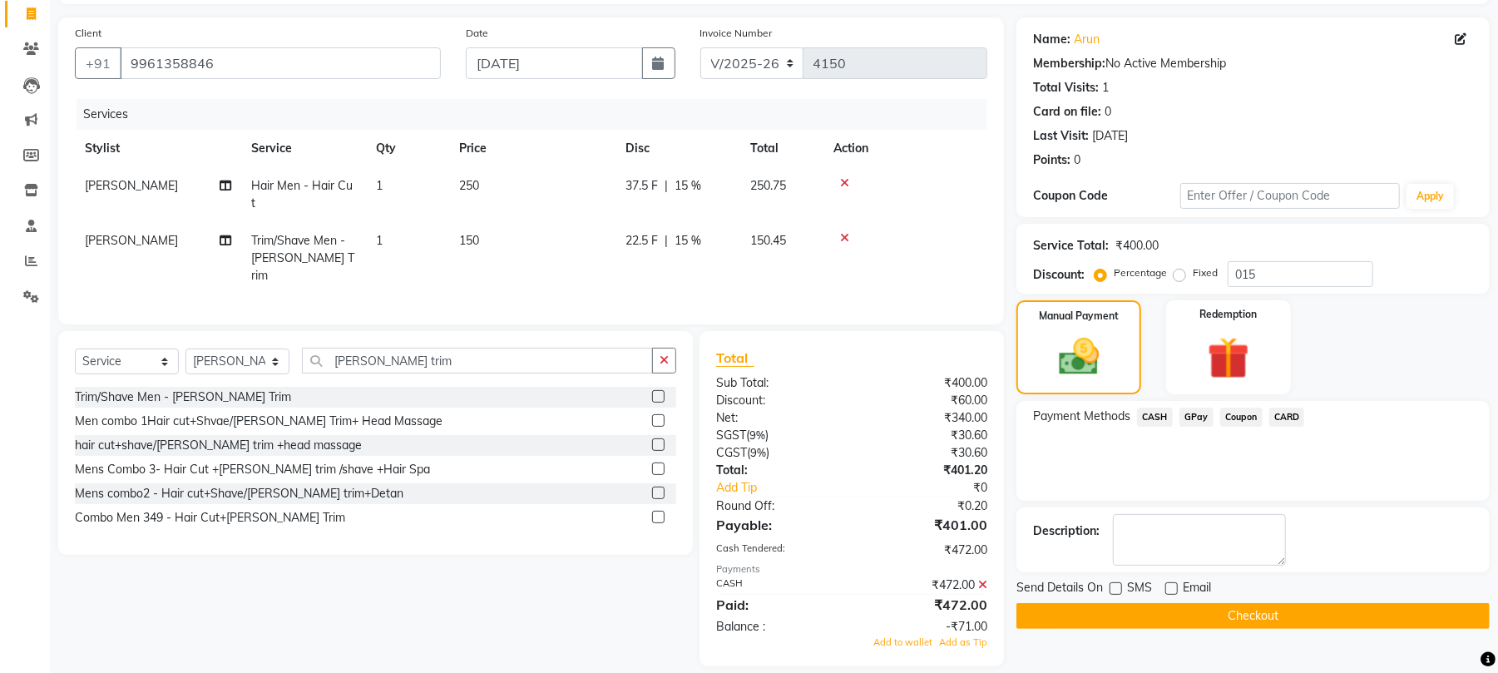
drag, startPoint x: 1241, startPoint y: 616, endPoint x: 1338, endPoint y: 318, distance: 313.0
click at [1338, 318] on div "Manual Payment Redemption" at bounding box center [1253, 347] width 498 height 94
drag, startPoint x: 1142, startPoint y: 417, endPoint x: 1363, endPoint y: 453, distance: 223.5
click at [1363, 453] on div "Payment Methods CASH GPay Coupon CARD" at bounding box center [1253, 451] width 473 height 100
click at [1145, 410] on span "CASH" at bounding box center [1155, 417] width 36 height 19
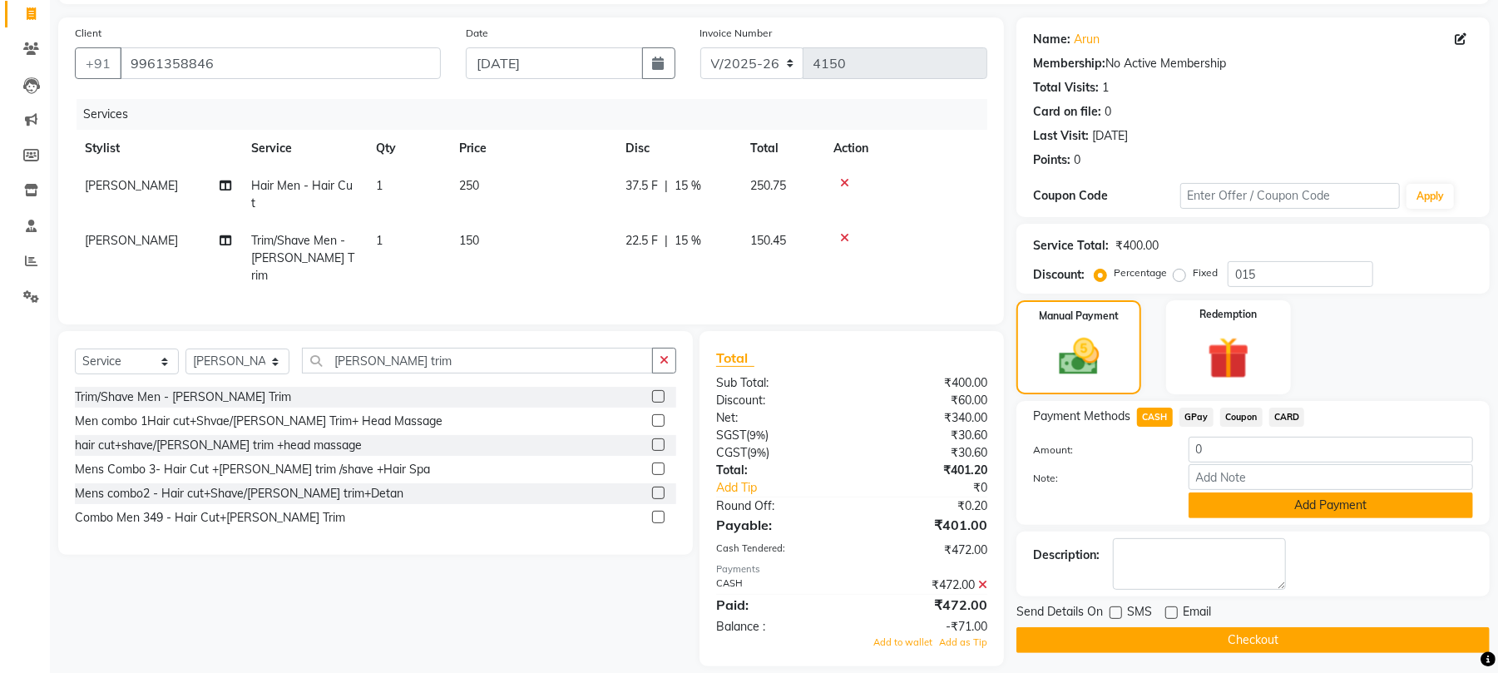
click at [1428, 501] on button "Add Payment" at bounding box center [1331, 505] width 284 height 26
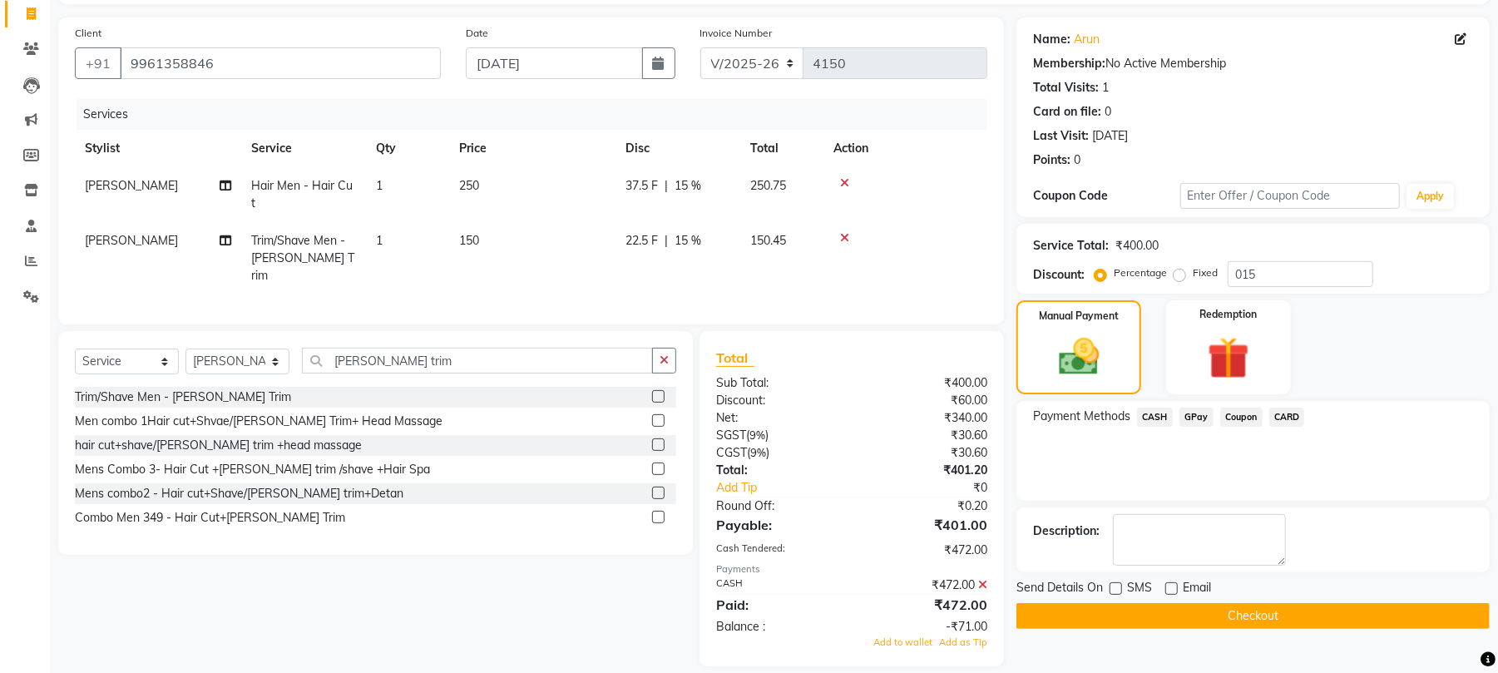
click at [1288, 619] on button "Checkout" at bounding box center [1253, 616] width 473 height 26
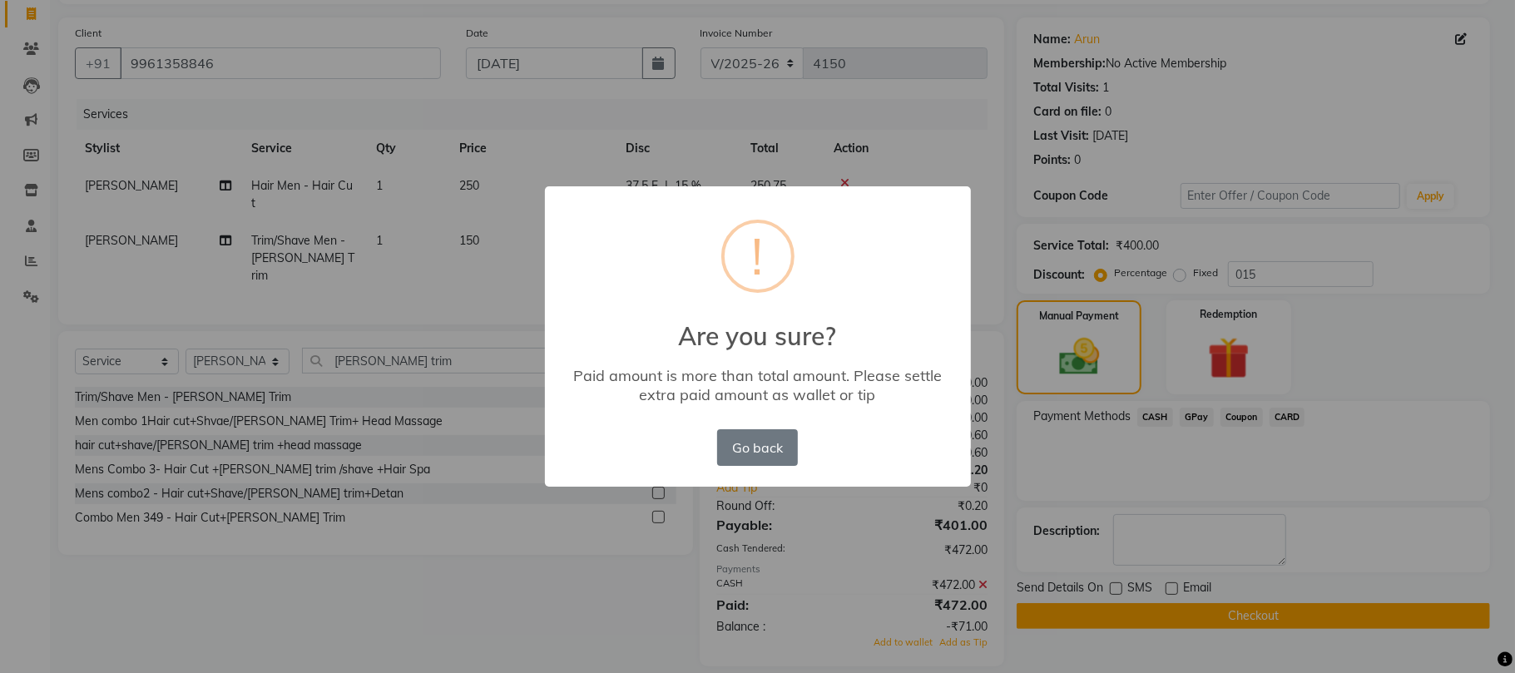
click at [1288, 619] on div "× ! Are you sure? Paid amount is more than total amount. Please settle extra pa…" at bounding box center [757, 336] width 1515 height 673
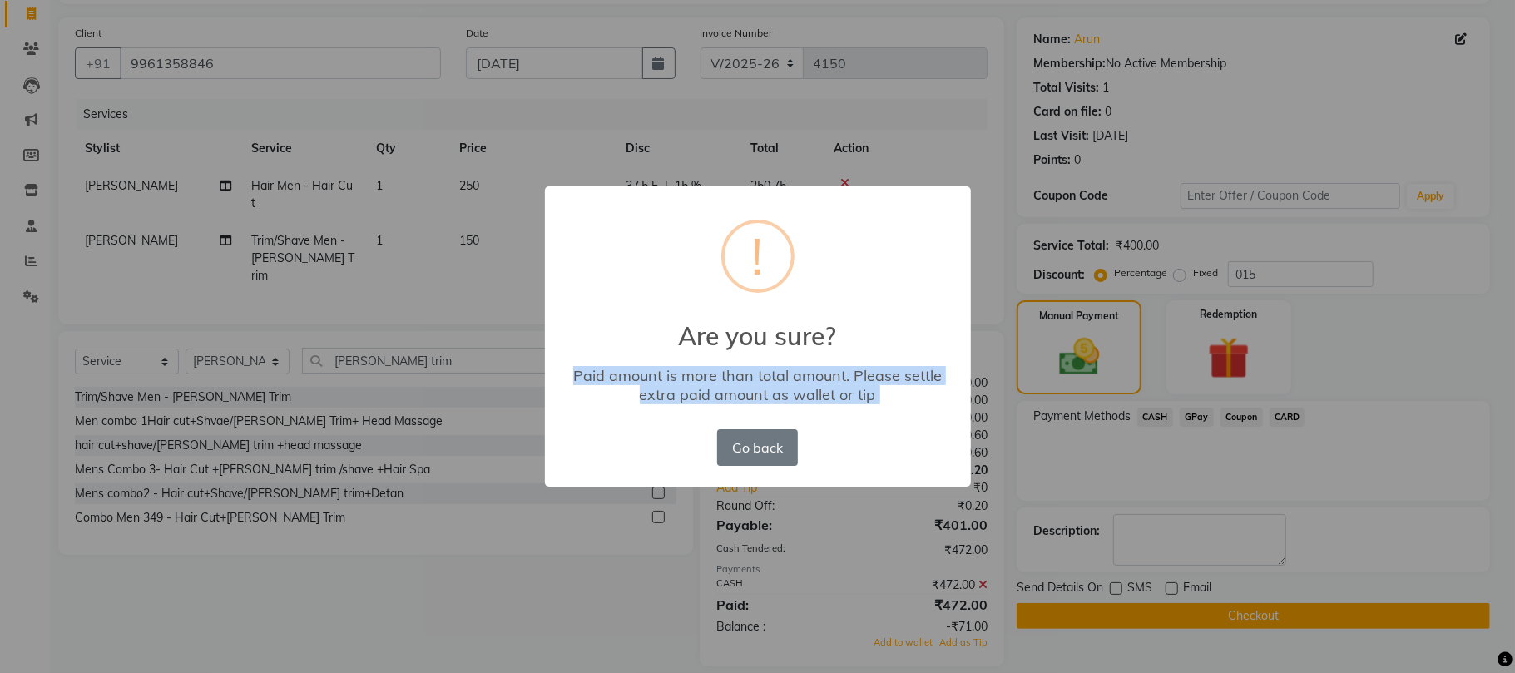
click at [1288, 619] on div "× ! Are you sure? Paid amount is more than total amount. Please settle extra pa…" at bounding box center [757, 336] width 1515 height 673
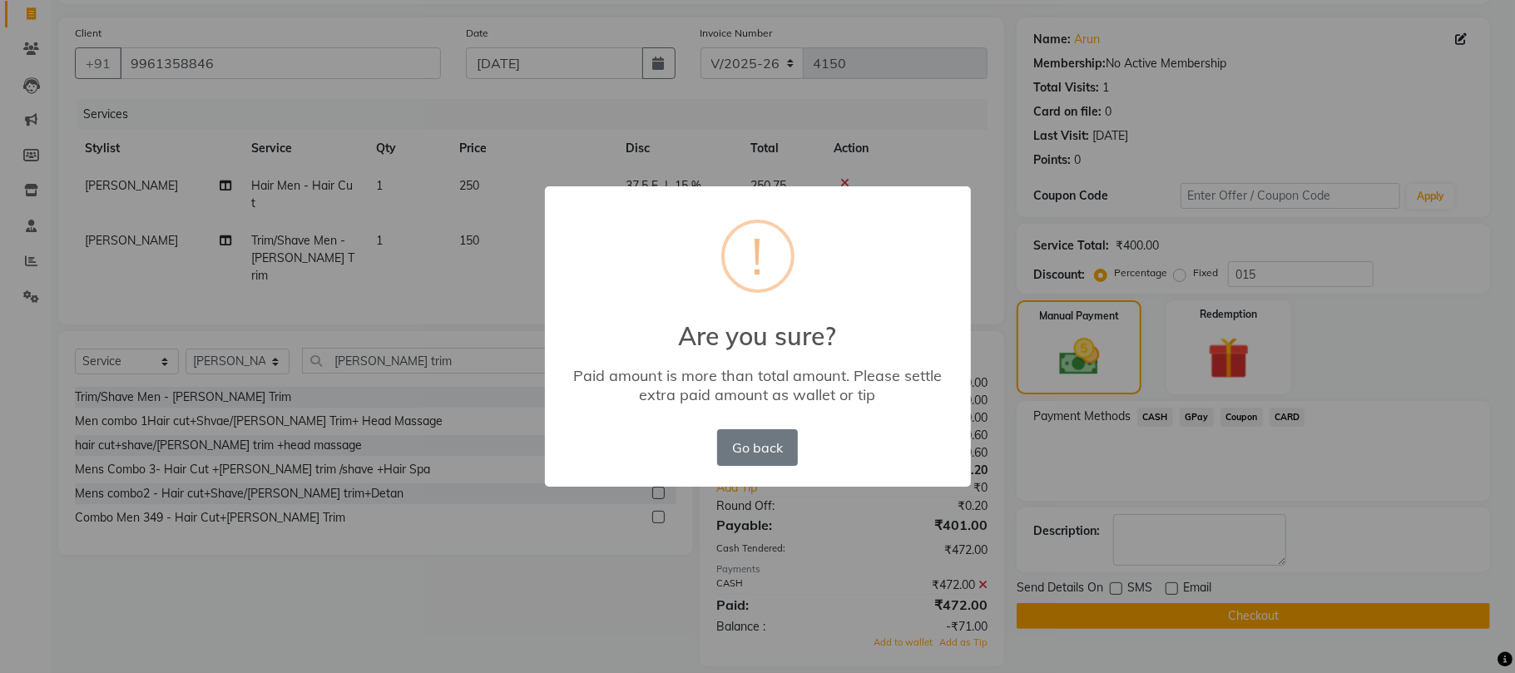
click at [301, 101] on div "× ! Are you sure? Paid amount is more than total amount. Please settle extra pa…" at bounding box center [757, 336] width 1515 height 673
drag, startPoint x: 301, startPoint y: 101, endPoint x: 349, endPoint y: 195, distance: 104.9
click at [308, 120] on div "× ! Are you sure? Paid amount is more than total amount. Please settle extra pa…" at bounding box center [757, 336] width 1515 height 673
click at [745, 443] on button "Go back" at bounding box center [757, 447] width 80 height 37
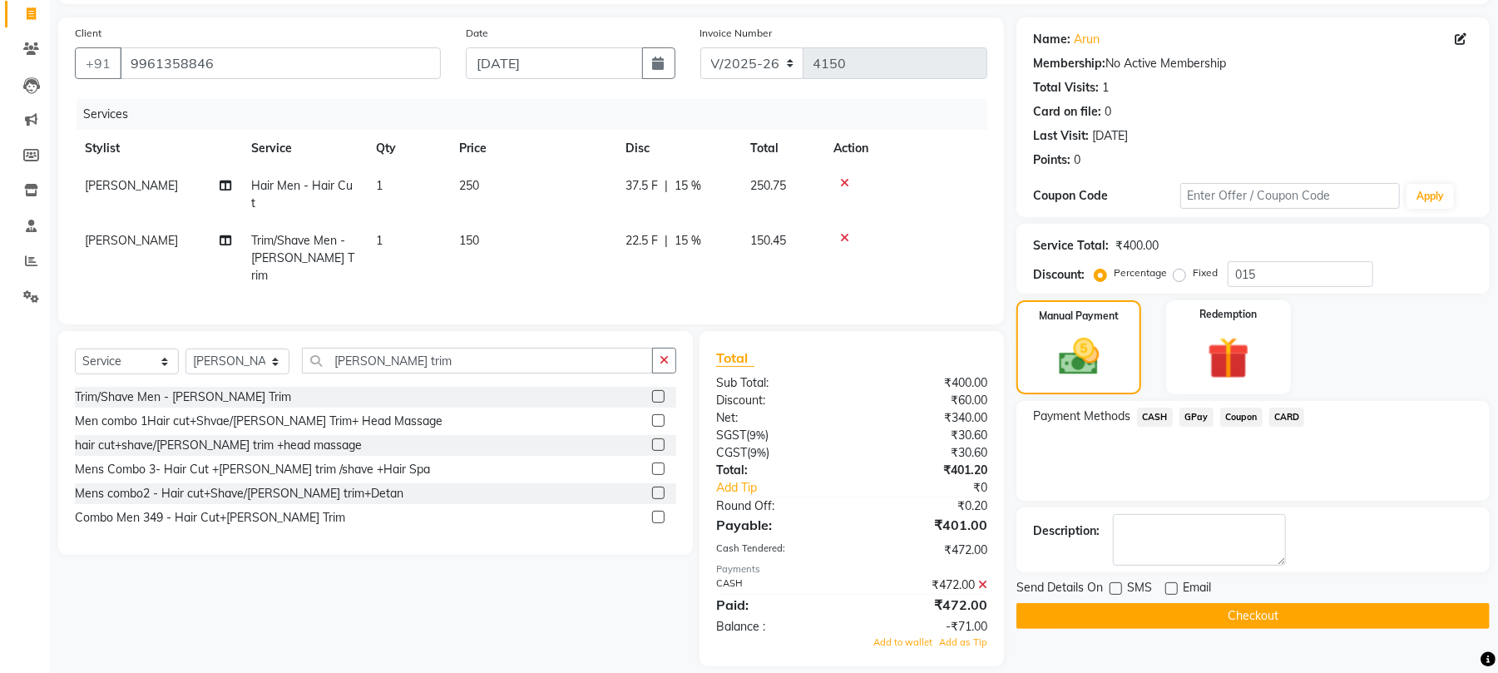
click at [1165, 421] on span "CASH" at bounding box center [1155, 417] width 36 height 19
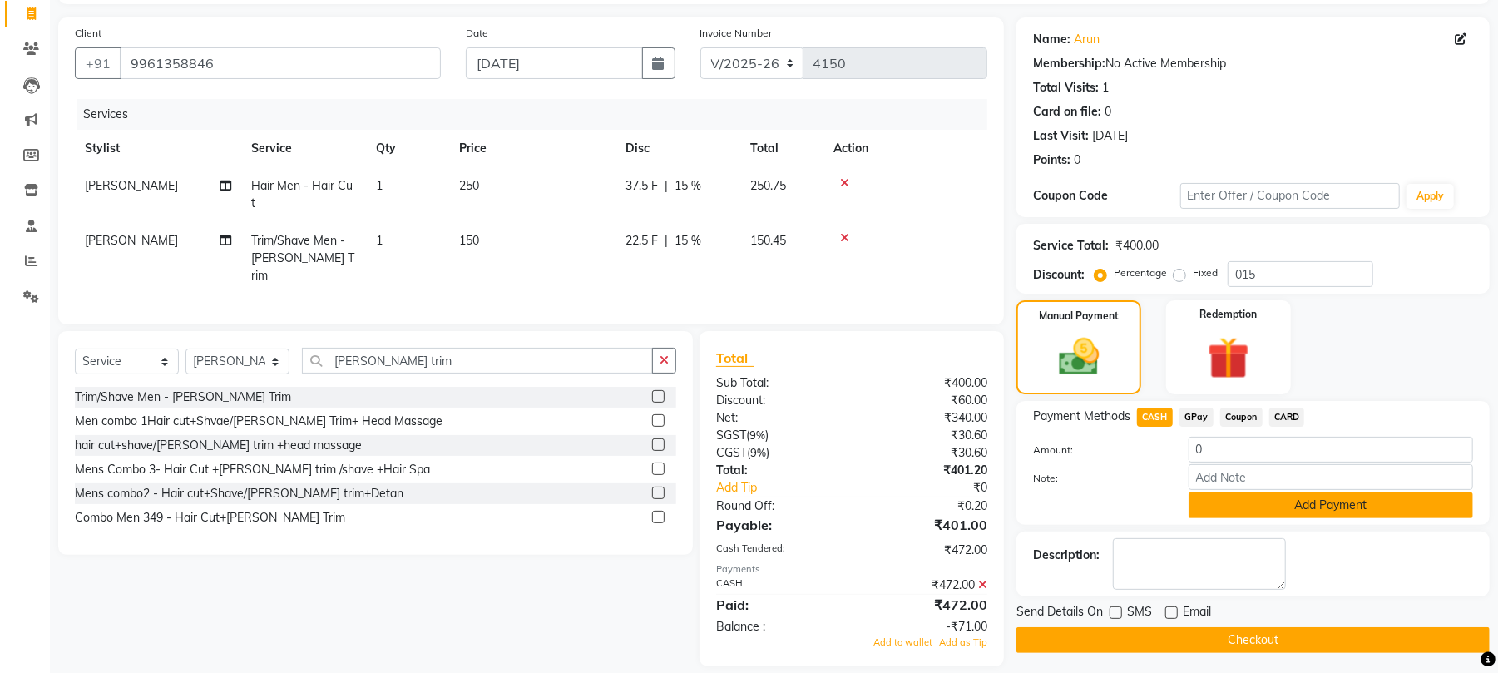
click at [1303, 509] on button "Add Payment" at bounding box center [1331, 505] width 284 height 26
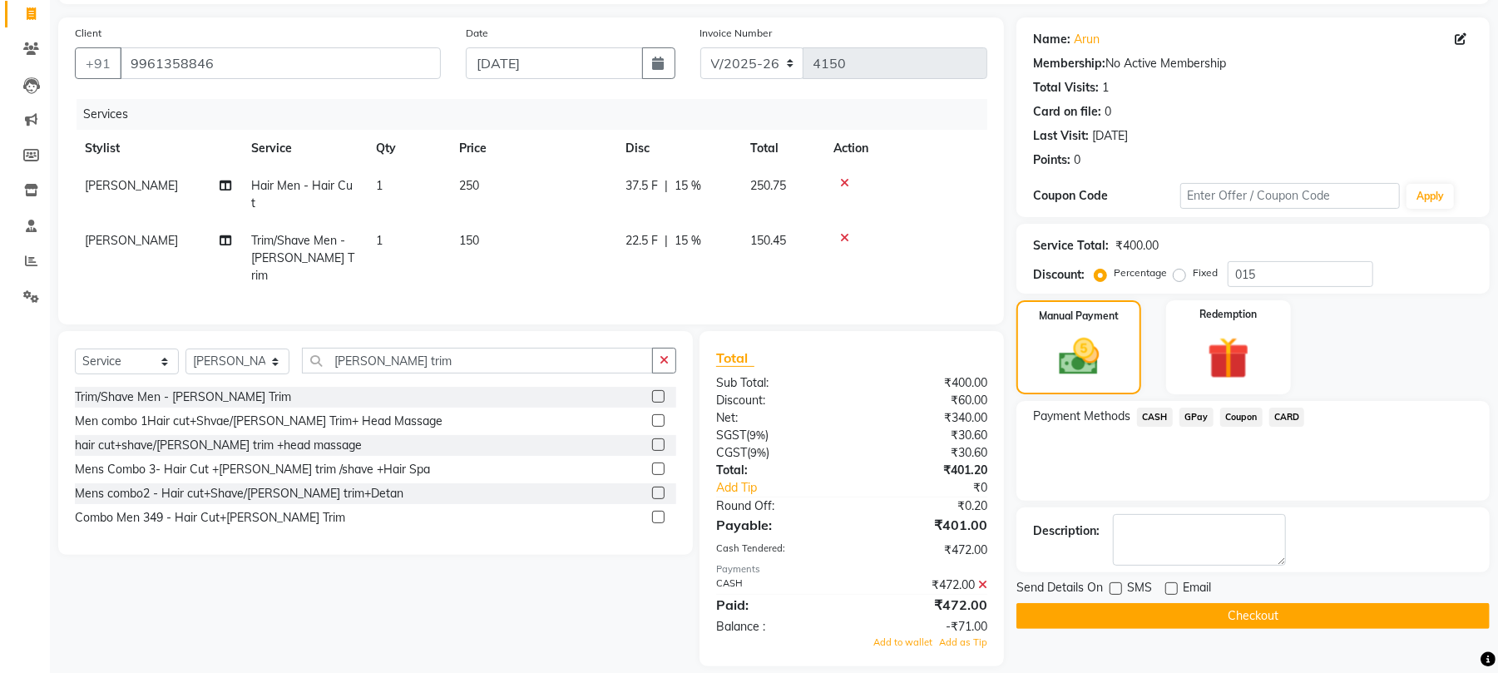
click at [1186, 629] on button "Checkout" at bounding box center [1253, 616] width 473 height 26
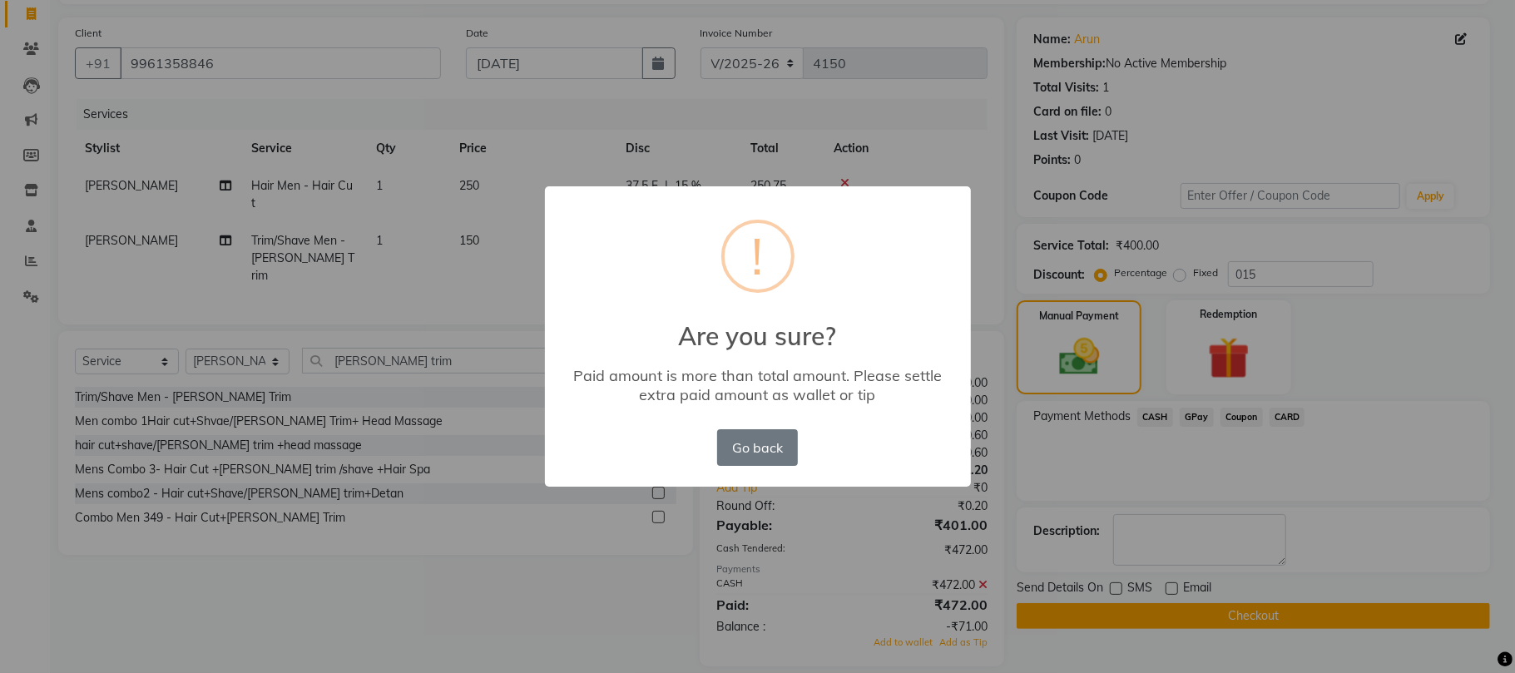
click at [1118, 479] on div "× ! Are you sure? Paid amount is more than total amount. Please settle extra pa…" at bounding box center [757, 336] width 1515 height 673
click at [780, 447] on button "Go back" at bounding box center [757, 447] width 80 height 37
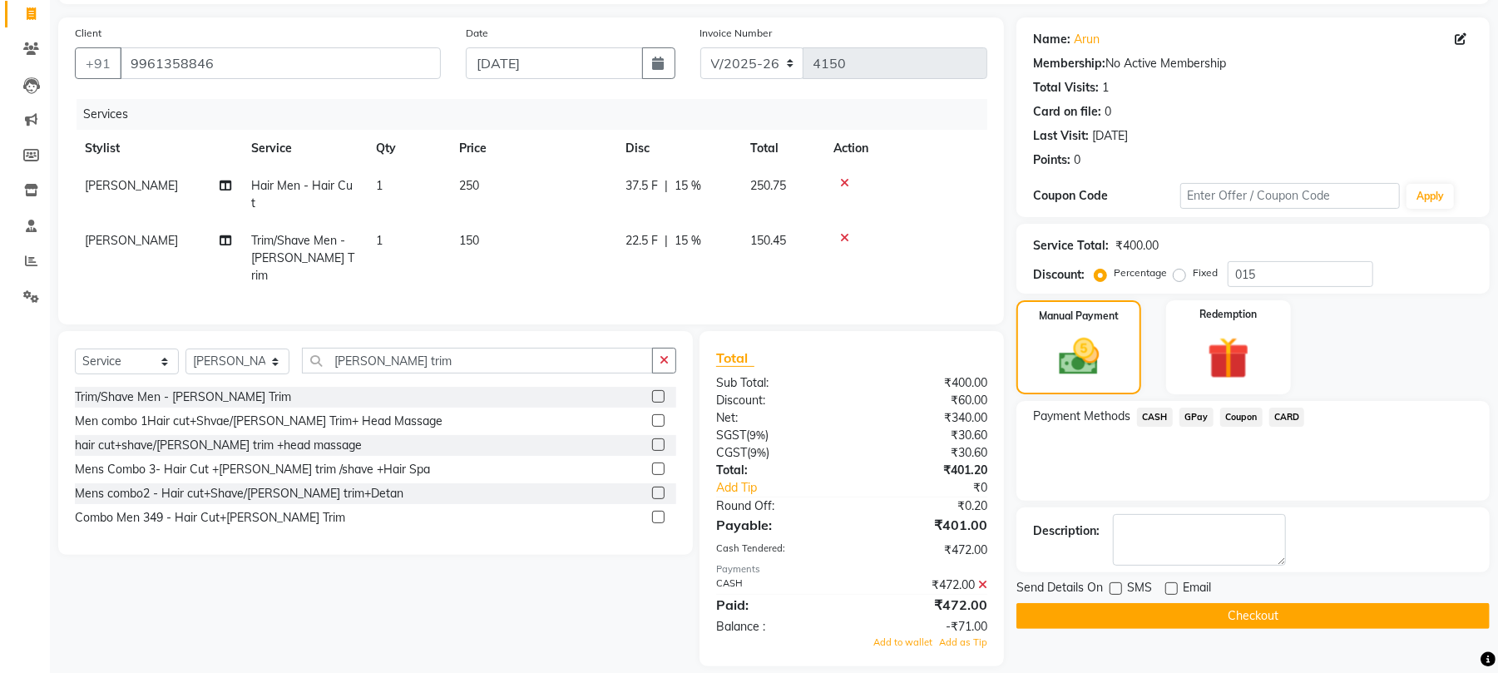
click at [1150, 418] on span "CASH" at bounding box center [1155, 417] width 36 height 19
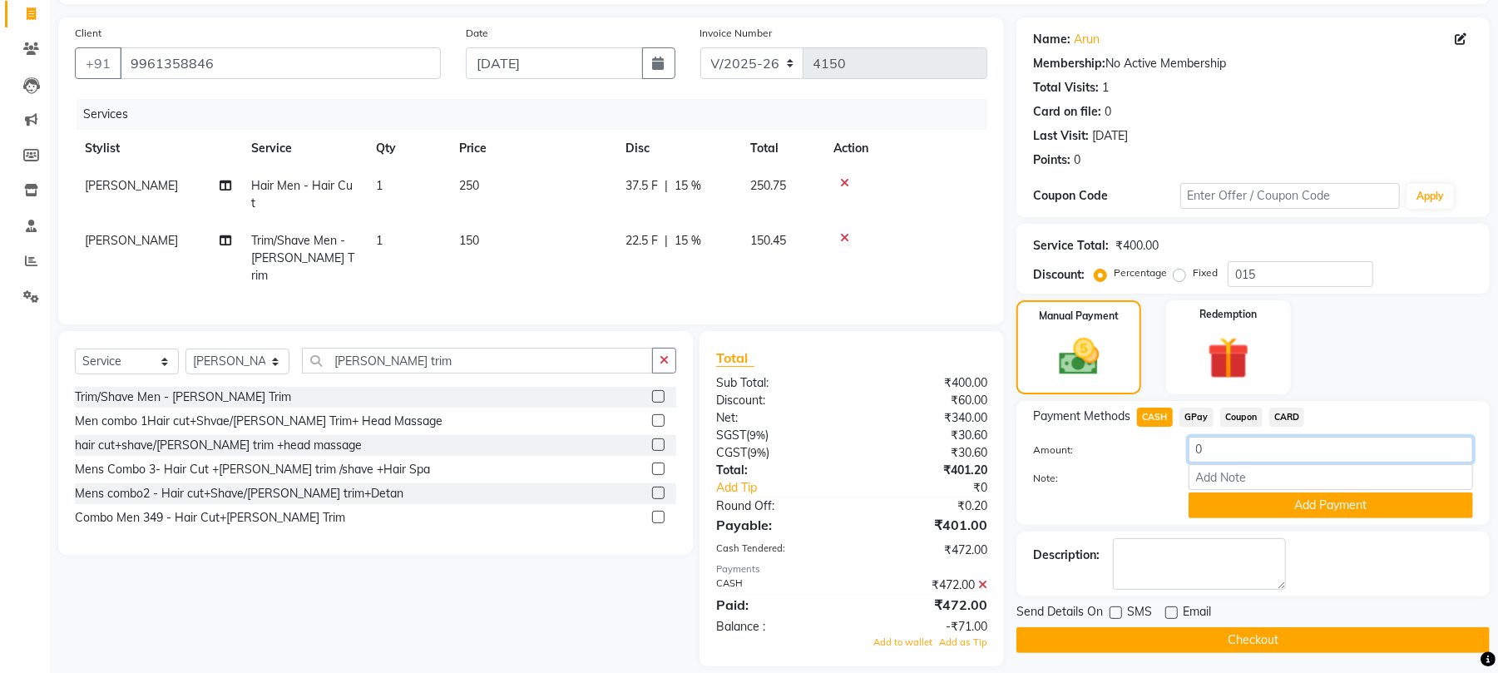
click at [1249, 446] on input "0" at bounding box center [1331, 450] width 284 height 26
click at [1252, 443] on input "0250" at bounding box center [1331, 450] width 284 height 26
drag, startPoint x: 1248, startPoint y: 448, endPoint x: 1238, endPoint y: 459, distance: 15.3
click at [1241, 454] on input "0250" at bounding box center [1331, 450] width 284 height 26
type input "0250"
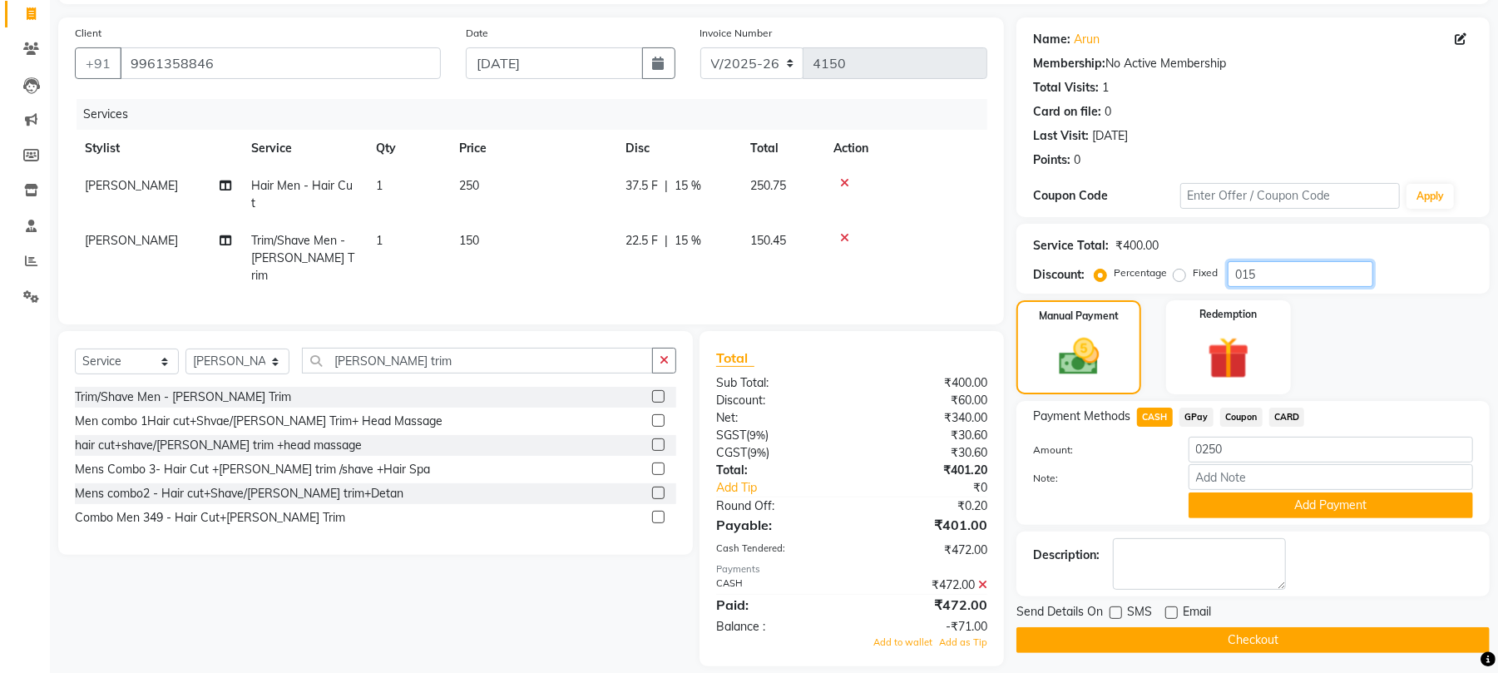
click at [1252, 273] on input "015" at bounding box center [1301, 274] width 146 height 26
click at [1256, 275] on input "015" at bounding box center [1301, 274] width 146 height 26
type input "0"
type input "15"
click at [1303, 507] on button "Add Payment" at bounding box center [1331, 505] width 284 height 26
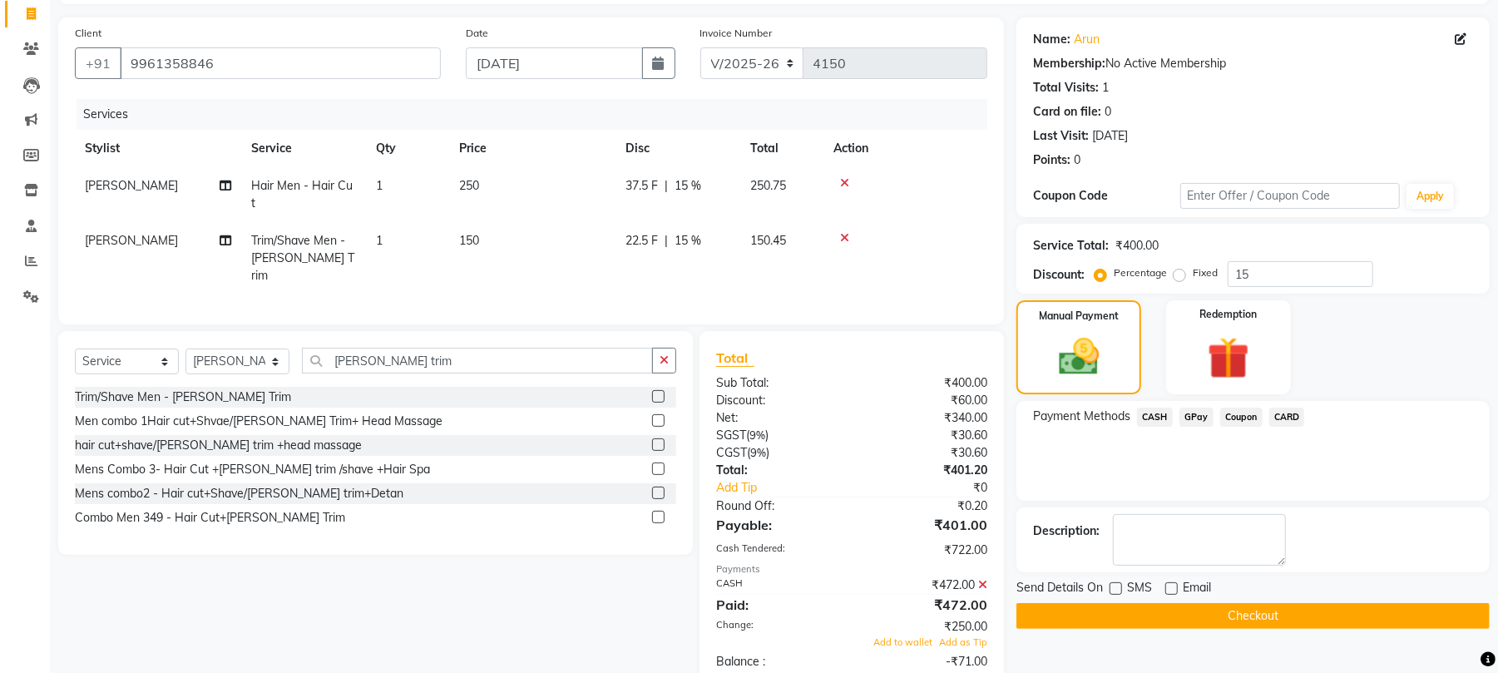
click at [1238, 620] on button "Checkout" at bounding box center [1253, 616] width 473 height 26
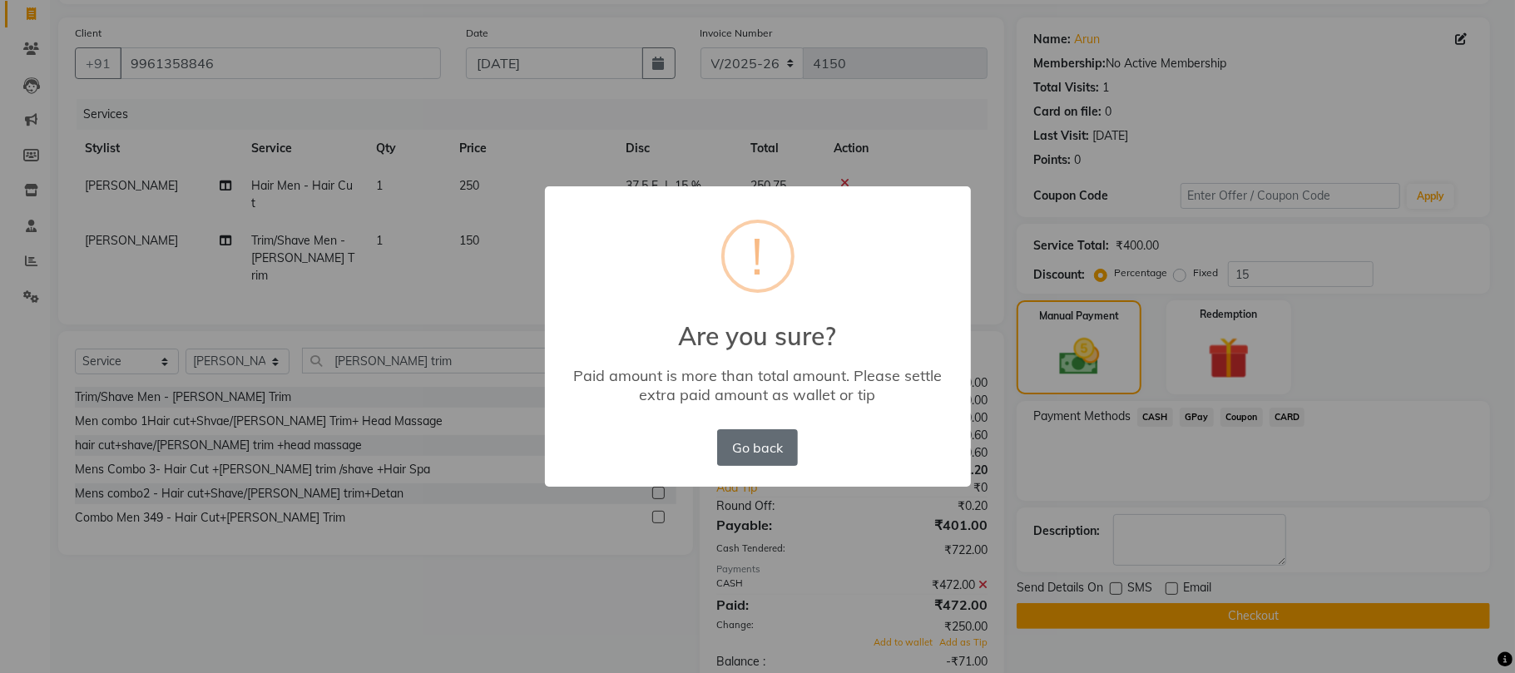
click at [770, 448] on button "Go back" at bounding box center [757, 447] width 80 height 37
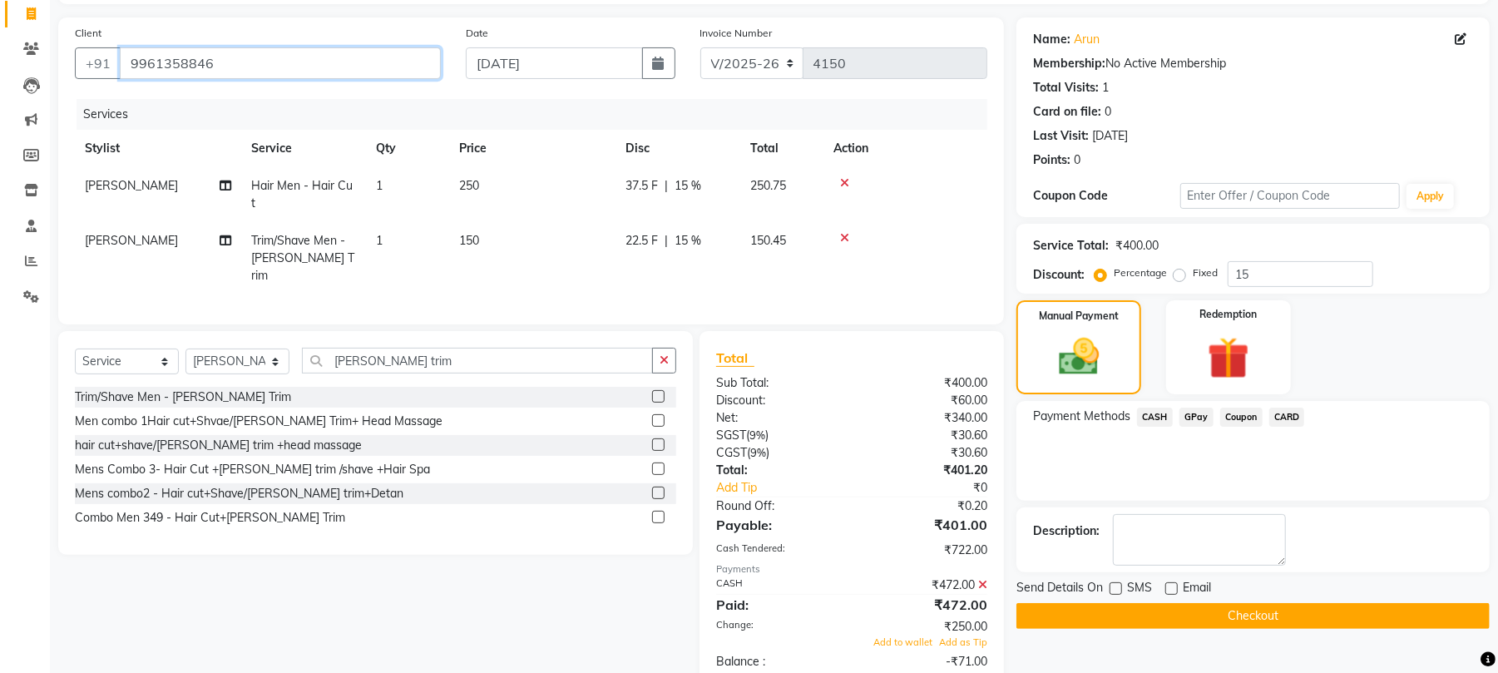
click at [207, 64] on input "9961358846" at bounding box center [280, 63] width 321 height 32
drag, startPoint x: 843, startPoint y: 180, endPoint x: 842, endPoint y: 194, distance: 14.2
click at [843, 181] on icon at bounding box center [844, 183] width 9 height 12
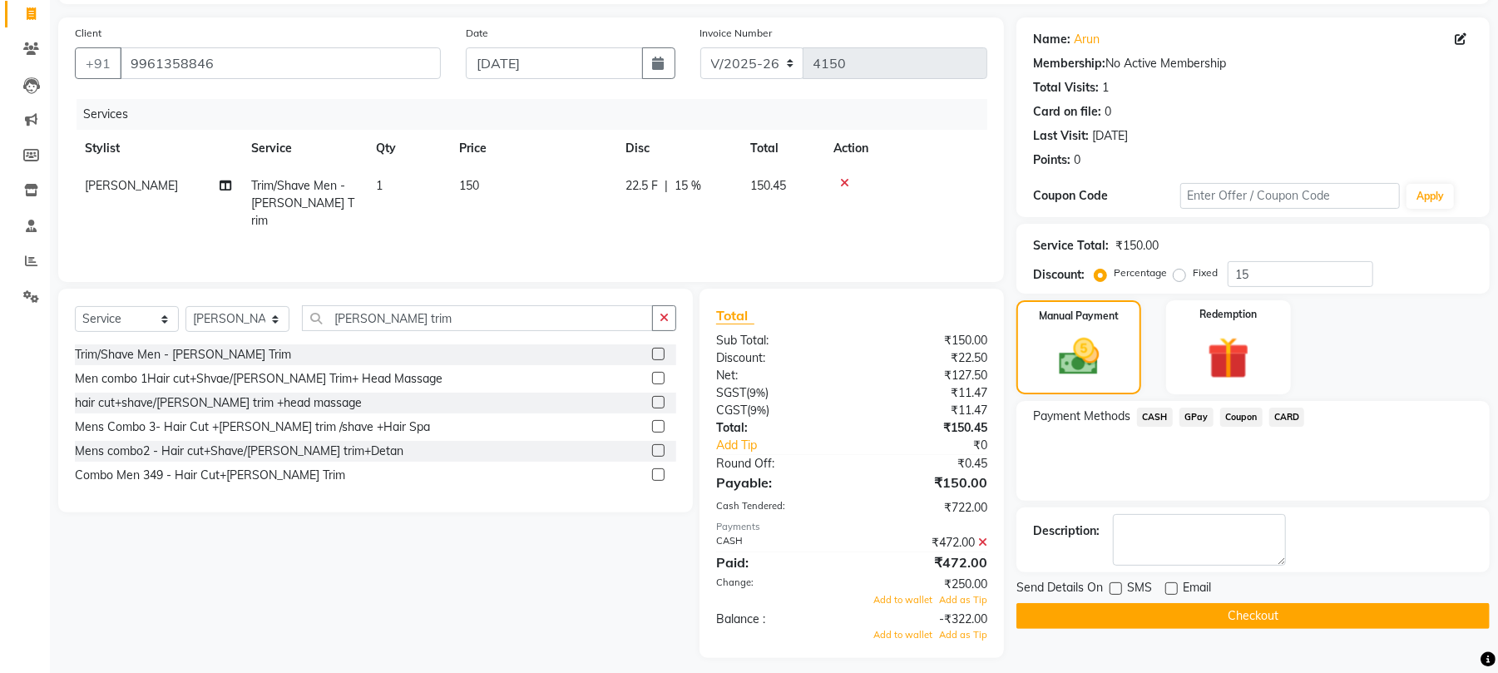
click at [839, 178] on td at bounding box center [906, 203] width 164 height 72
click at [840, 180] on icon at bounding box center [844, 183] width 9 height 12
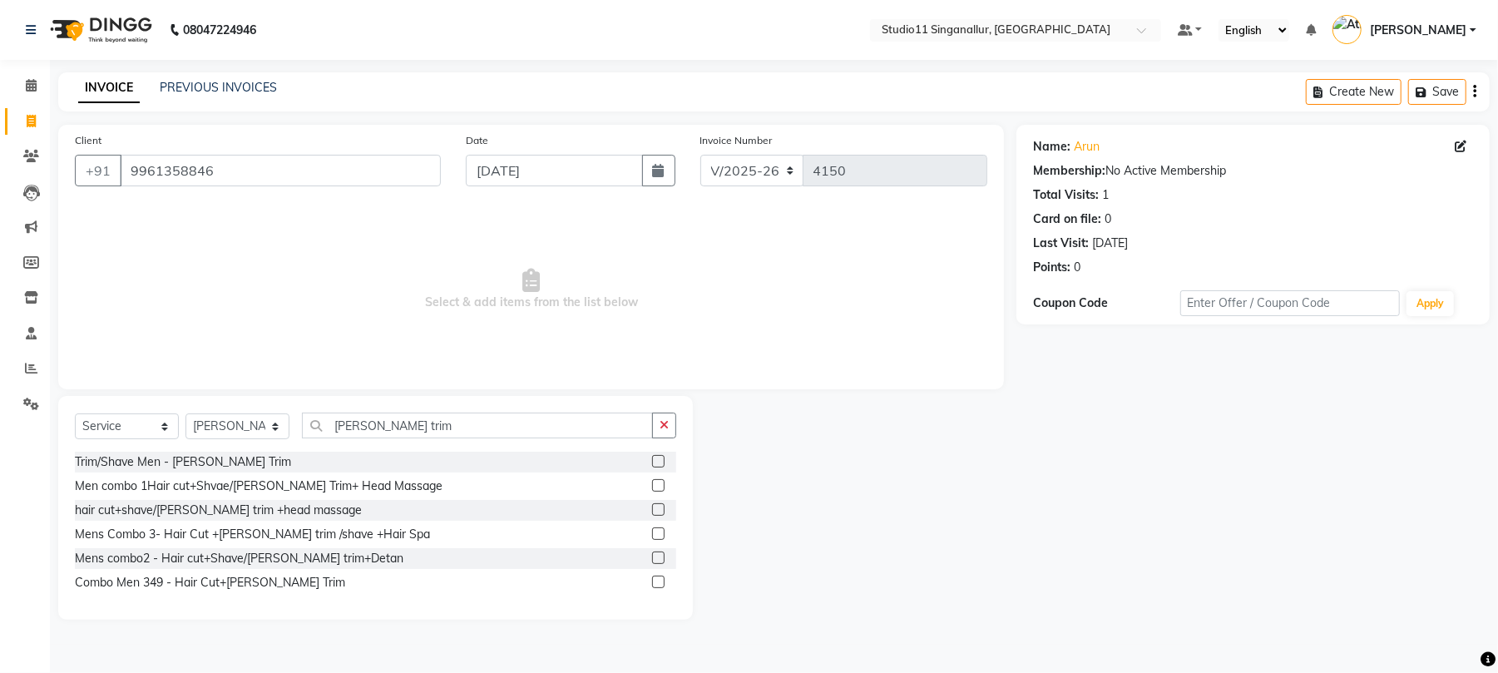
scroll to position [0, 0]
click at [672, 423] on icon "button" at bounding box center [671, 425] width 9 height 12
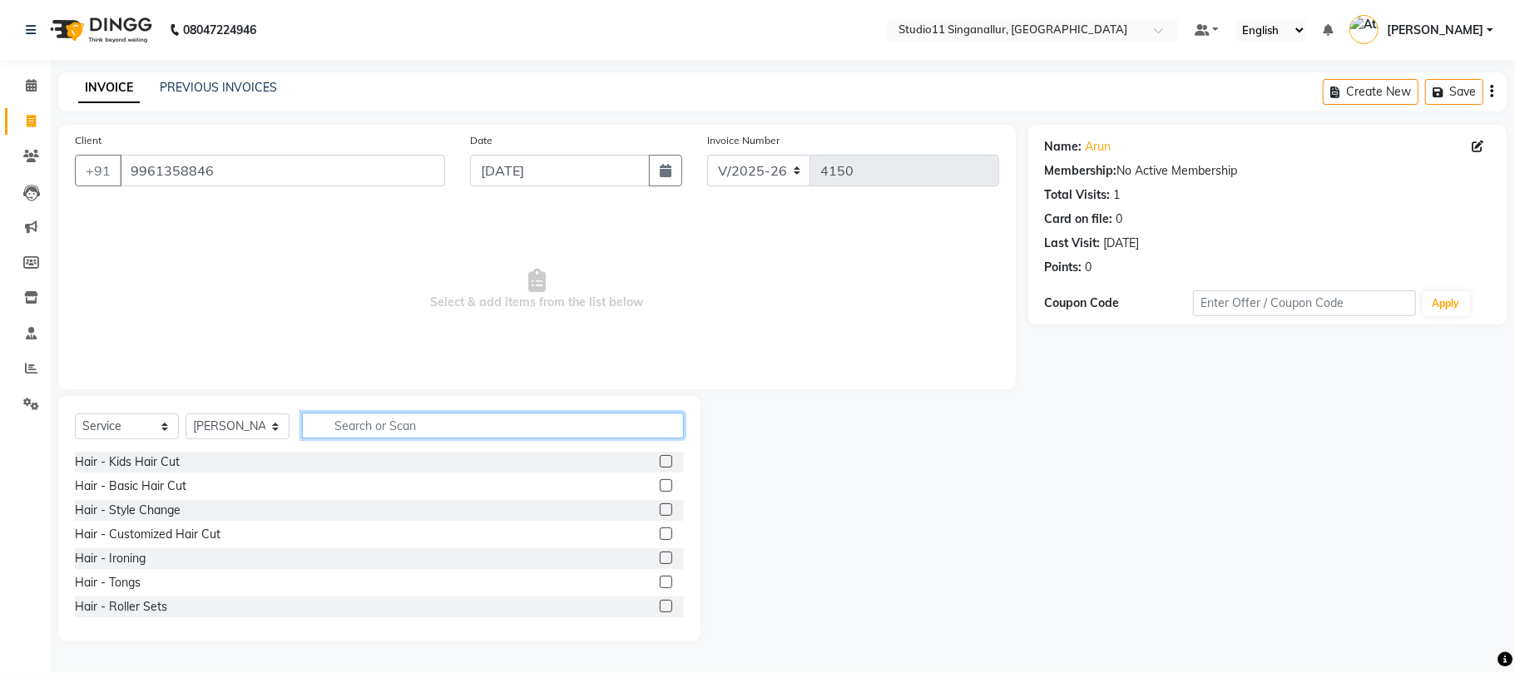
click at [341, 420] on input "text" at bounding box center [493, 426] width 382 height 26
type input "hair cut"
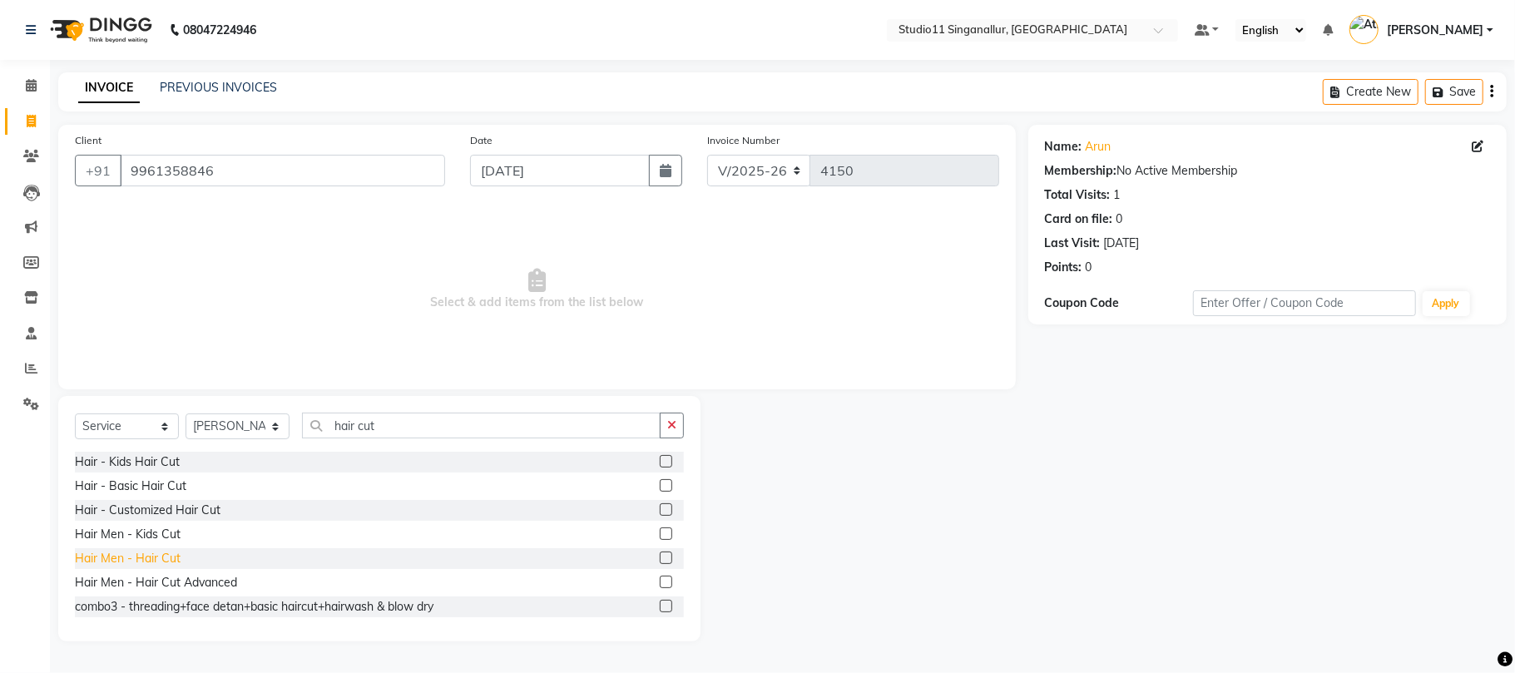
click at [161, 557] on div "Hair Men - Hair Cut" at bounding box center [128, 558] width 106 height 17
checkbox input "false"
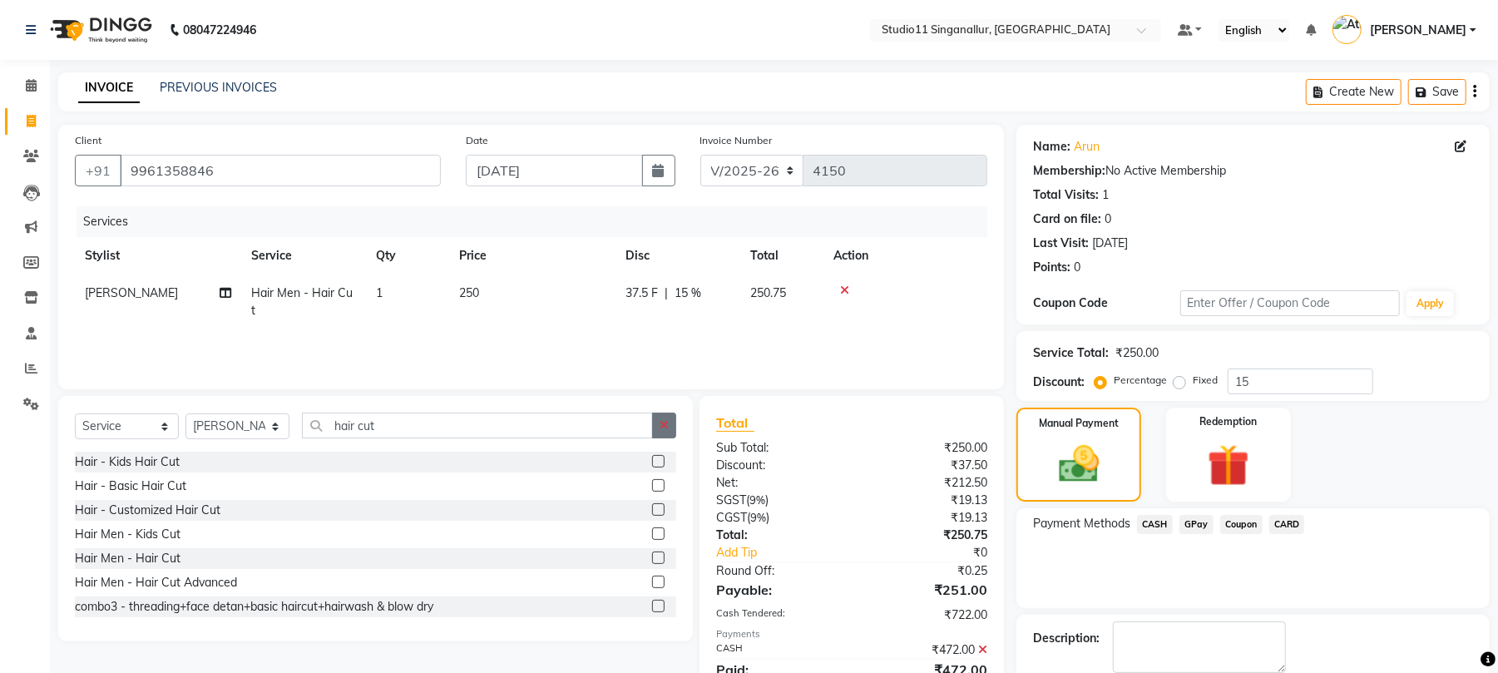
click at [669, 426] on icon "button" at bounding box center [664, 425] width 9 height 12
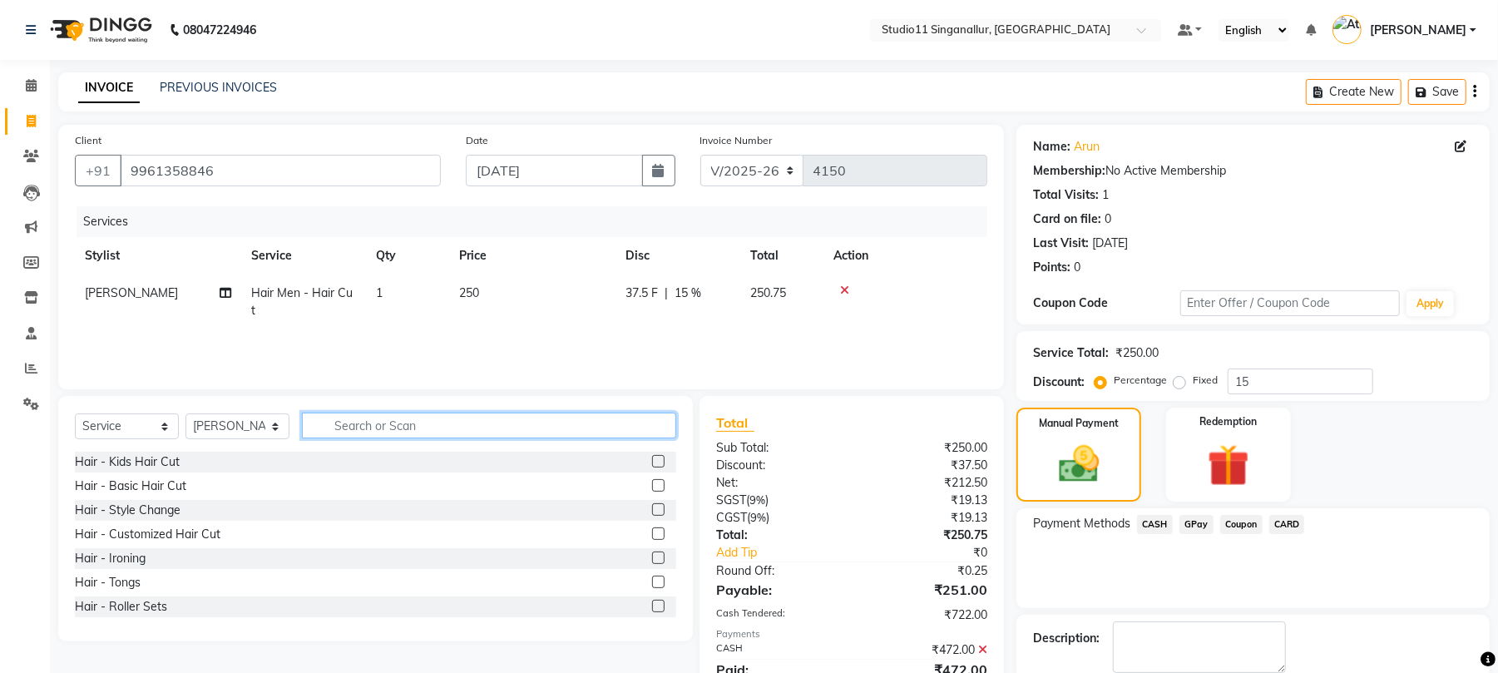
click at [341, 423] on input "text" at bounding box center [489, 426] width 374 height 26
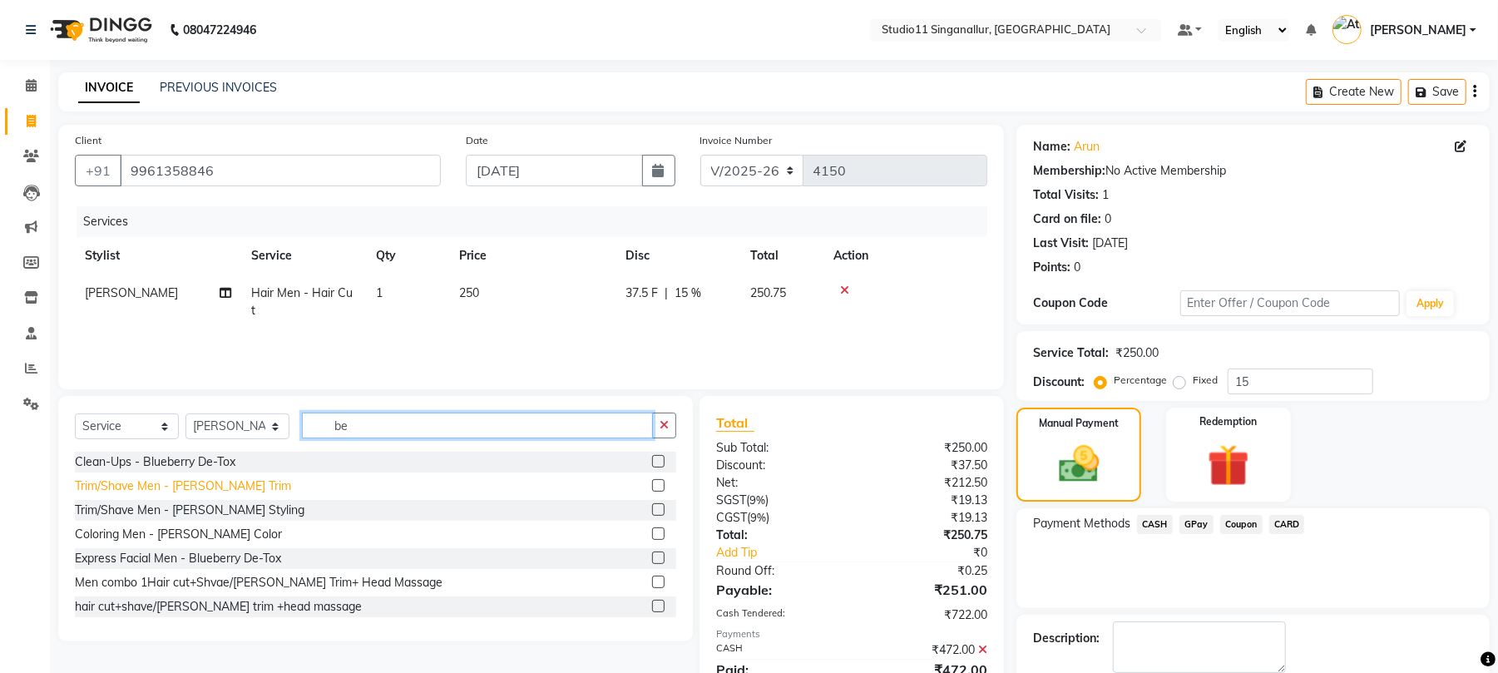
type input "be"
click at [205, 486] on div "Trim/Shave Men - [PERSON_NAME] Trim" at bounding box center [183, 485] width 216 height 17
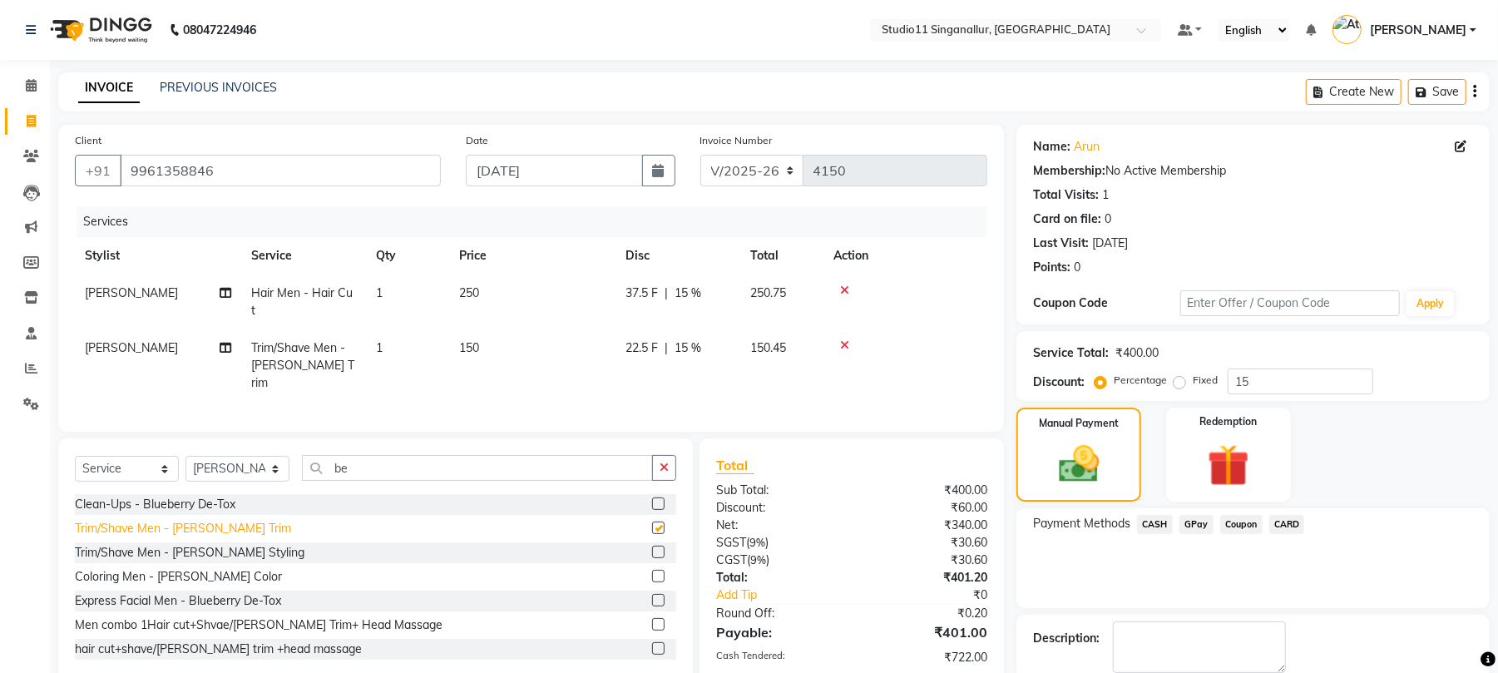
checkbox input "false"
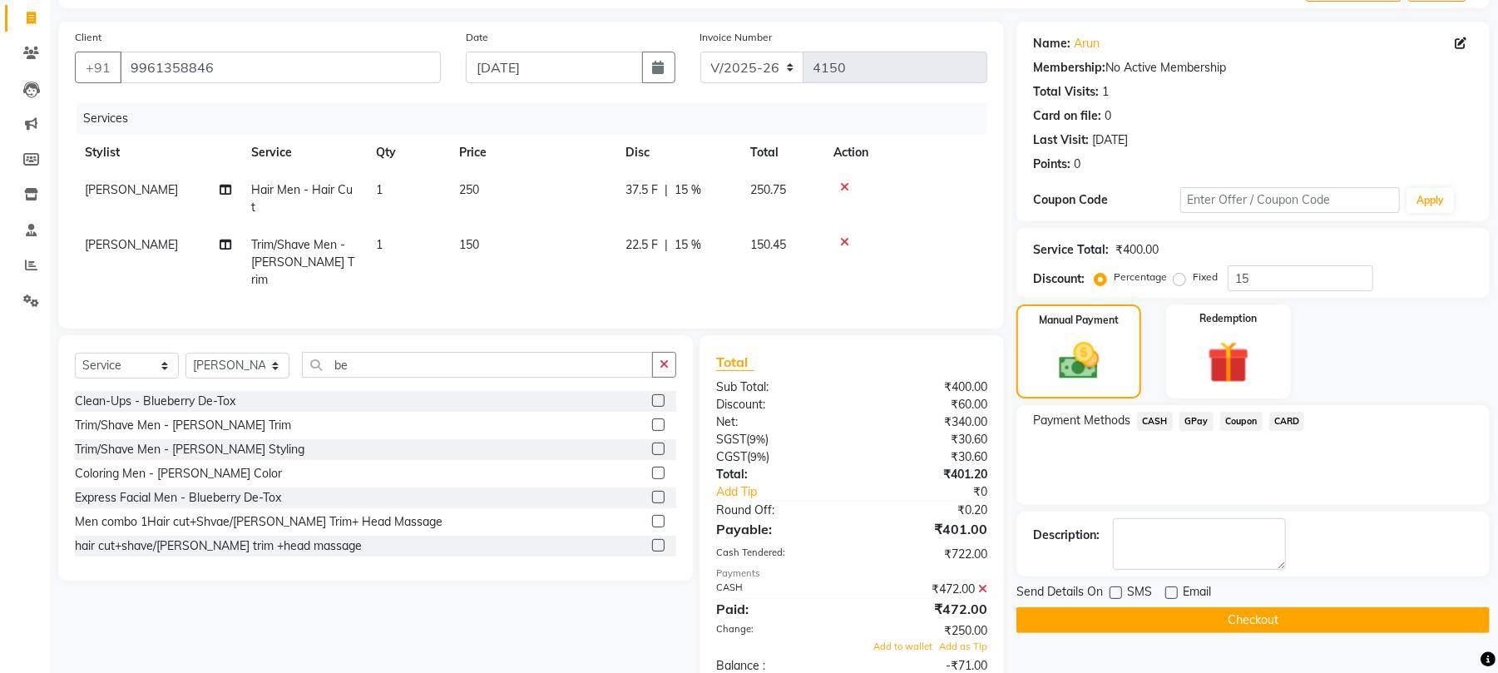
scroll to position [141, 0]
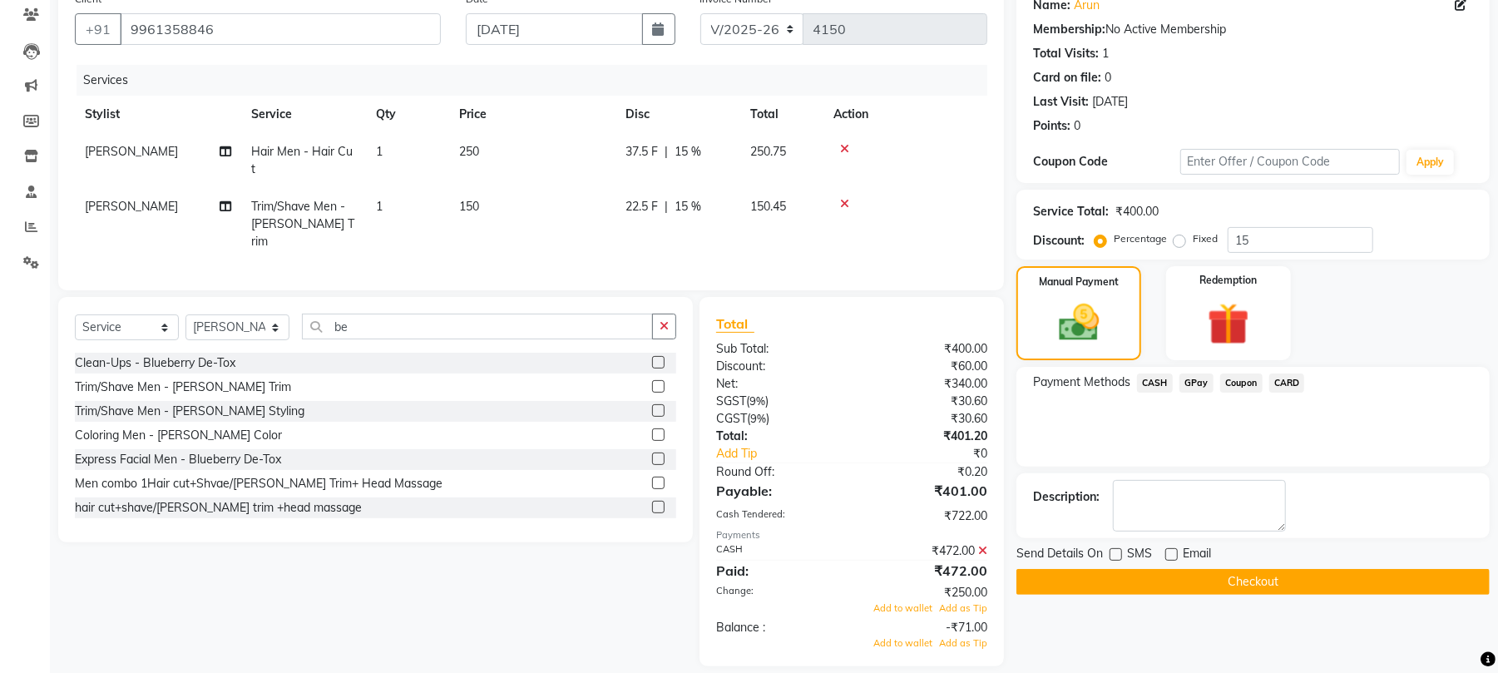
click at [1155, 381] on span "CASH" at bounding box center [1155, 383] width 36 height 19
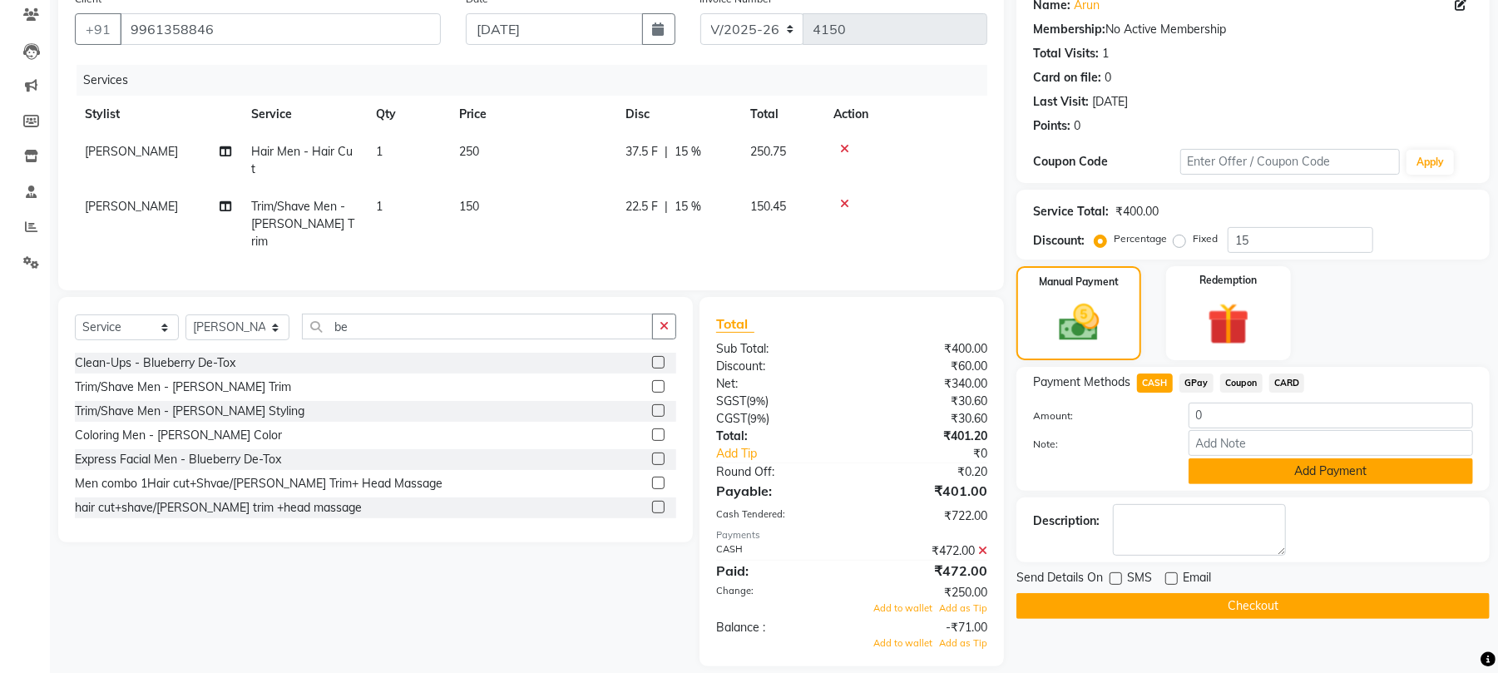
click at [1312, 473] on button "Add Payment" at bounding box center [1331, 471] width 284 height 26
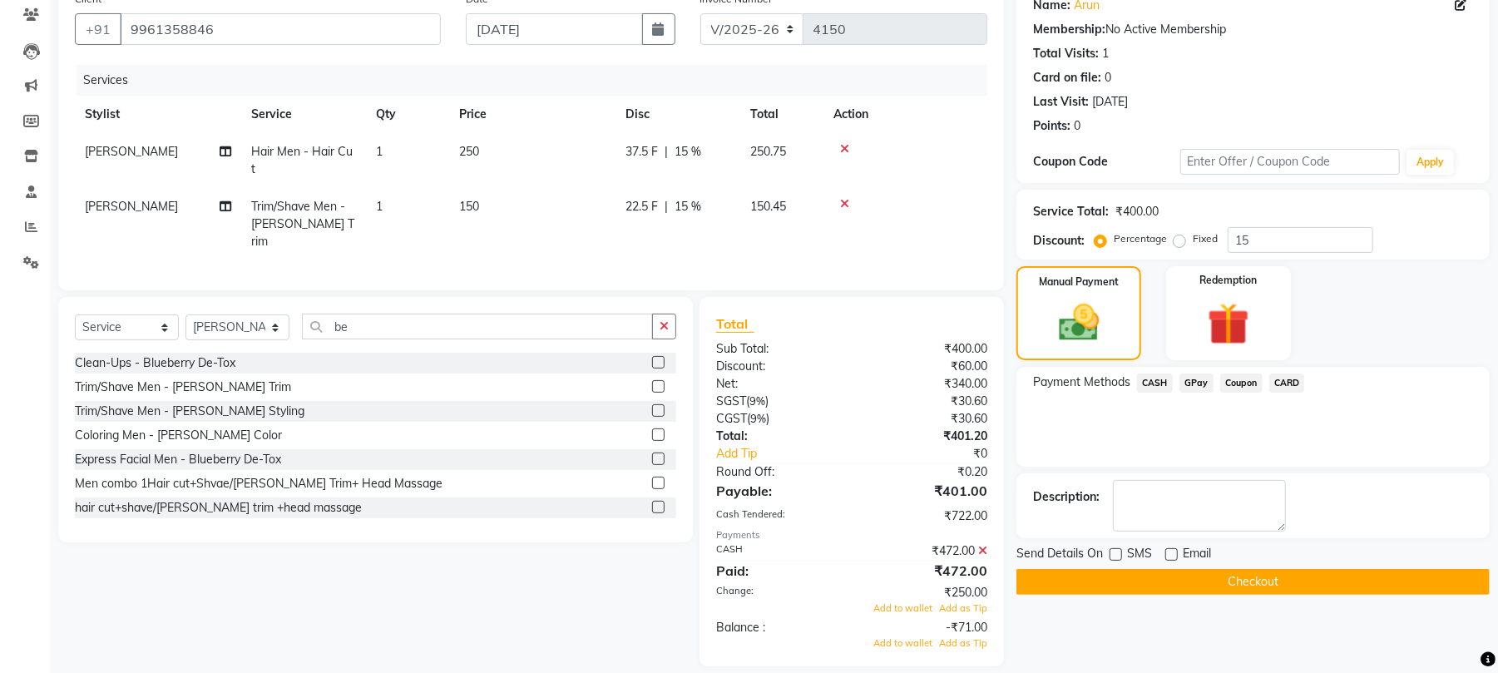
click at [1219, 584] on button "Checkout" at bounding box center [1253, 582] width 473 height 26
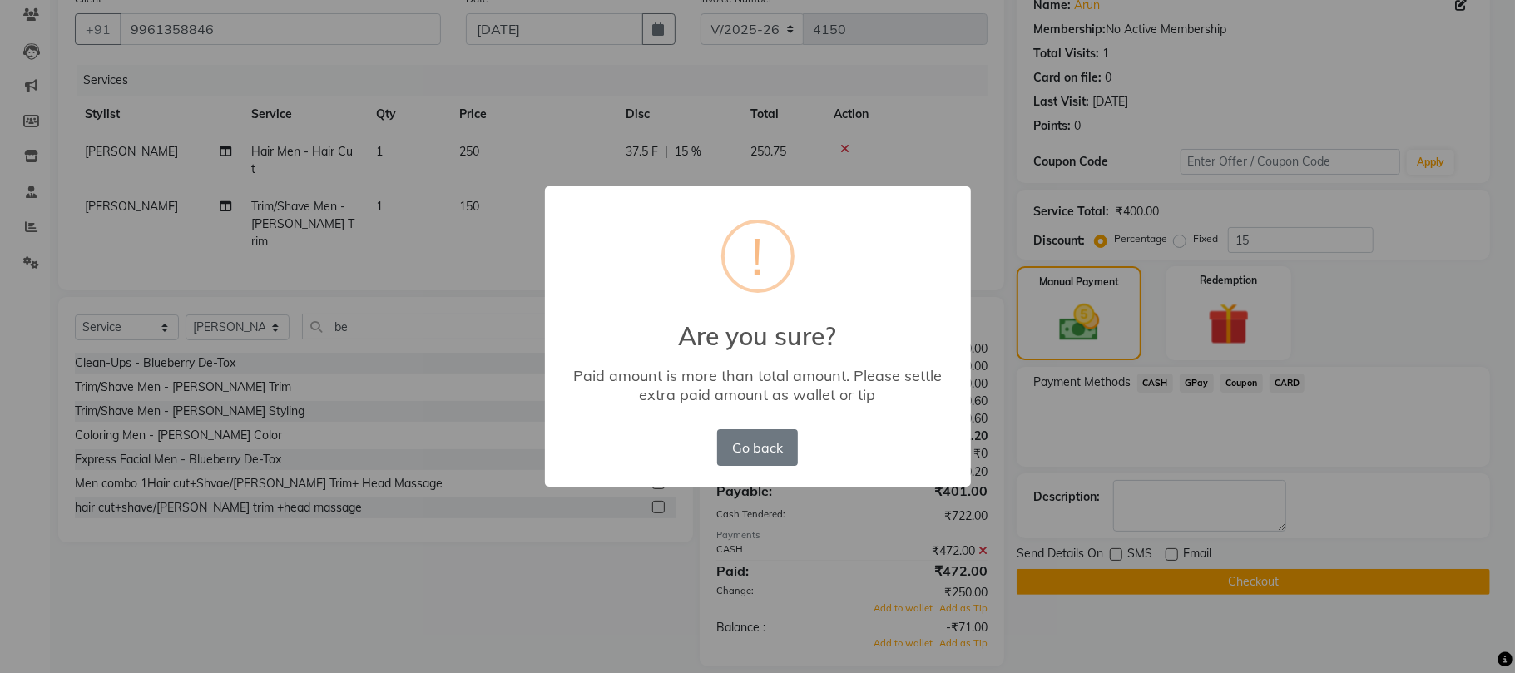
click at [979, 135] on div "× ! Are you sure? Paid amount is more than total amount. Please settle extra pa…" at bounding box center [757, 336] width 1515 height 673
click at [967, 135] on div "× ! Are you sure? Paid amount is more than total amount. Please settle extra pa…" at bounding box center [757, 336] width 1515 height 673
click at [786, 453] on button "Go back" at bounding box center [757, 447] width 80 height 37
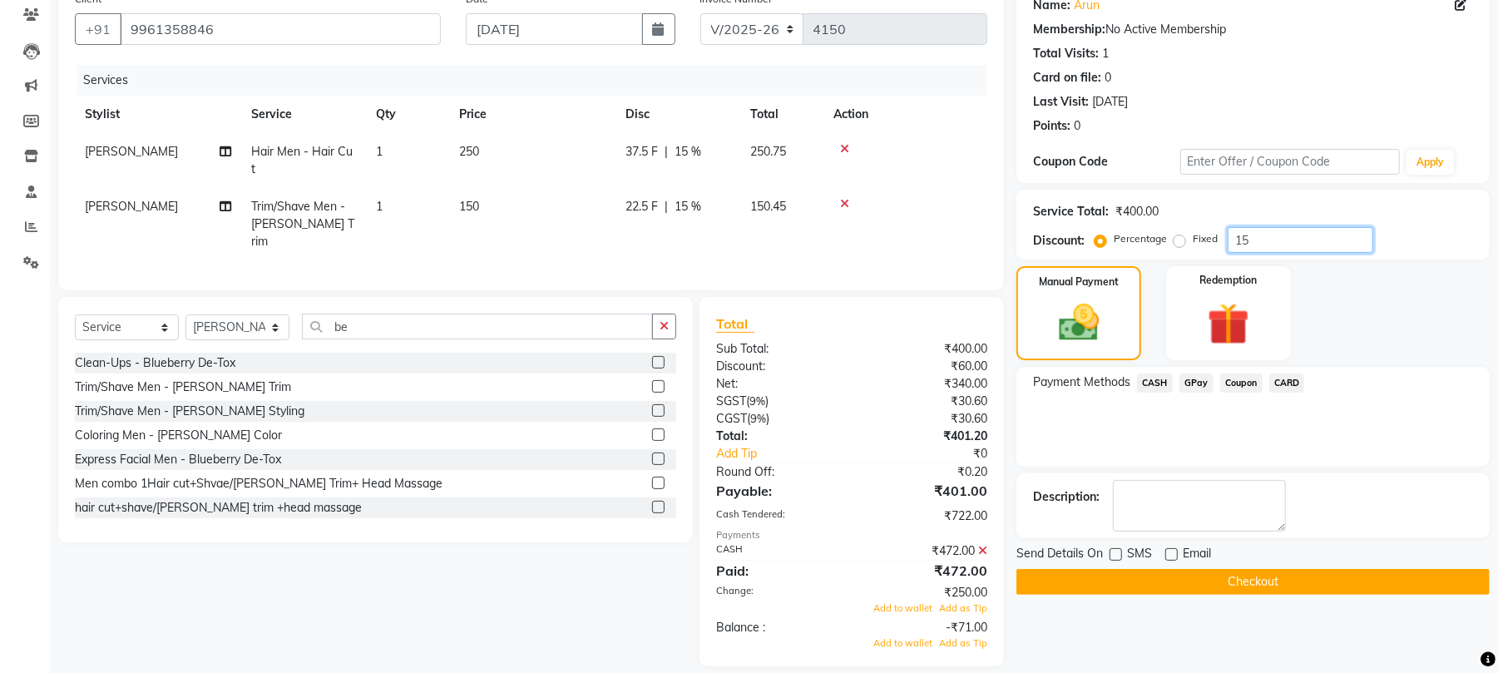
click at [1231, 240] on input "15" at bounding box center [1301, 240] width 146 height 26
type input "015"
click at [1155, 383] on span "CASH" at bounding box center [1155, 383] width 36 height 19
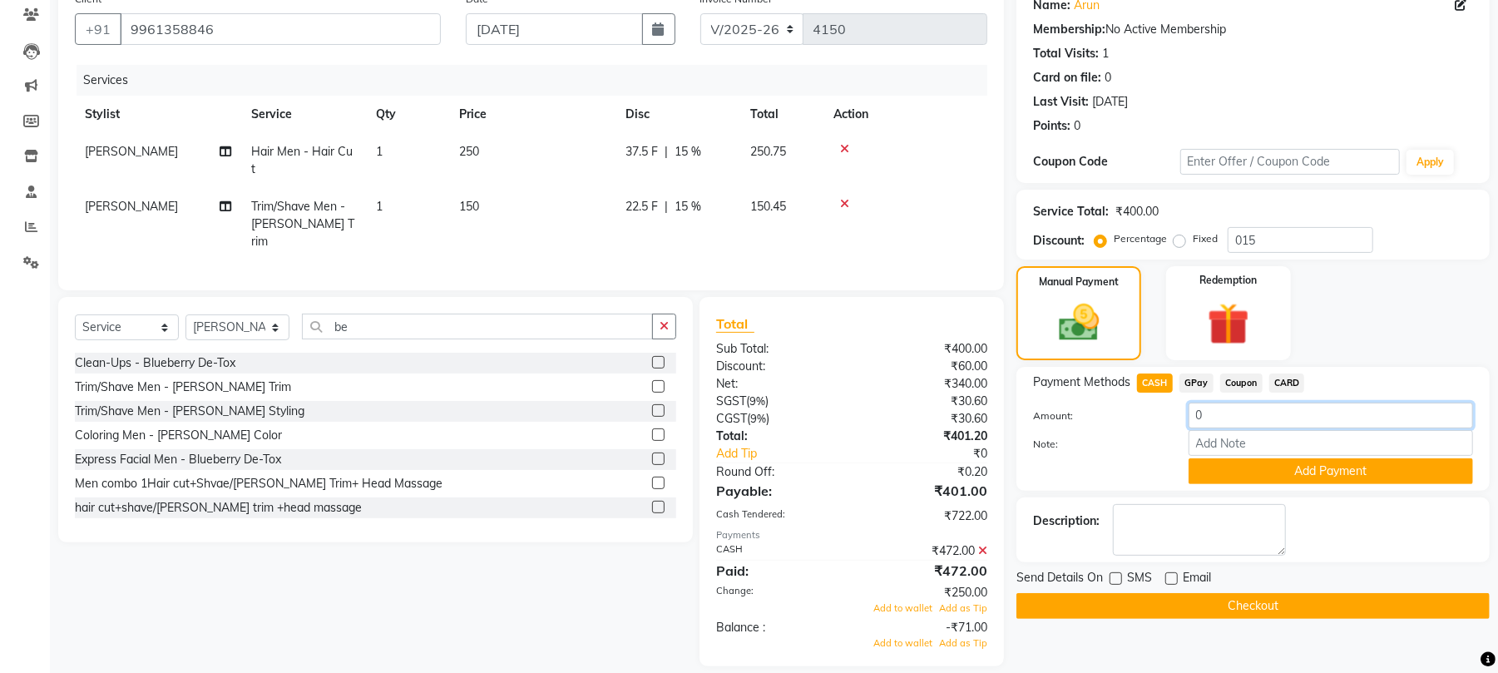
click at [1210, 413] on input "0" at bounding box center [1331, 416] width 284 height 26
click at [1199, 416] on input "0250" at bounding box center [1331, 416] width 284 height 26
drag, startPoint x: 1199, startPoint y: 416, endPoint x: 1210, endPoint y: 406, distance: 14.7
click at [1199, 414] on input "0250" at bounding box center [1331, 416] width 284 height 26
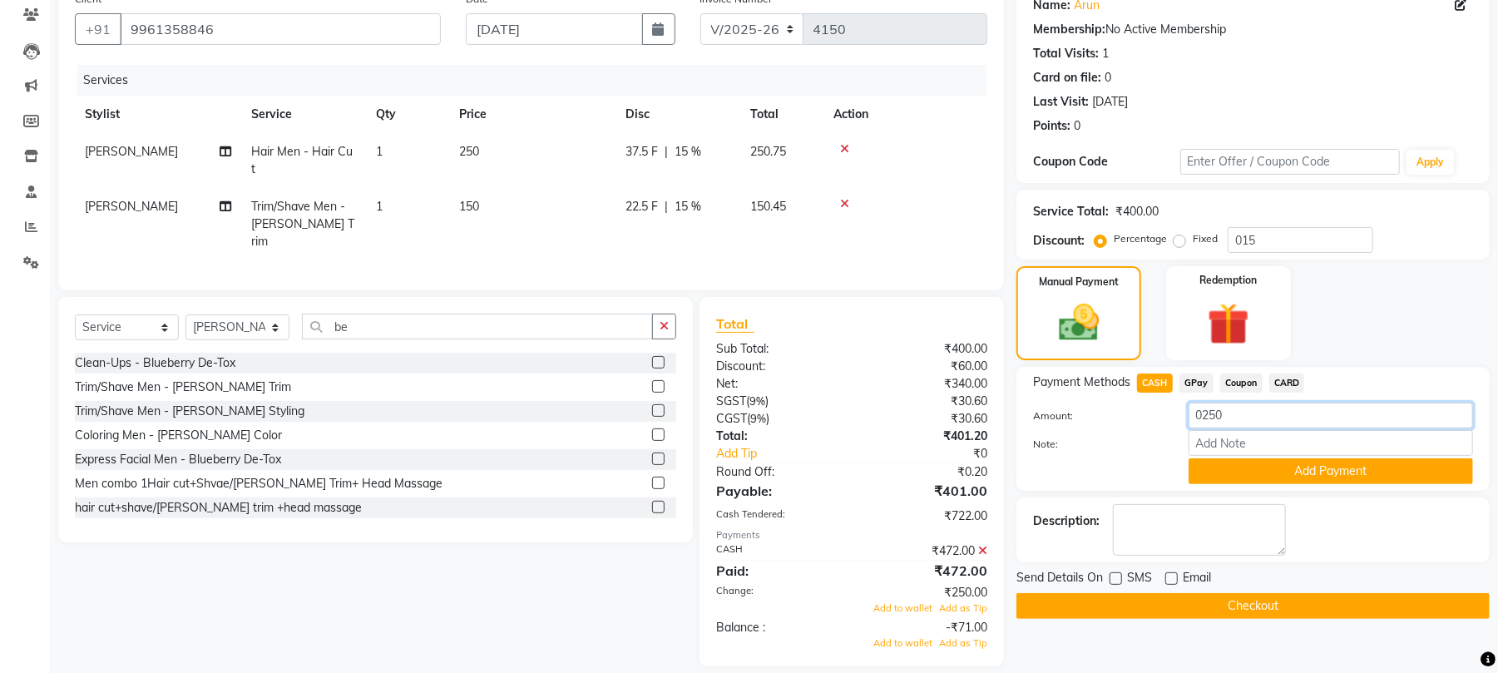
click at [1205, 414] on input "0250" at bounding box center [1331, 416] width 284 height 26
type input "250"
click at [1262, 473] on button "Add Payment" at bounding box center [1331, 471] width 284 height 26
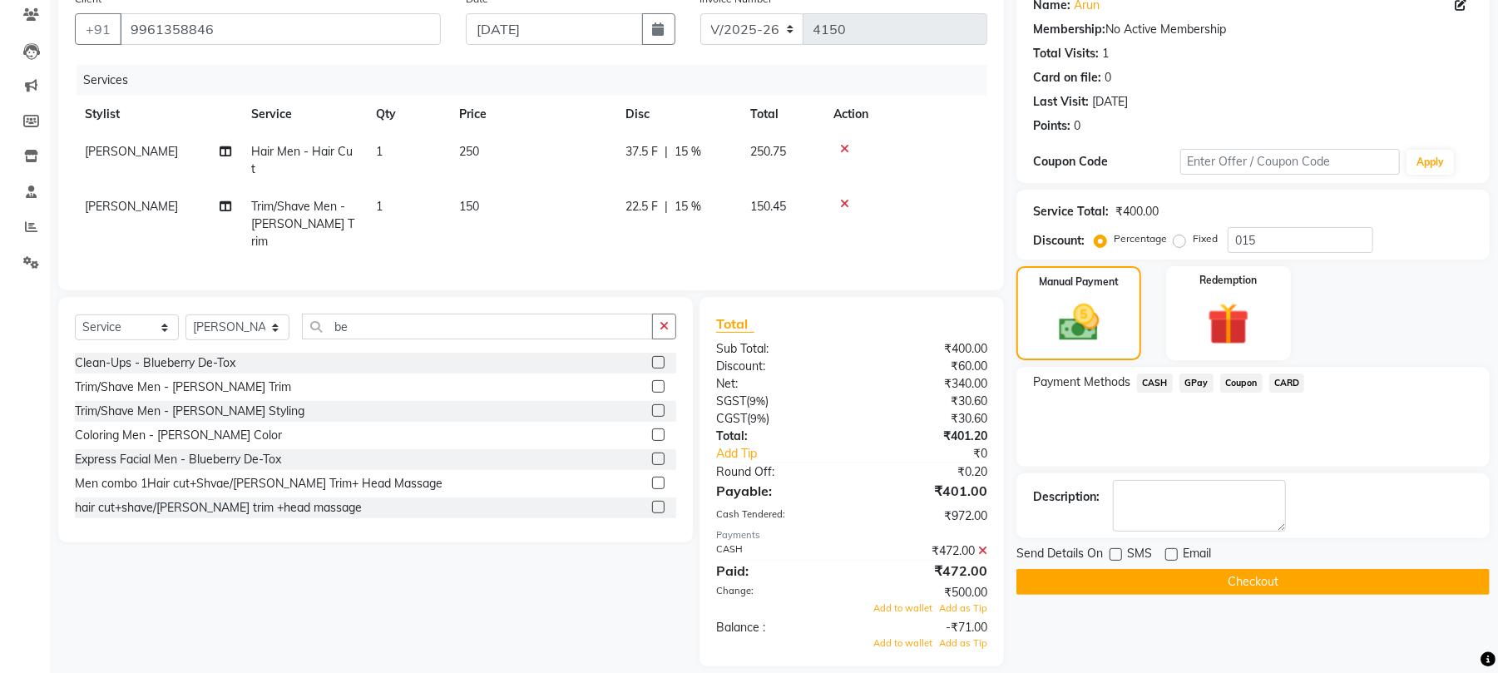
click at [1218, 581] on button "Checkout" at bounding box center [1253, 582] width 473 height 26
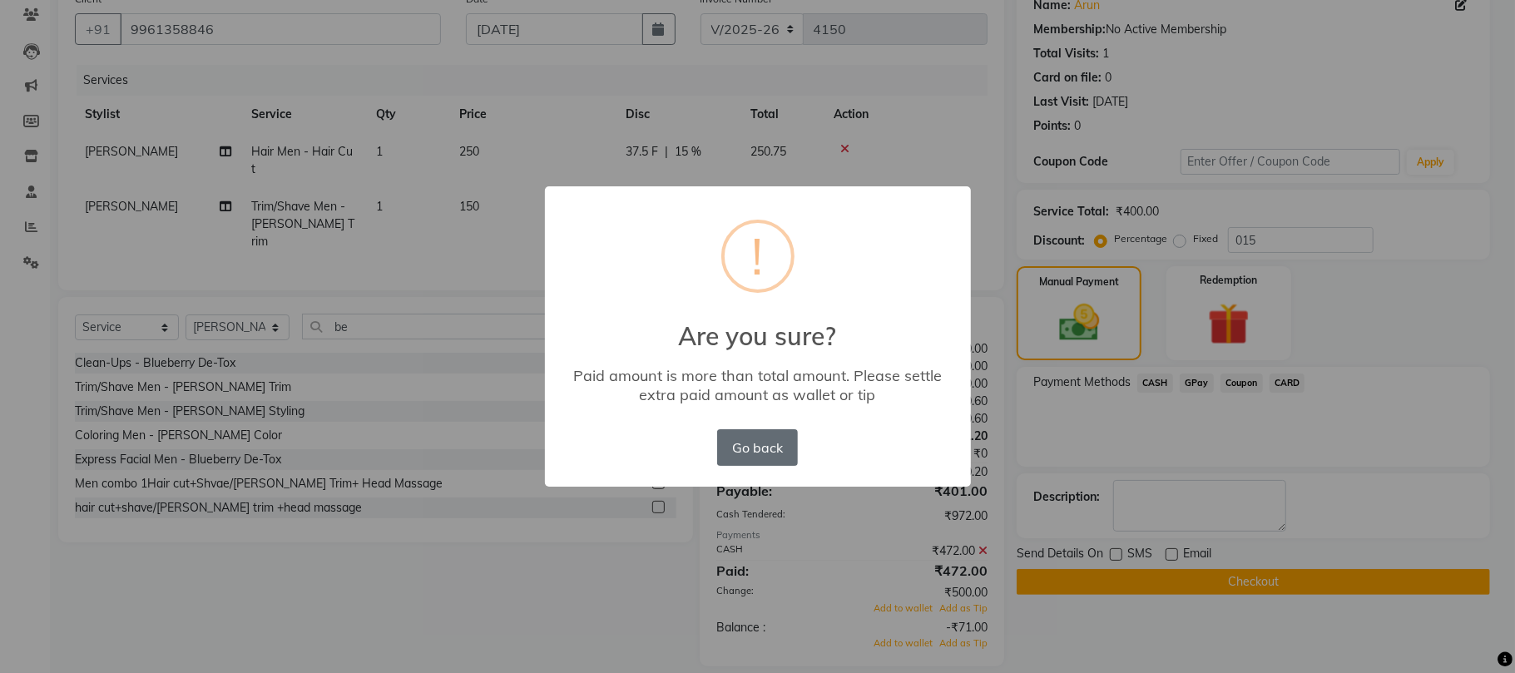
click at [756, 433] on button "Go back" at bounding box center [757, 447] width 80 height 37
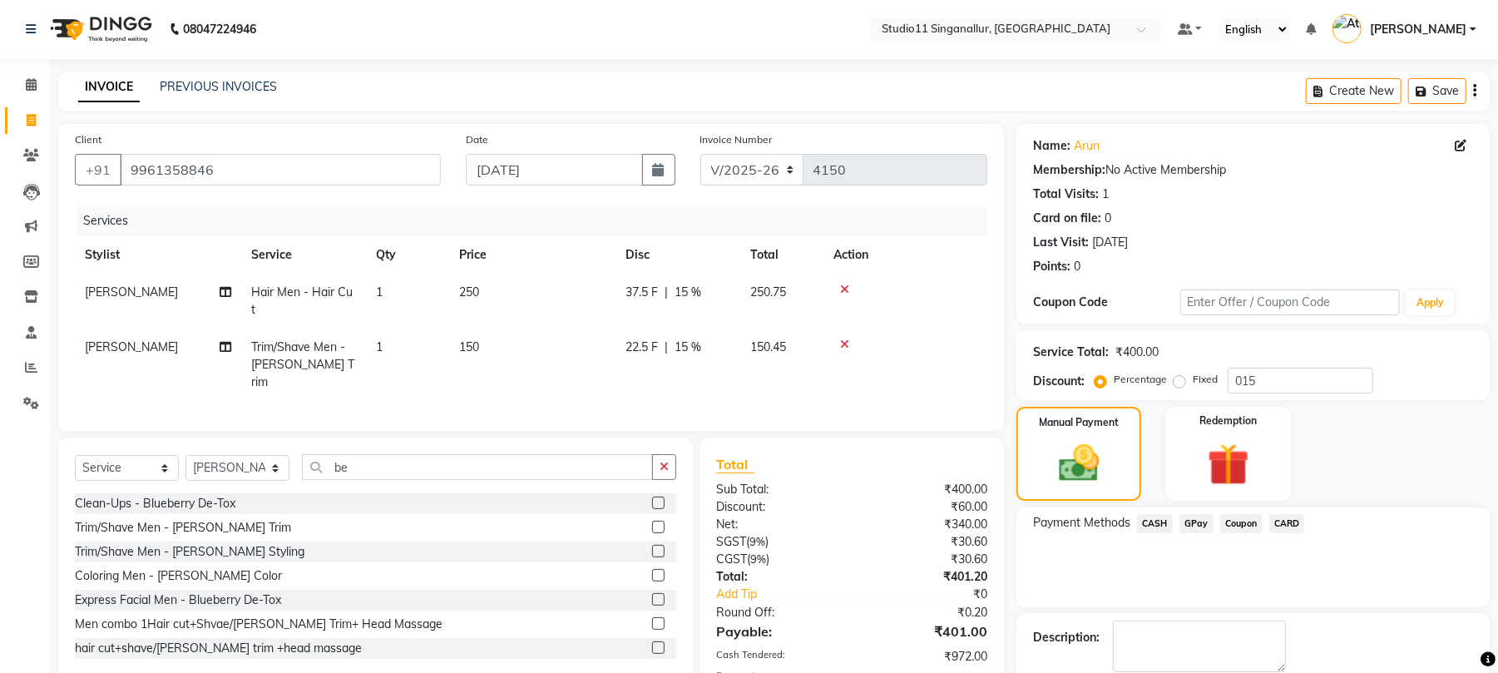
scroll to position [0, 0]
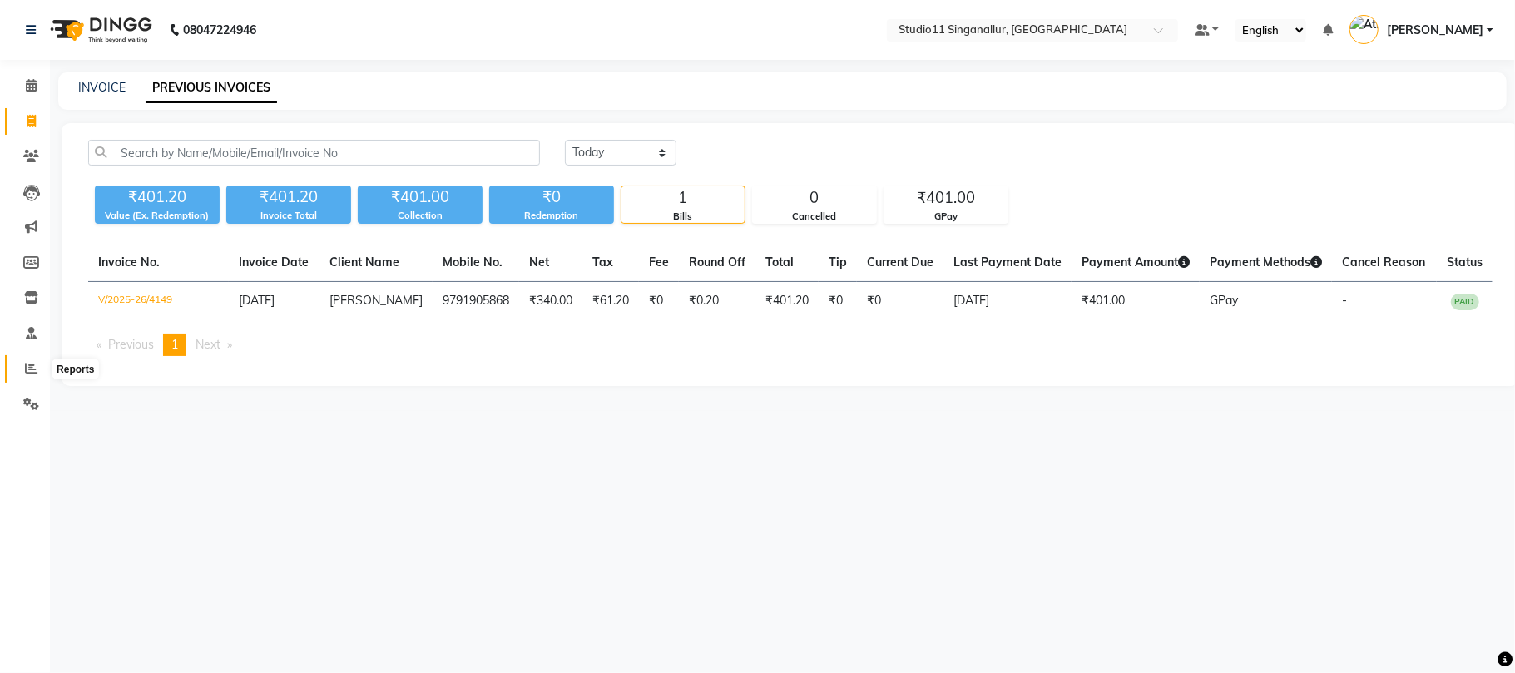
click at [27, 374] on icon at bounding box center [31, 368] width 12 height 12
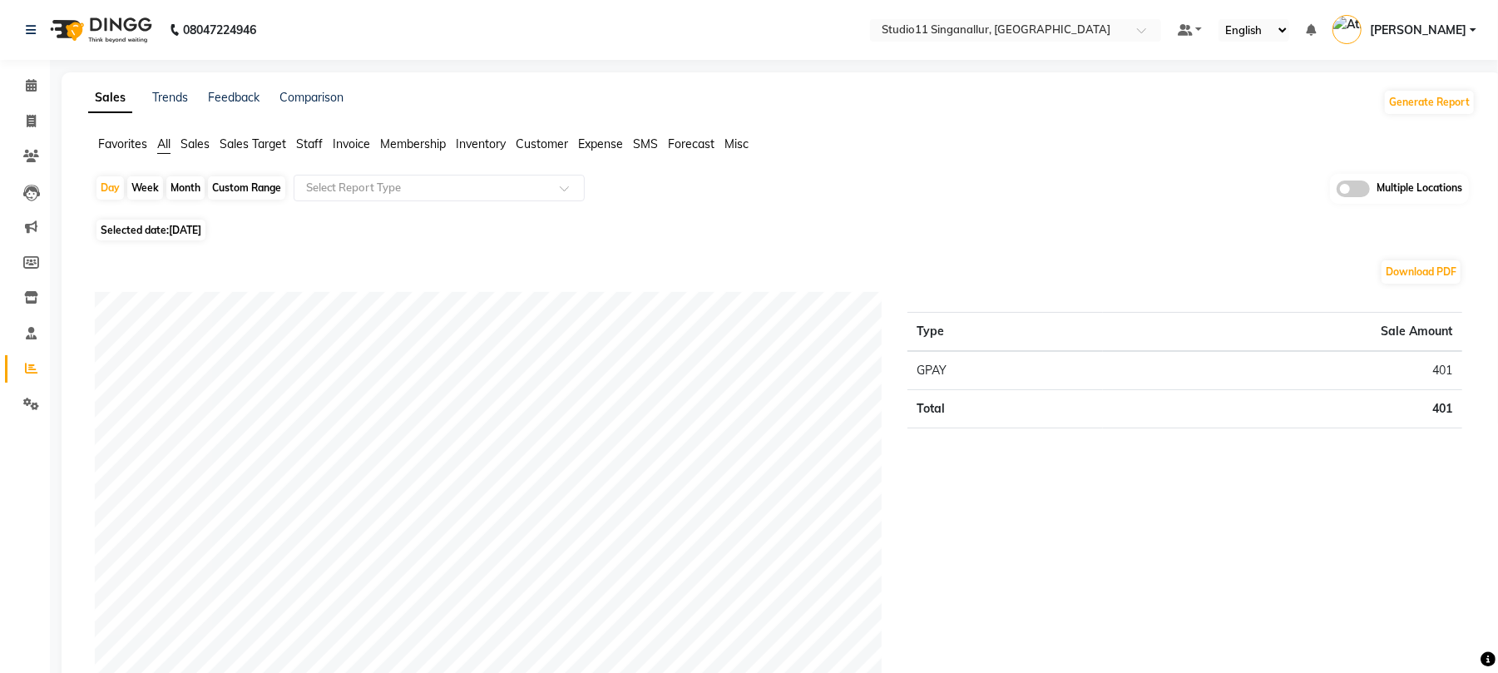
click at [308, 141] on span "Staff" at bounding box center [309, 143] width 27 height 15
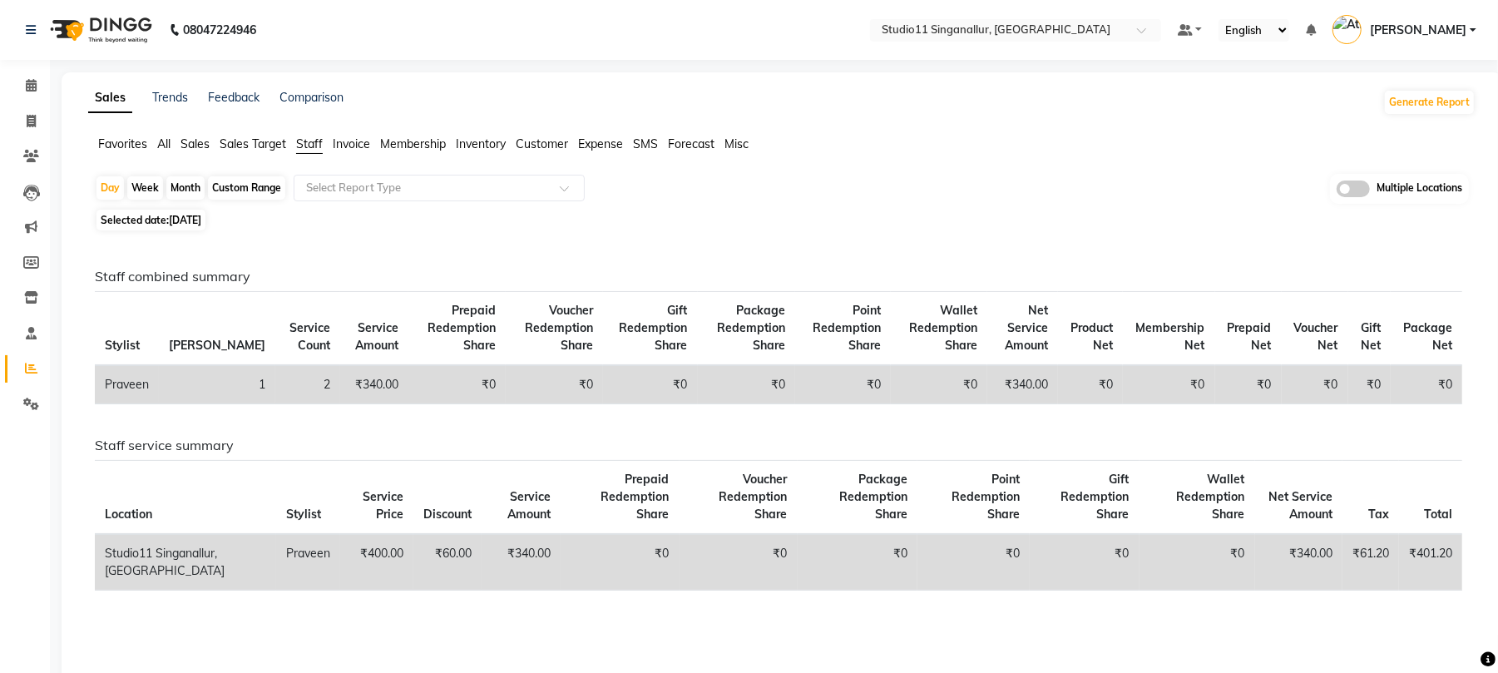
click at [188, 185] on div "Month" at bounding box center [185, 187] width 38 height 23
select select "9"
select select "2025"
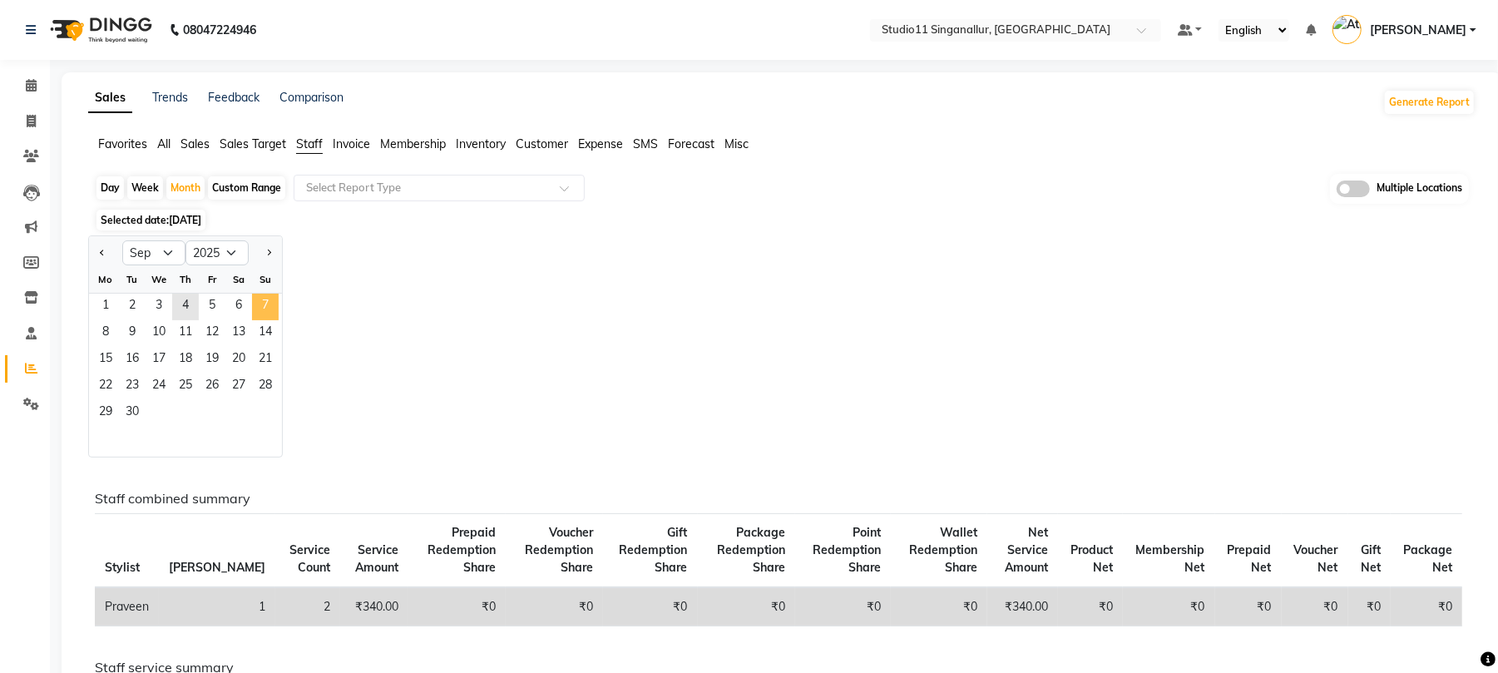
click at [267, 314] on span "7" at bounding box center [265, 307] width 27 height 27
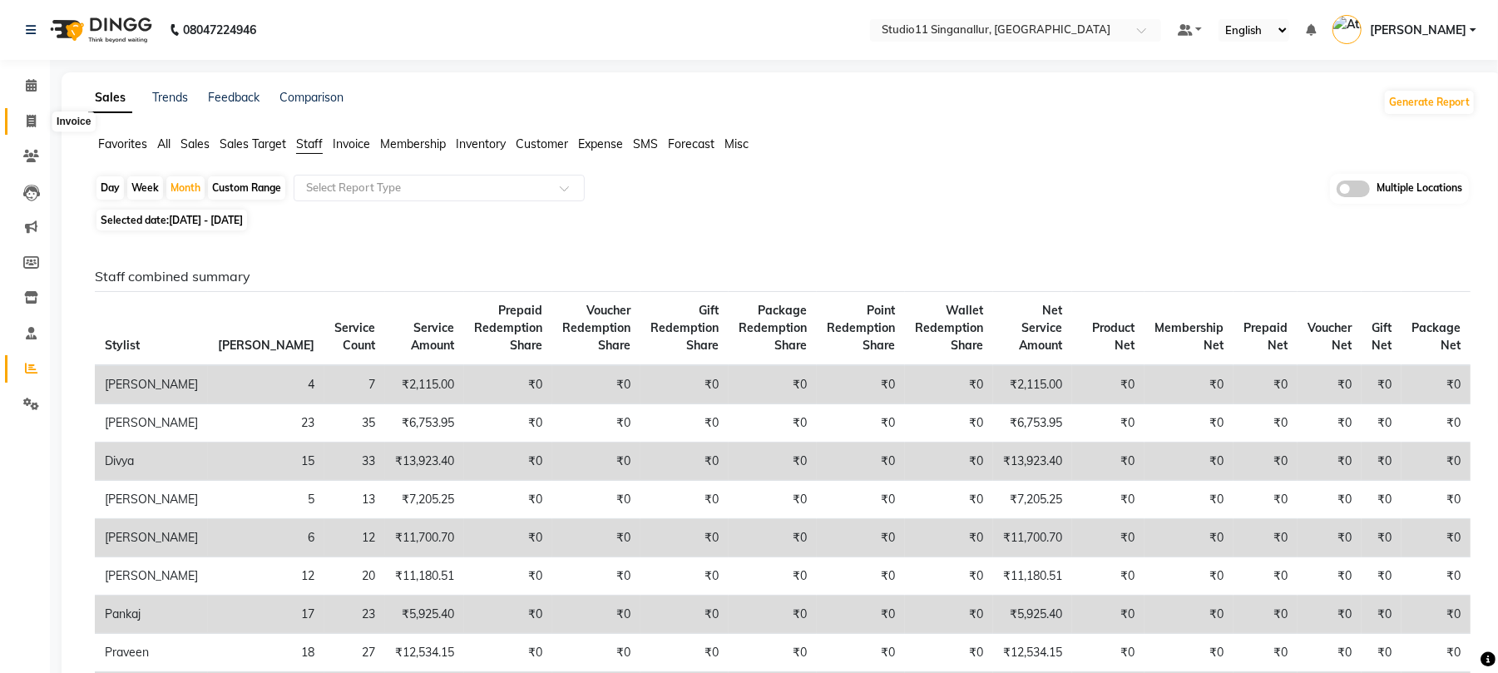
click at [27, 130] on span at bounding box center [31, 121] width 29 height 19
select select "service"
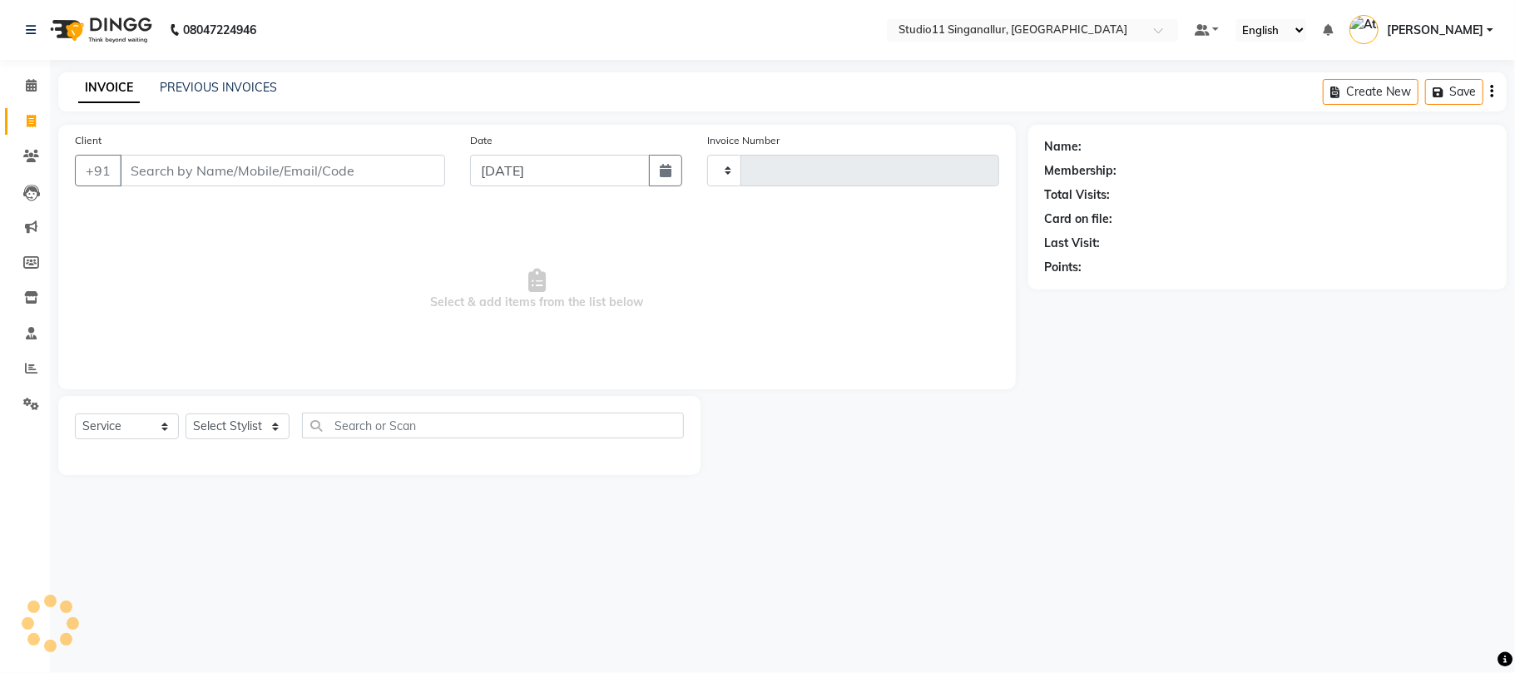
type input "4150"
select select "6616"
